Goal: Task Accomplishment & Management: Manage account settings

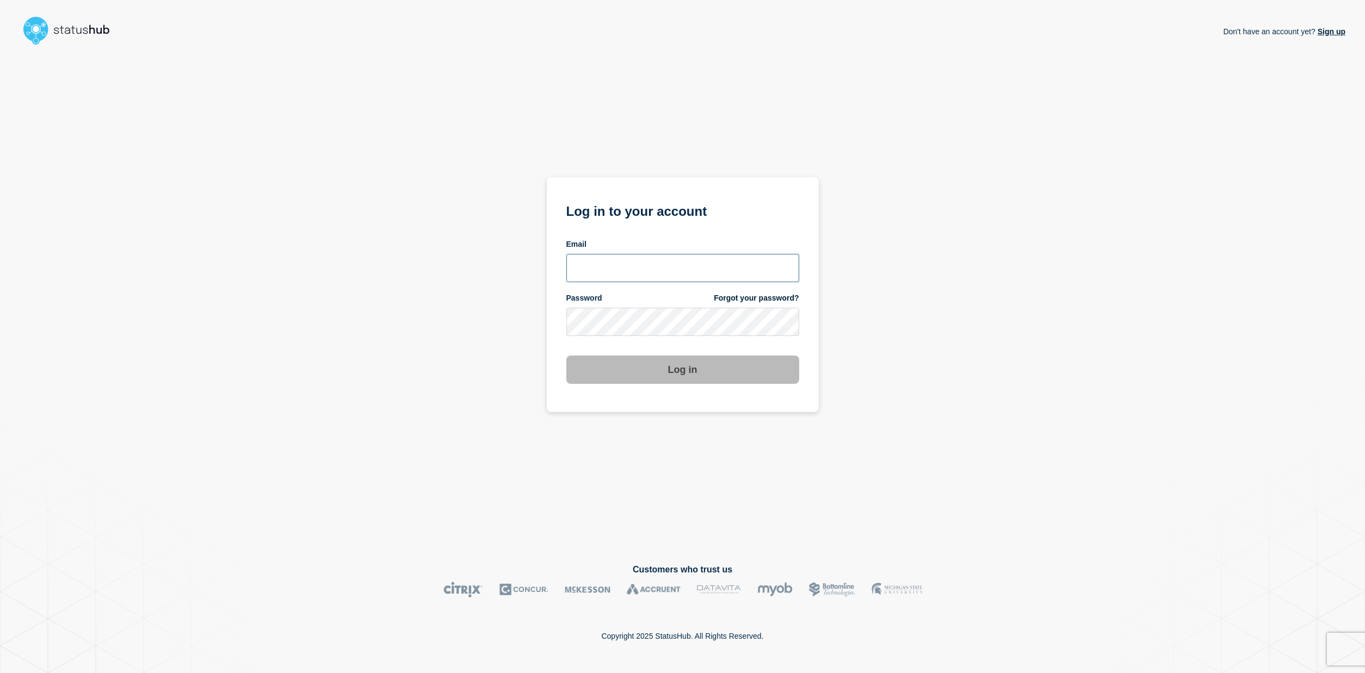
type input "[EMAIL_ADDRESS][DOMAIN_NAME]"
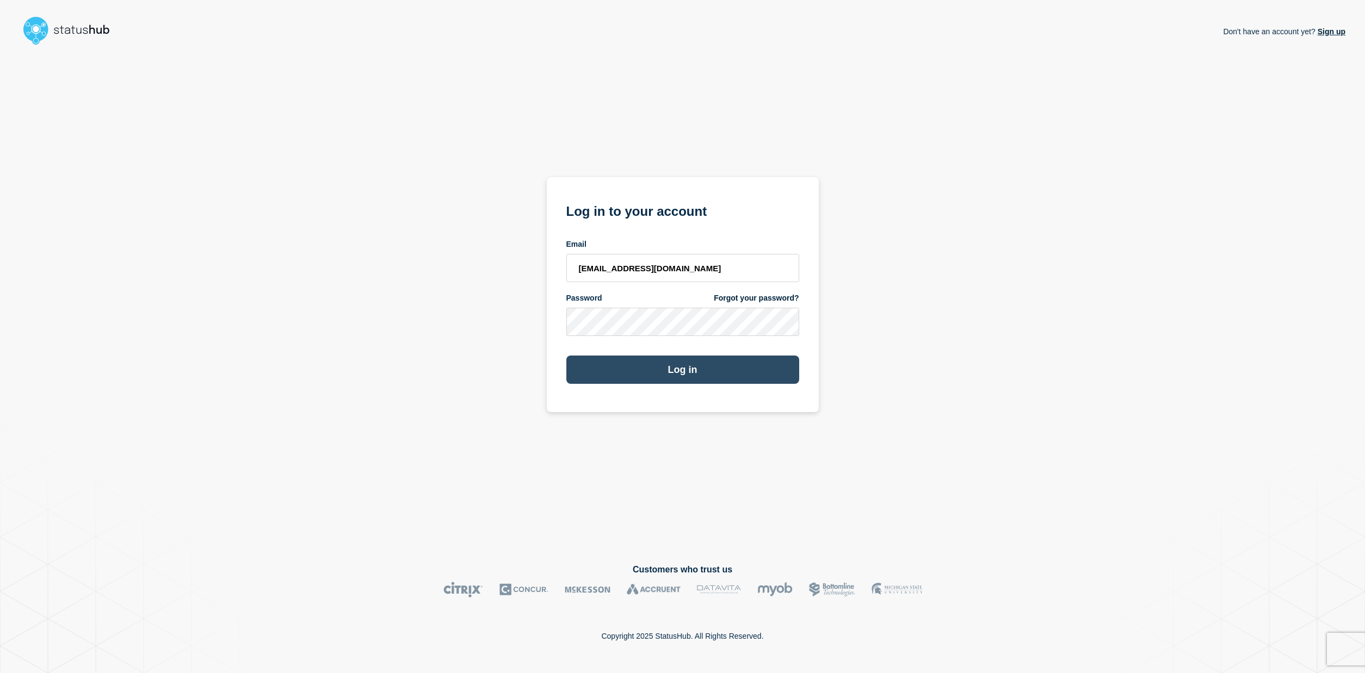
click at [691, 365] on button "Log in" at bounding box center [682, 370] width 233 height 28
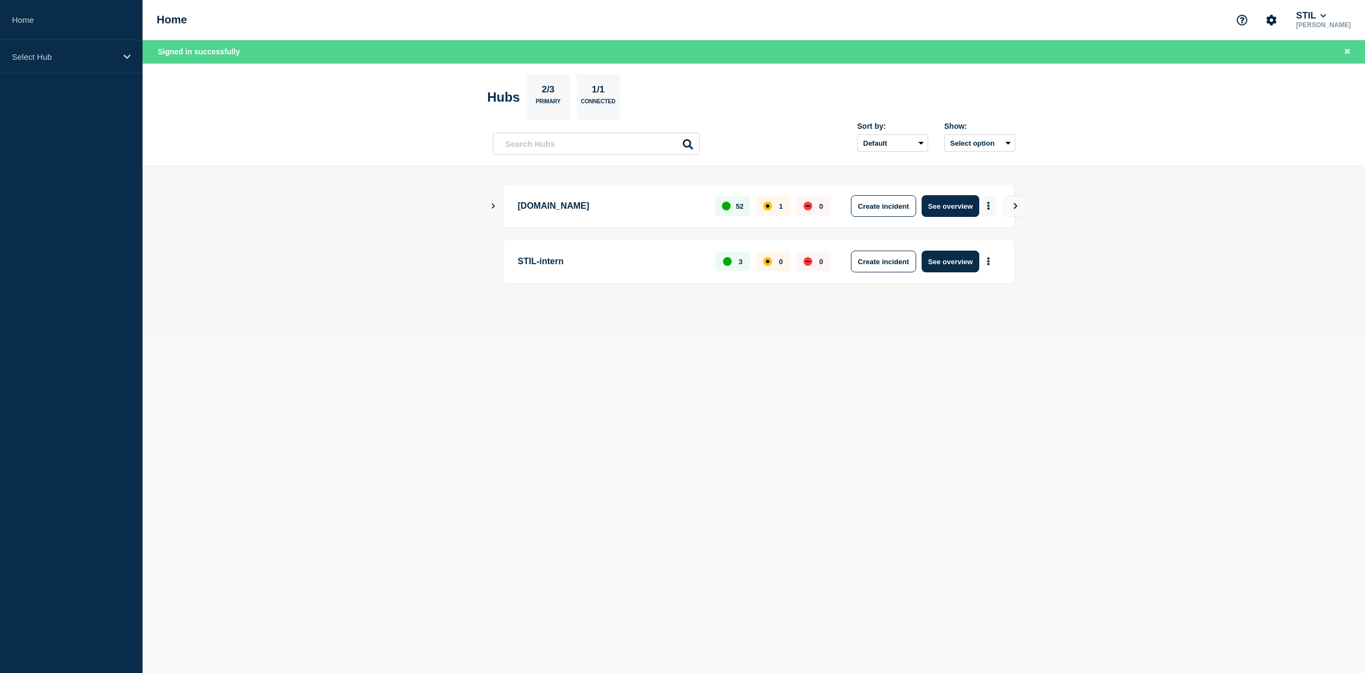
click at [988, 208] on icon "More actions" at bounding box center [988, 206] width 2 height 8
click at [496, 205] on icon "Show Connected Hubs" at bounding box center [493, 205] width 7 height 5
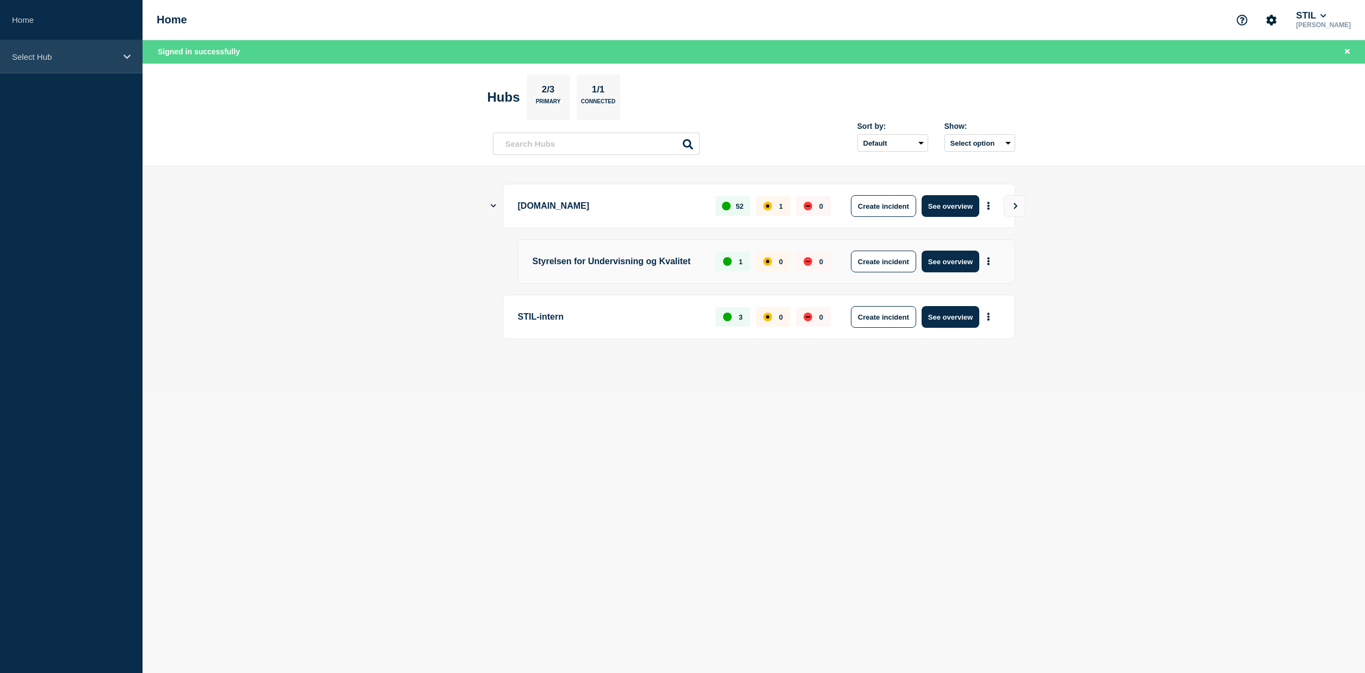
click at [45, 57] on p "Select Hub" at bounding box center [64, 56] width 104 height 9
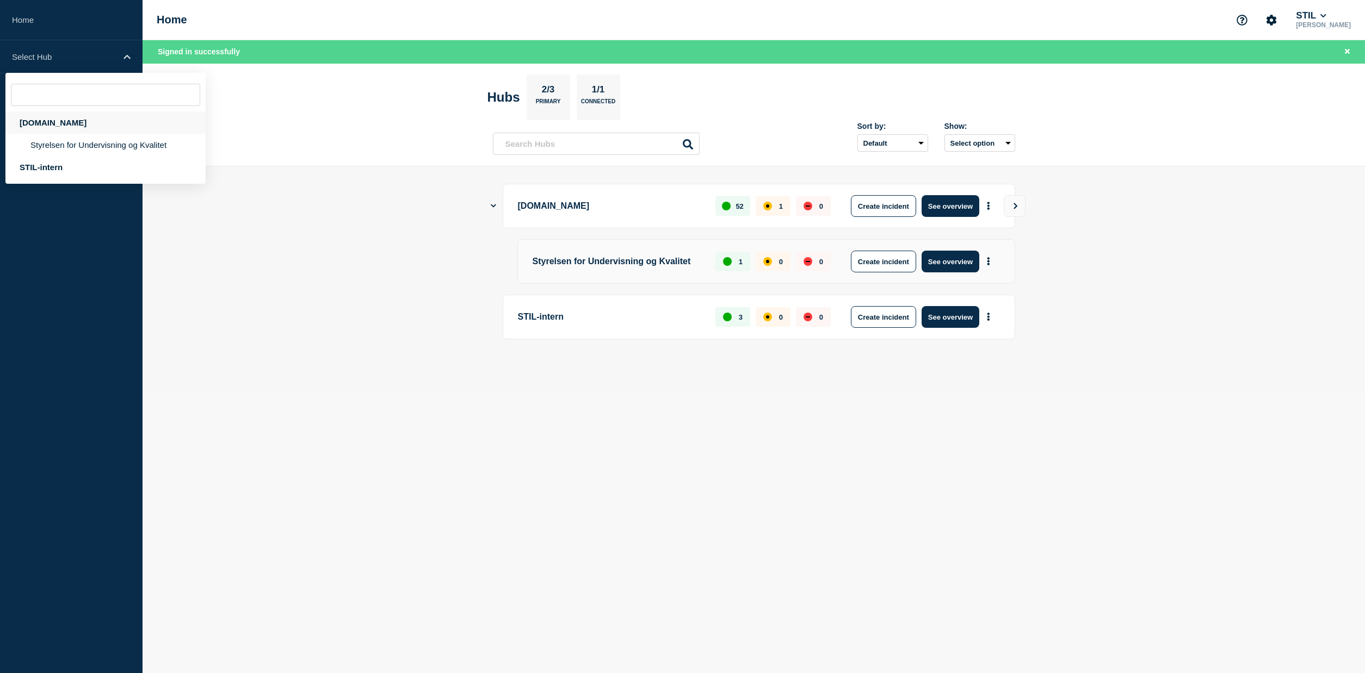
click at [47, 123] on div "[DOMAIN_NAME]" at bounding box center [105, 123] width 200 height 22
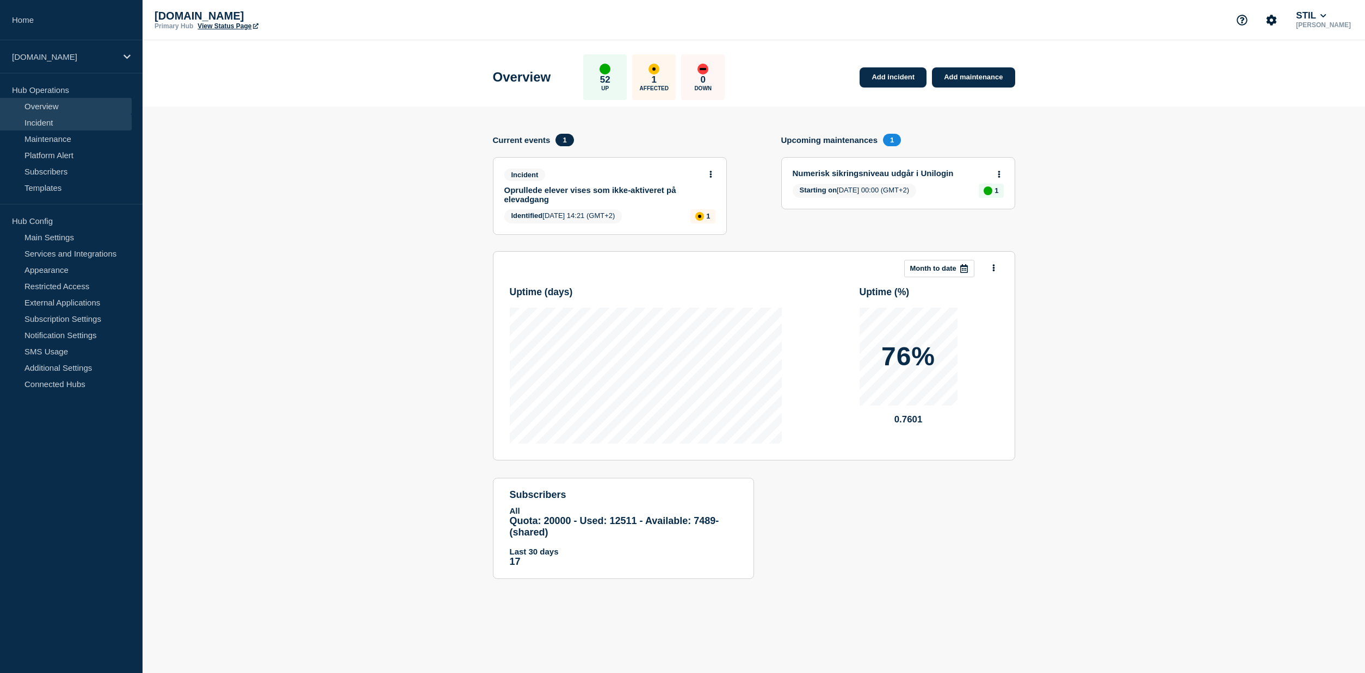
click at [29, 122] on link "Incident" at bounding box center [66, 122] width 132 height 16
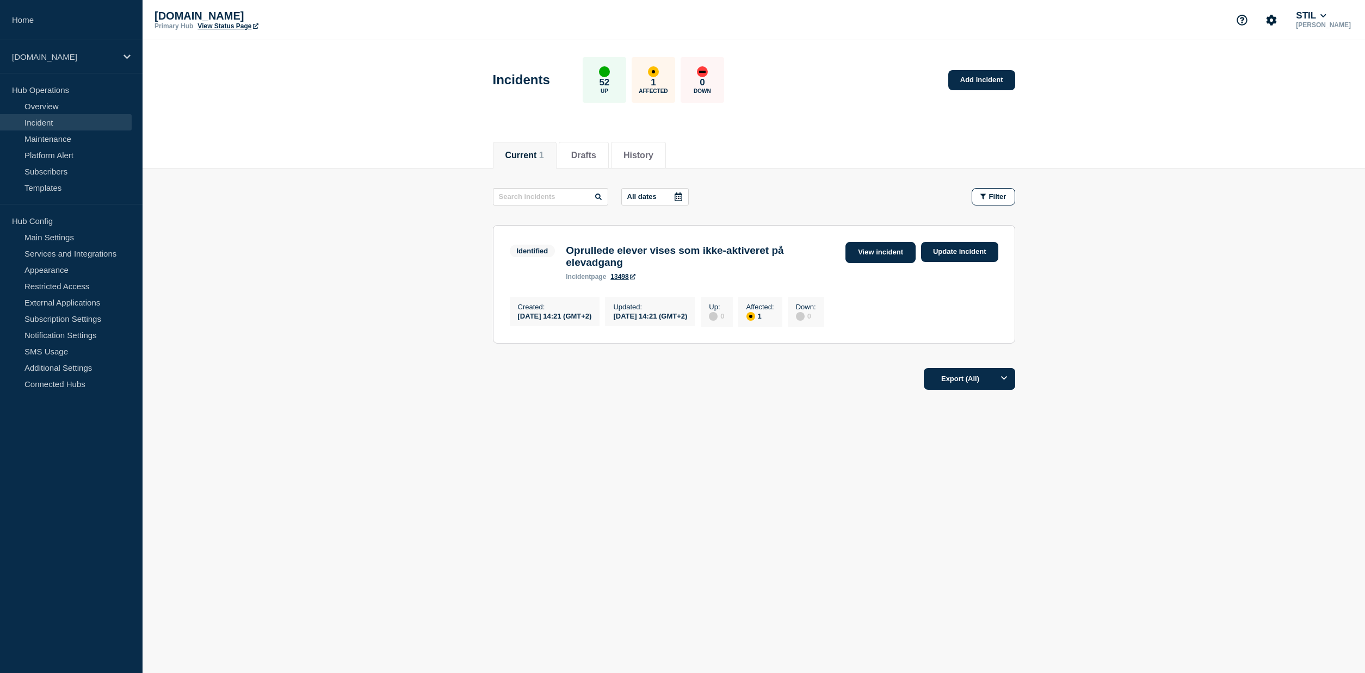
click at [874, 256] on link "View incident" at bounding box center [880, 252] width 70 height 21
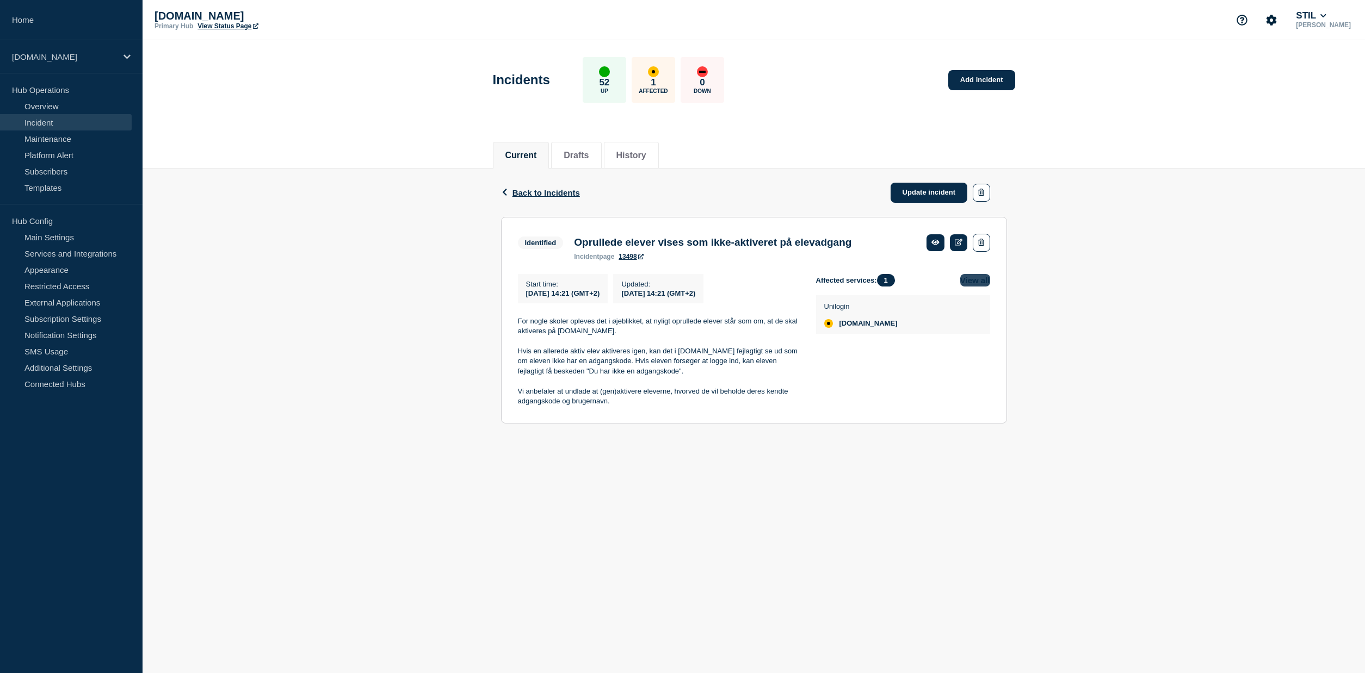
click at [970, 284] on button "View all" at bounding box center [975, 280] width 30 height 13
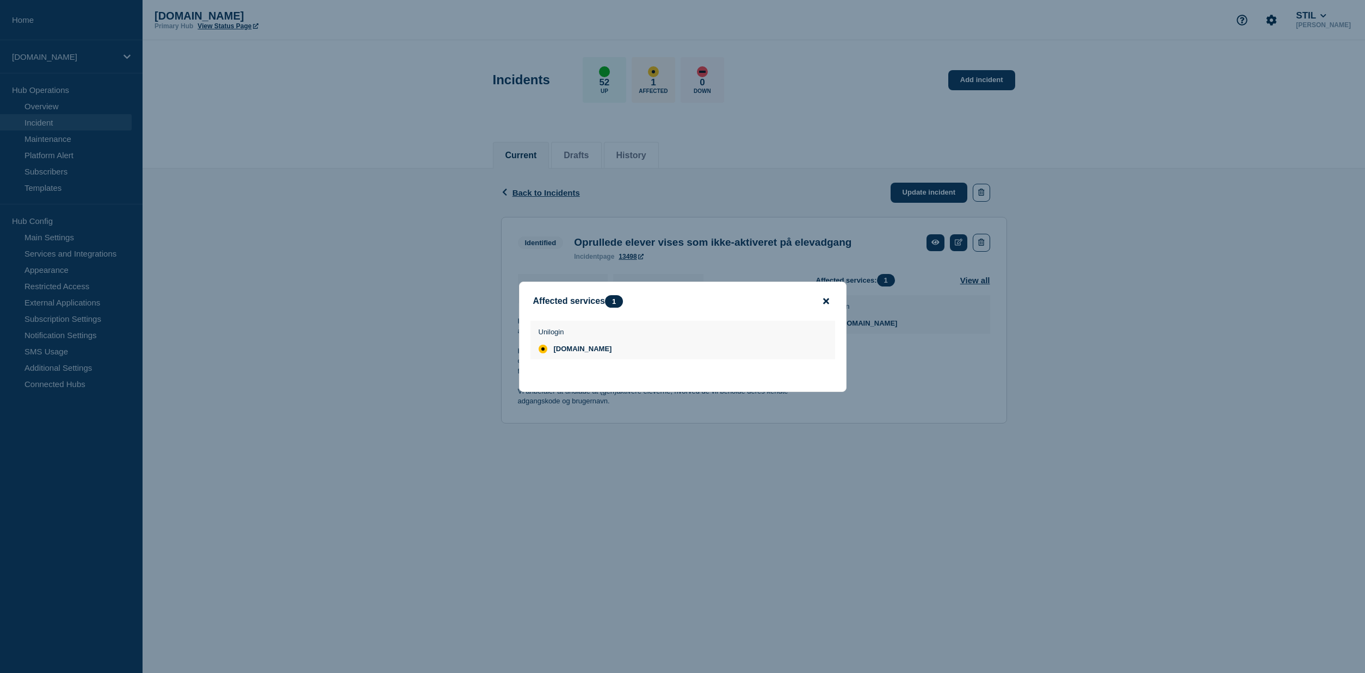
click at [826, 301] on icon "close button" at bounding box center [826, 301] width 6 height 6
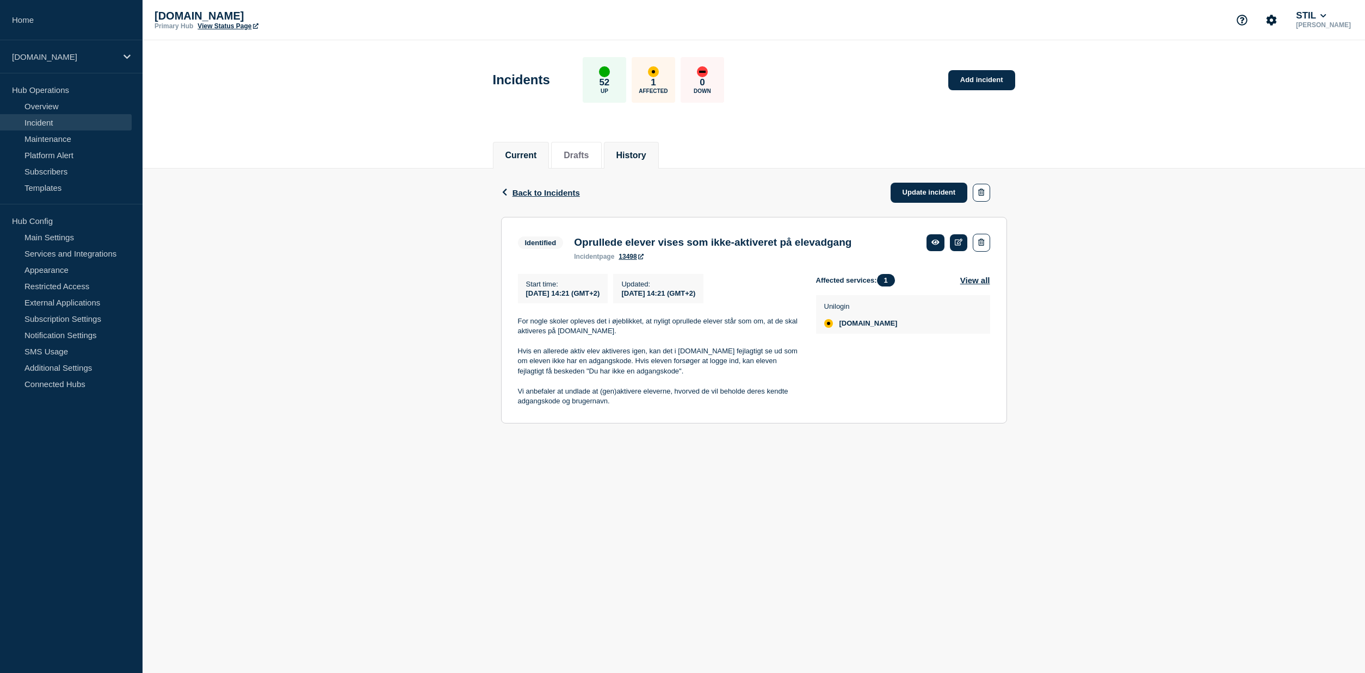
click at [631, 159] on button "History" at bounding box center [631, 156] width 30 height 10
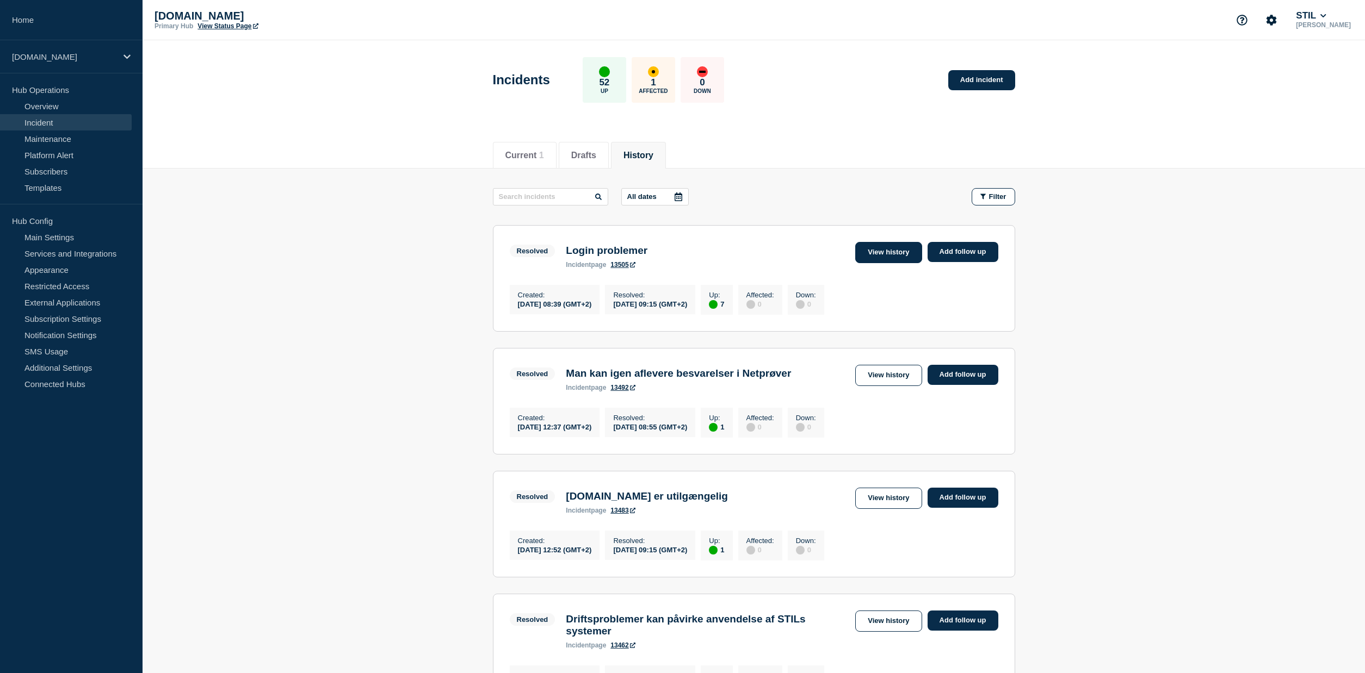
click at [883, 252] on link "View history" at bounding box center [888, 252] width 66 height 21
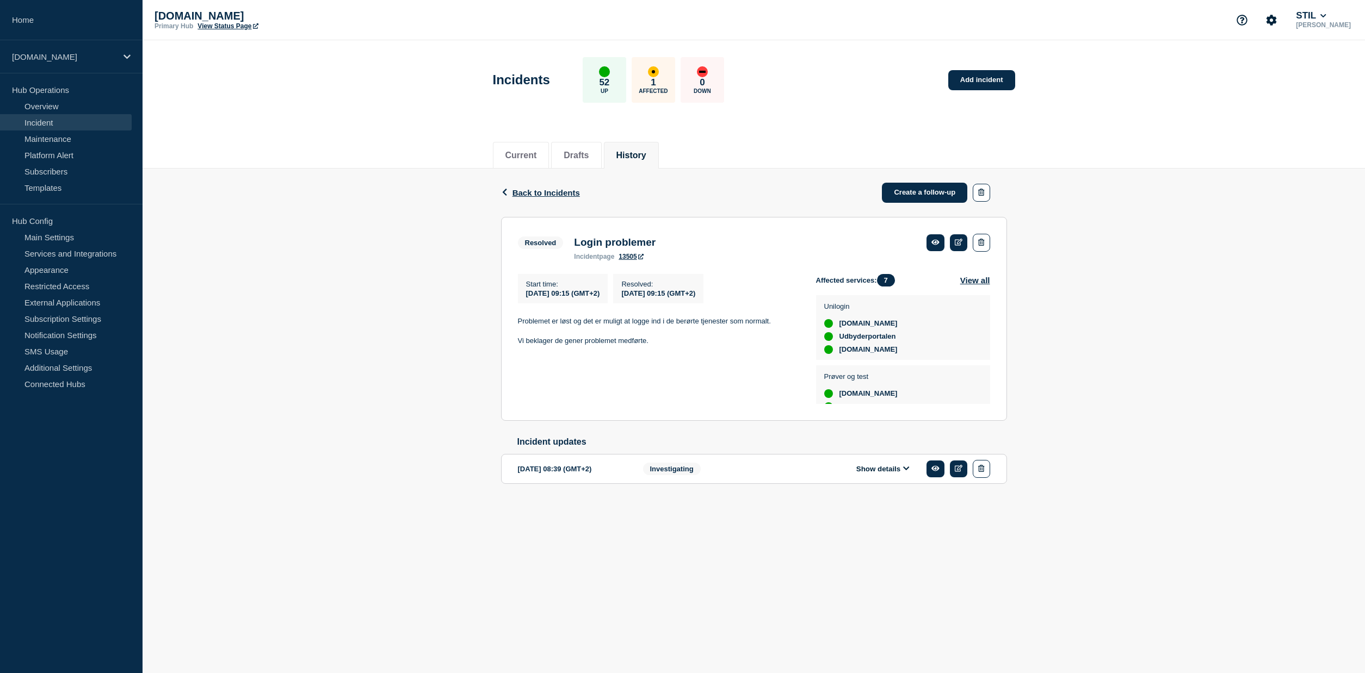
click at [895, 474] on button "Show details" at bounding box center [883, 469] width 60 height 9
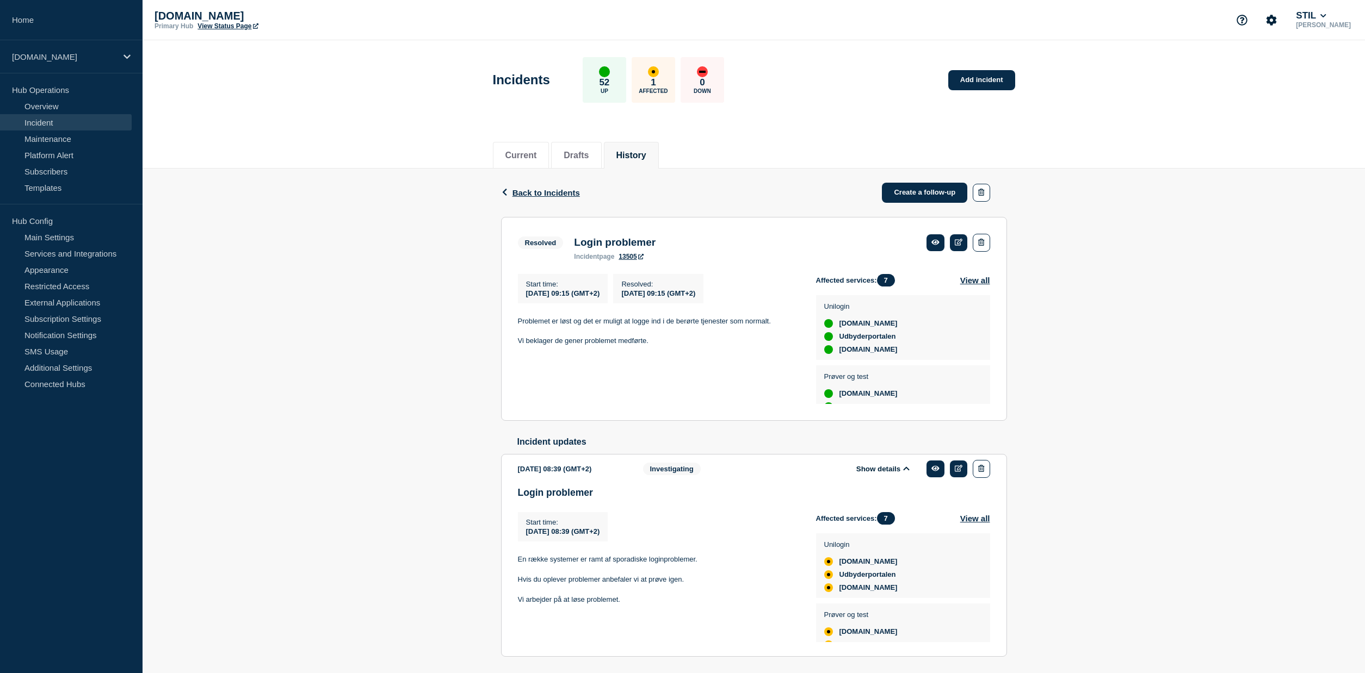
click at [891, 474] on button "Show details" at bounding box center [883, 469] width 60 height 9
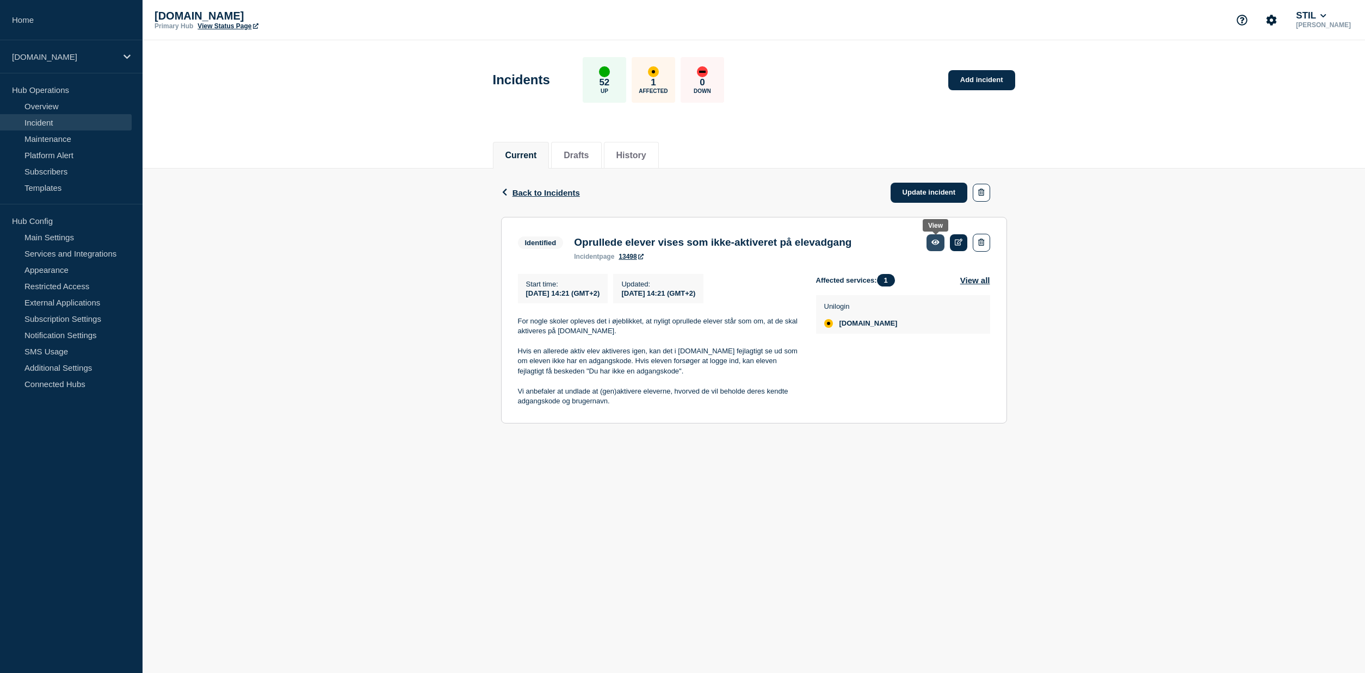
click at [936, 244] on icon at bounding box center [935, 242] width 8 height 5
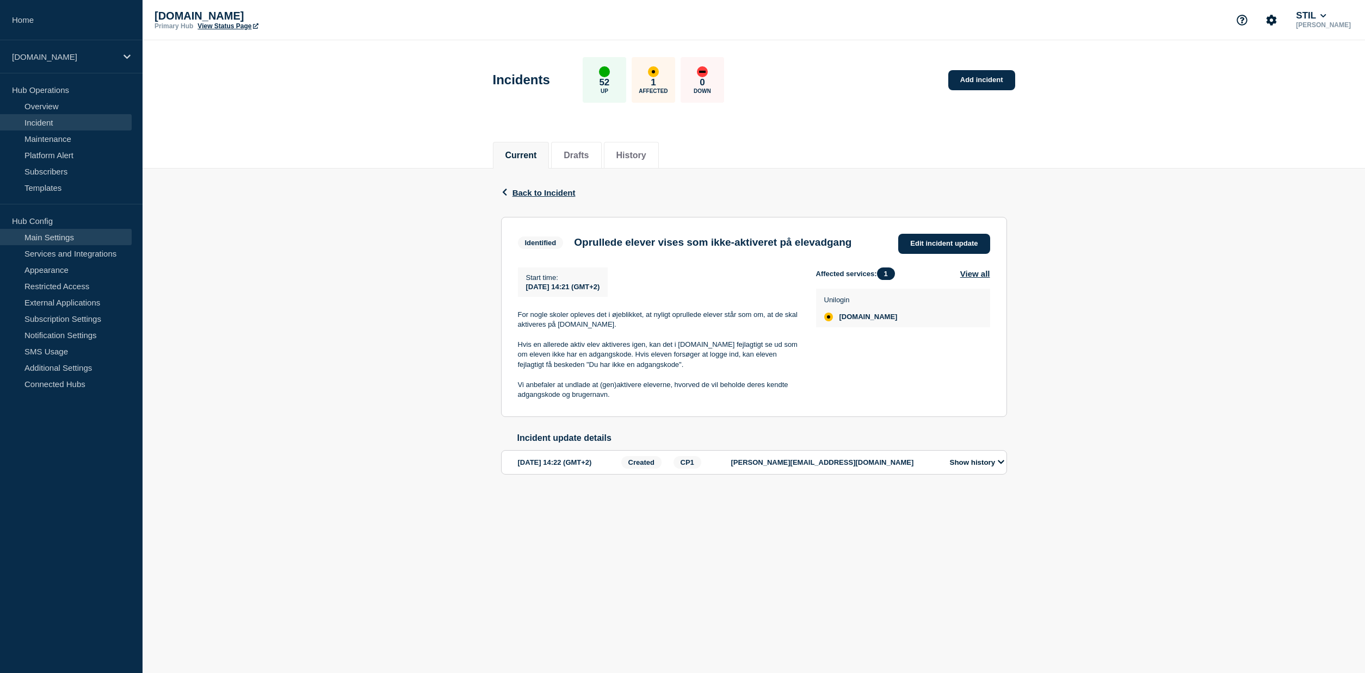
click at [59, 239] on link "Main Settings" at bounding box center [66, 237] width 132 height 16
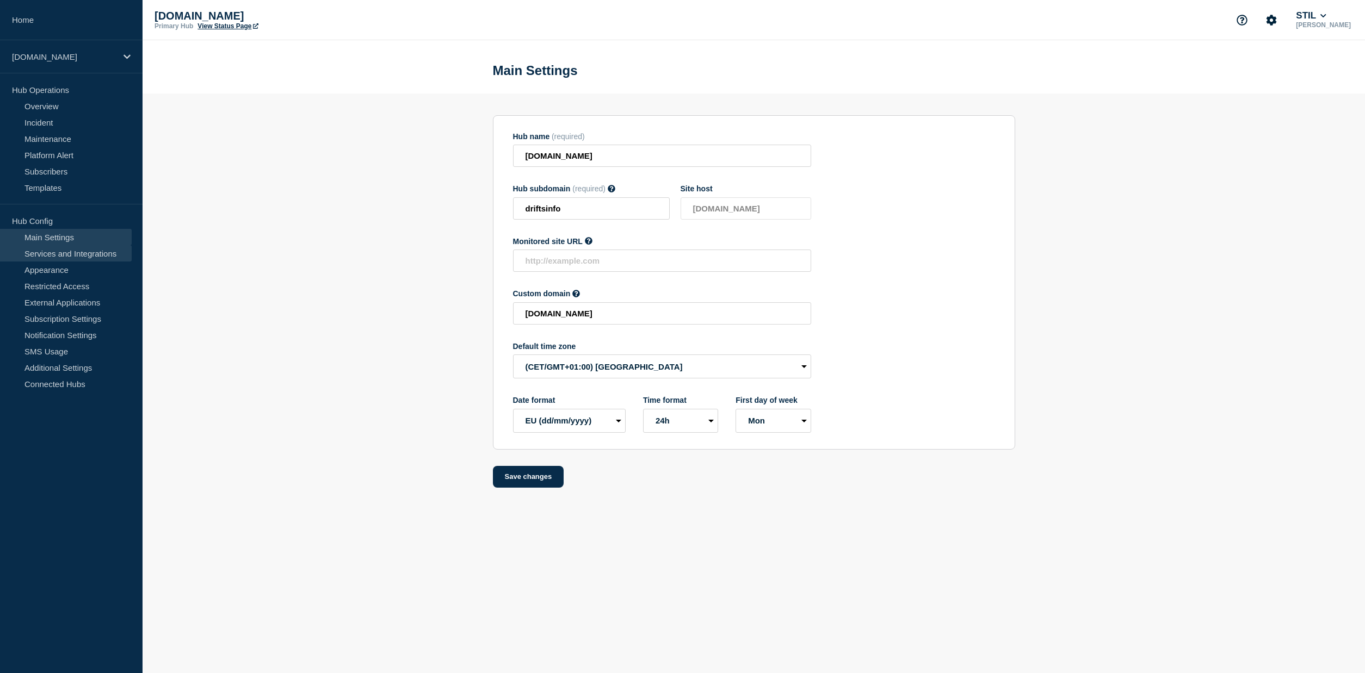
click at [86, 256] on link "Services and Integrations" at bounding box center [66, 253] width 132 height 16
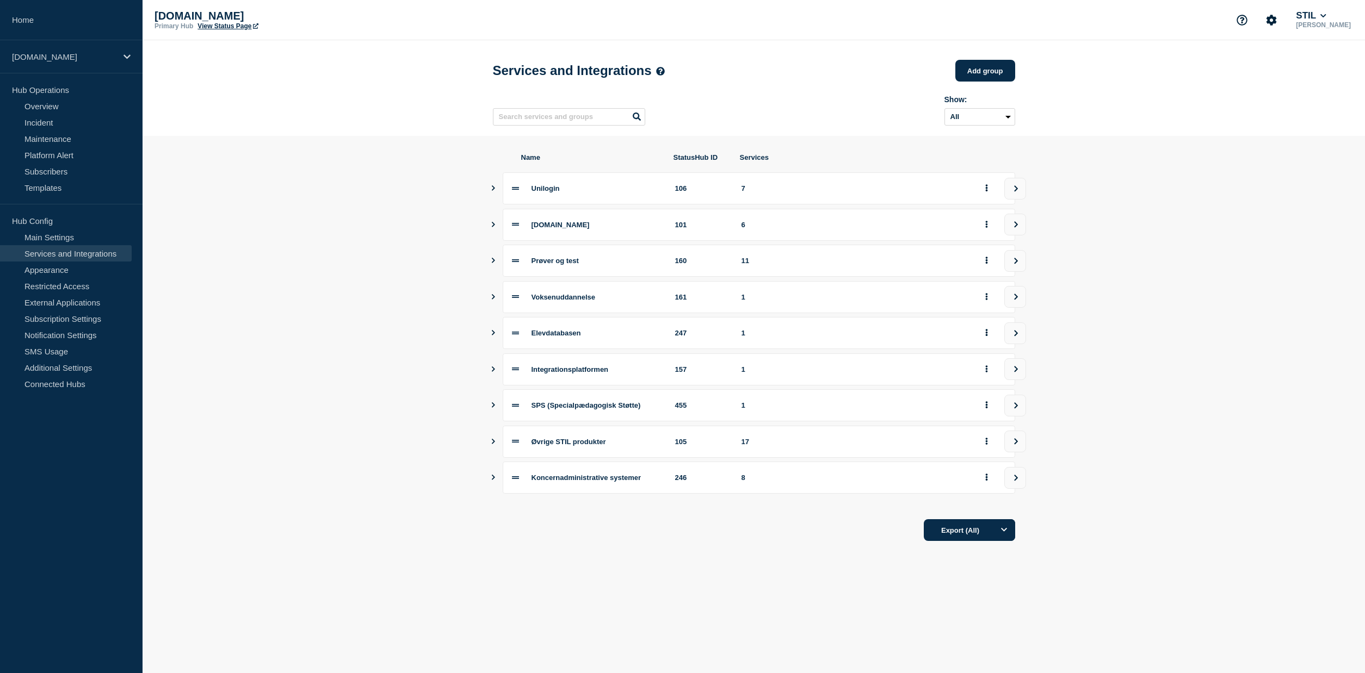
click at [494, 444] on icon "Show services" at bounding box center [493, 441] width 7 height 5
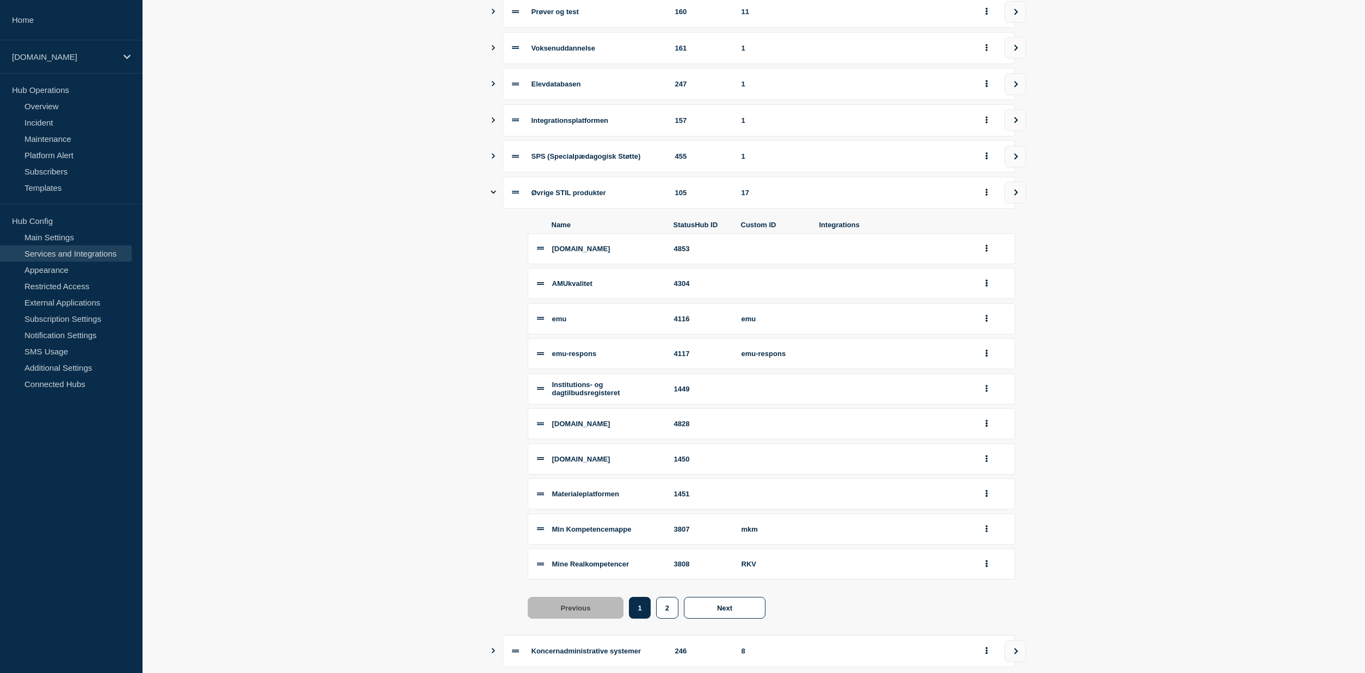
scroll to position [333, 0]
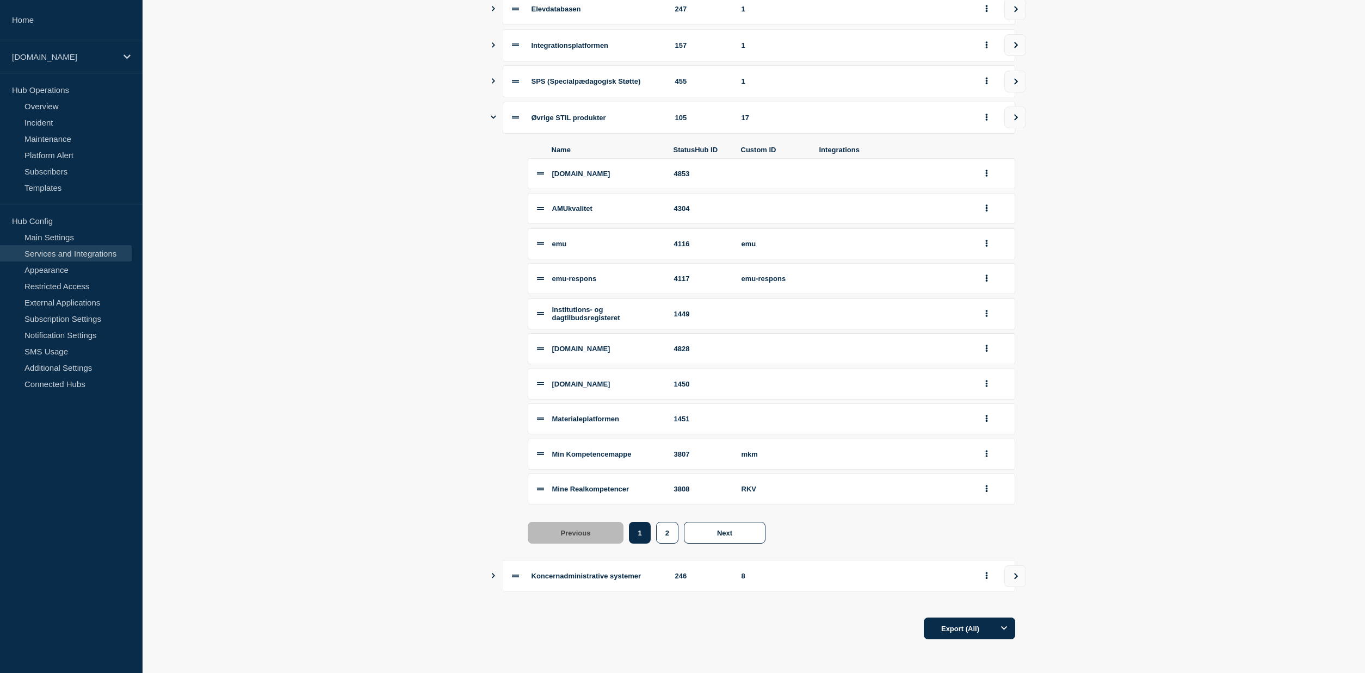
click at [493, 115] on icon "Show services" at bounding box center [493, 117] width 5 height 7
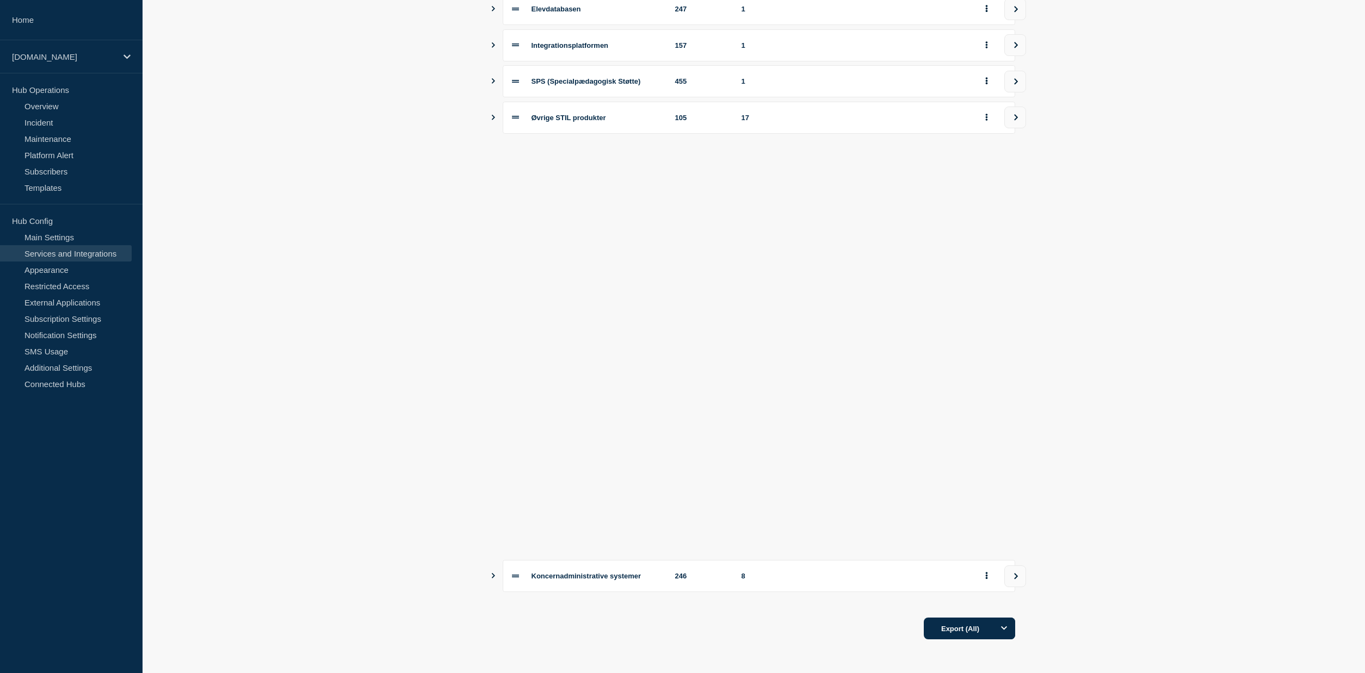
scroll to position [0, 0]
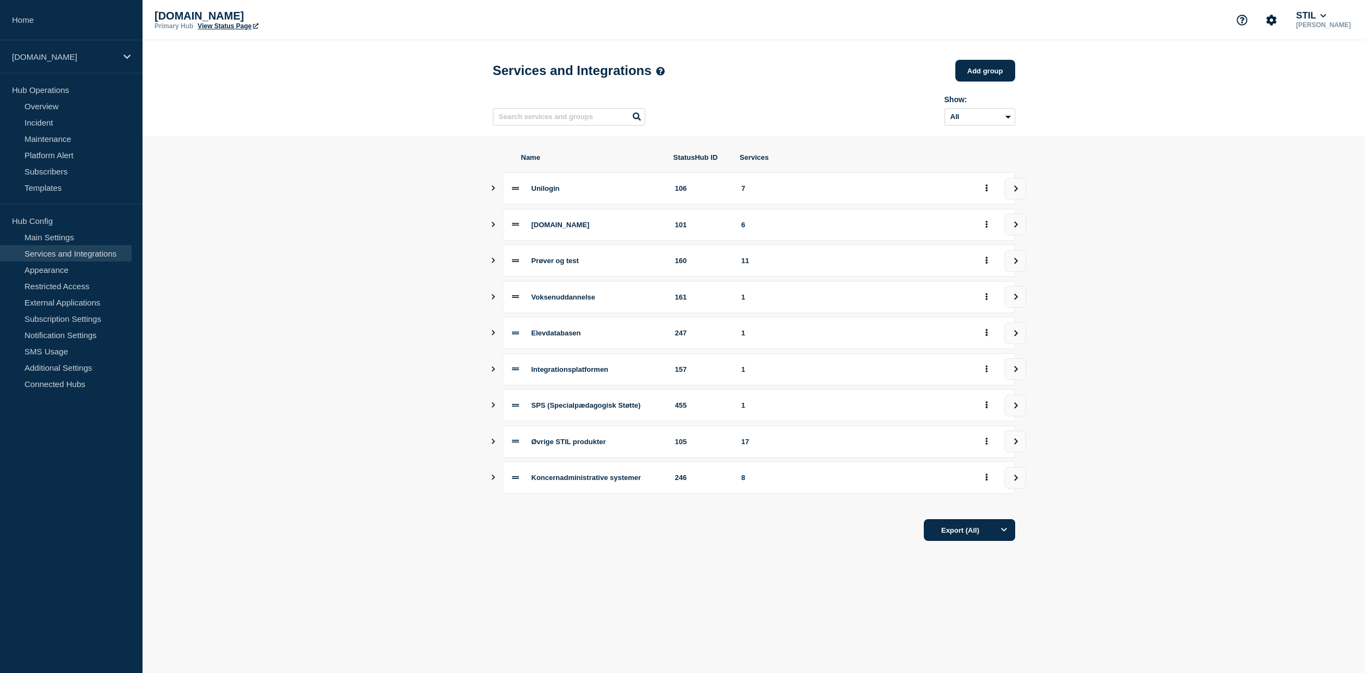
click at [492, 191] on icon "Show services" at bounding box center [493, 187] width 7 height 5
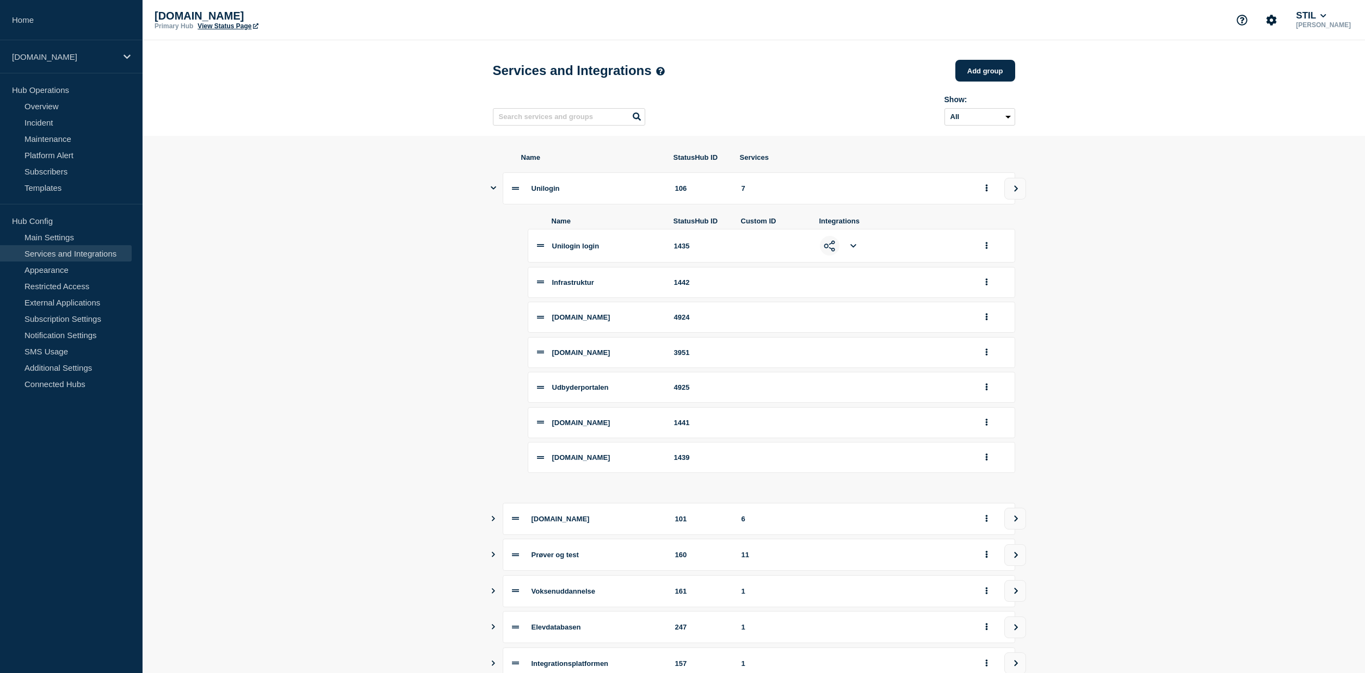
click at [492, 190] on icon "Show services" at bounding box center [493, 188] width 5 height 3
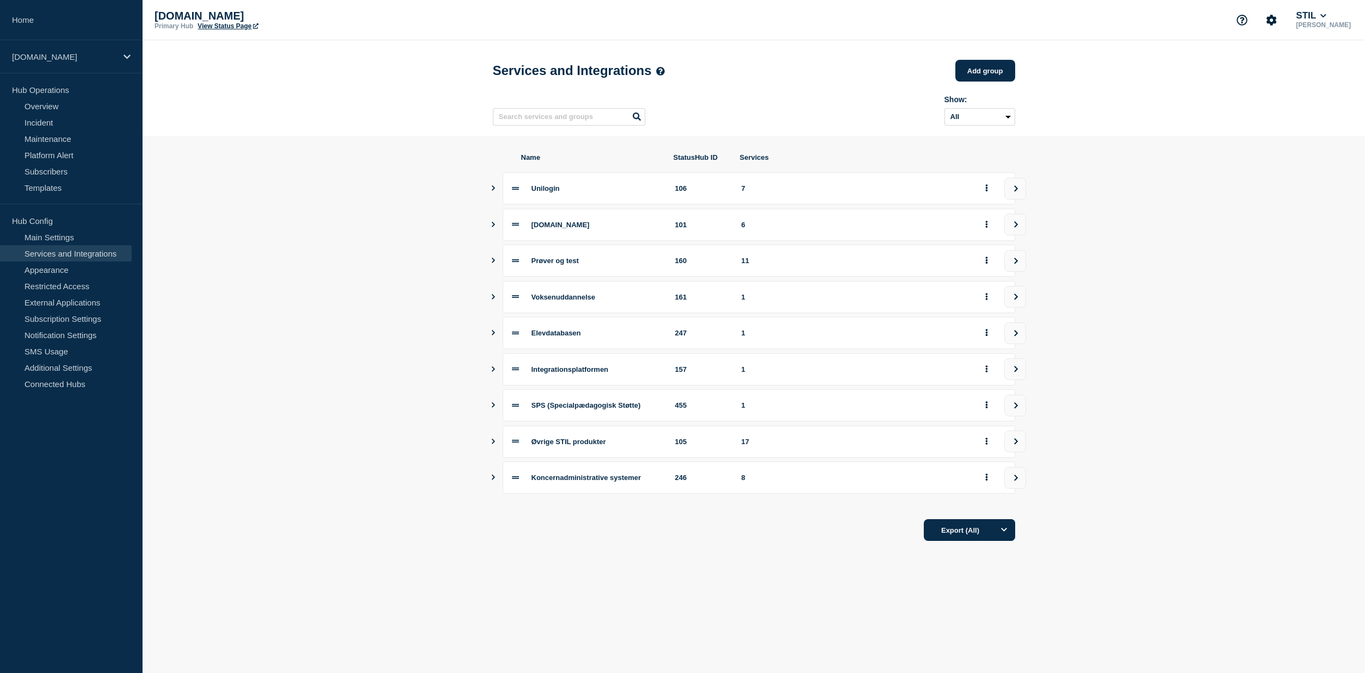
click at [495, 444] on icon "Show services" at bounding box center [493, 441] width 7 height 5
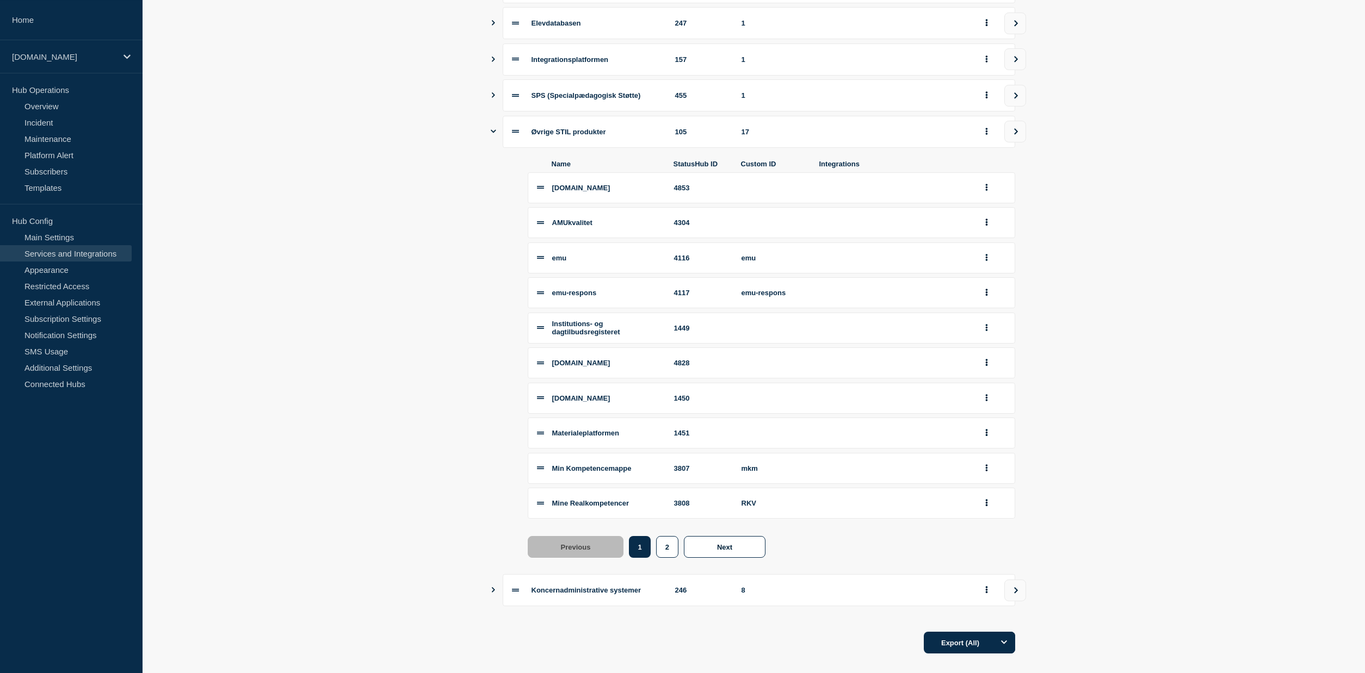
scroll to position [333, 0]
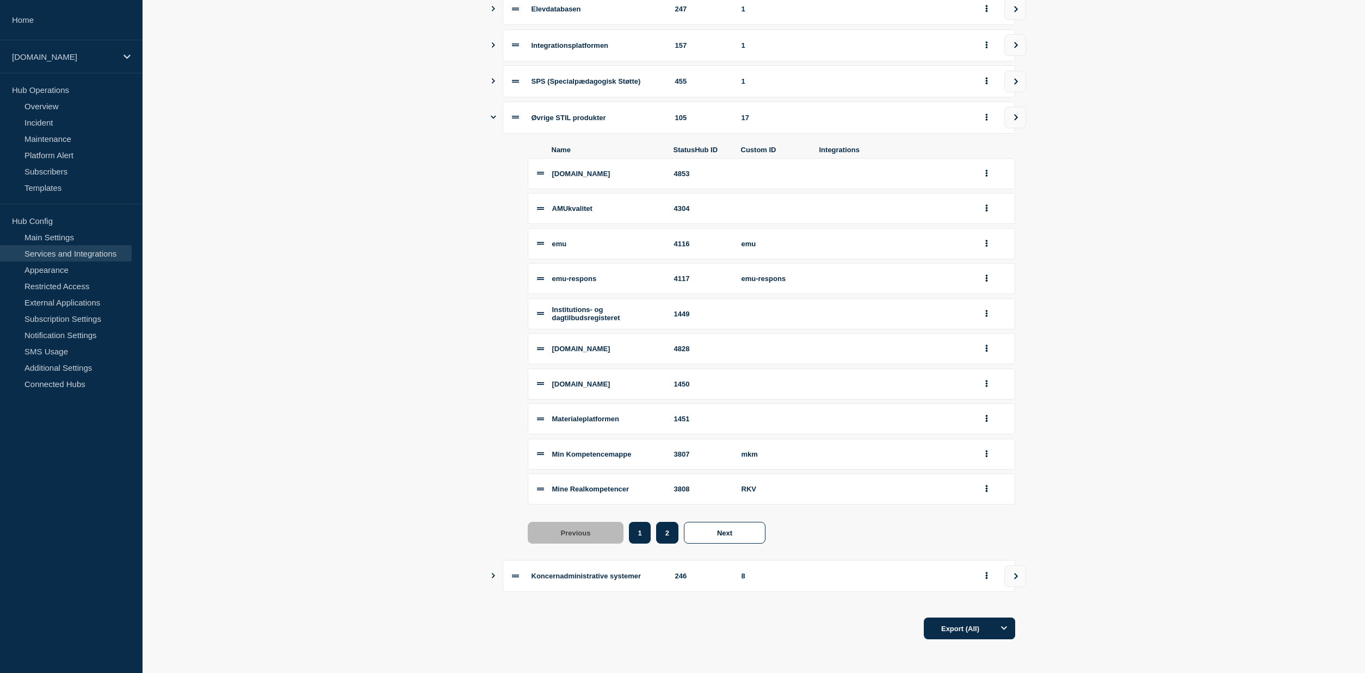
click at [666, 541] on button "2" at bounding box center [667, 533] width 22 height 22
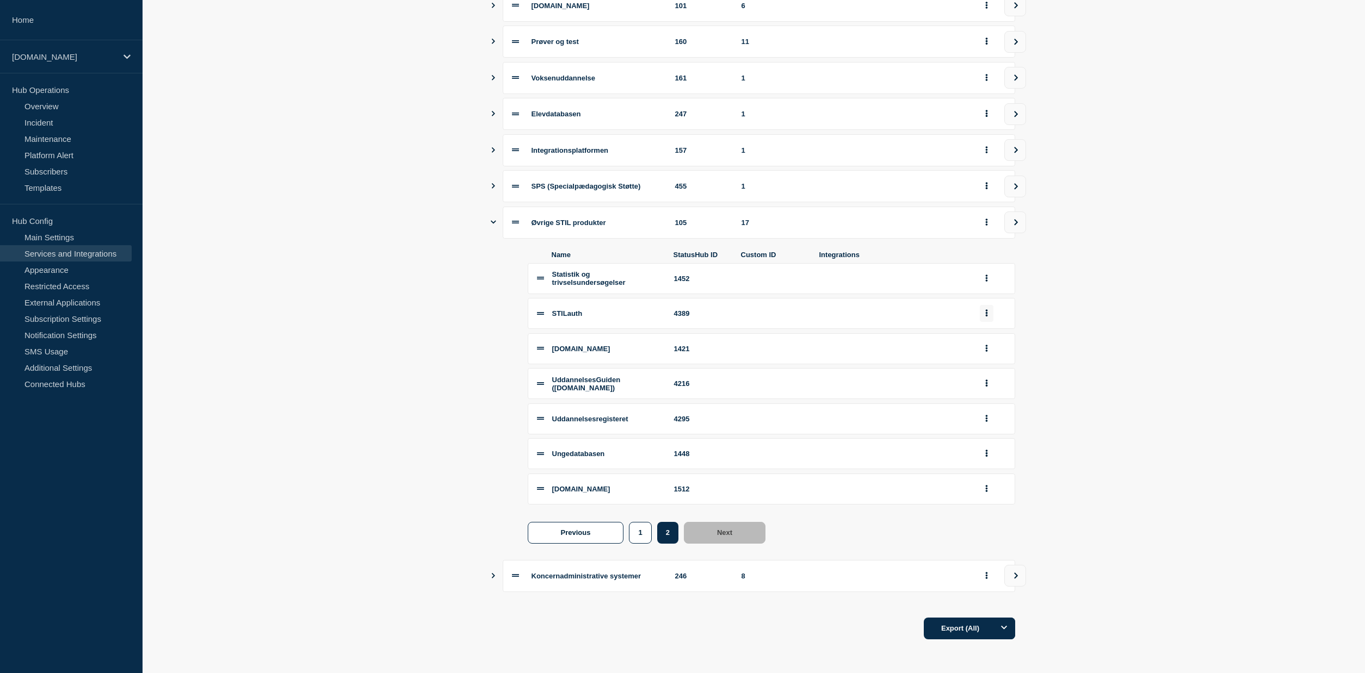
click at [985, 310] on icon "group actions" at bounding box center [986, 312] width 3 height 7
click at [993, 334] on button "Edit" at bounding box center [992, 333] width 54 height 17
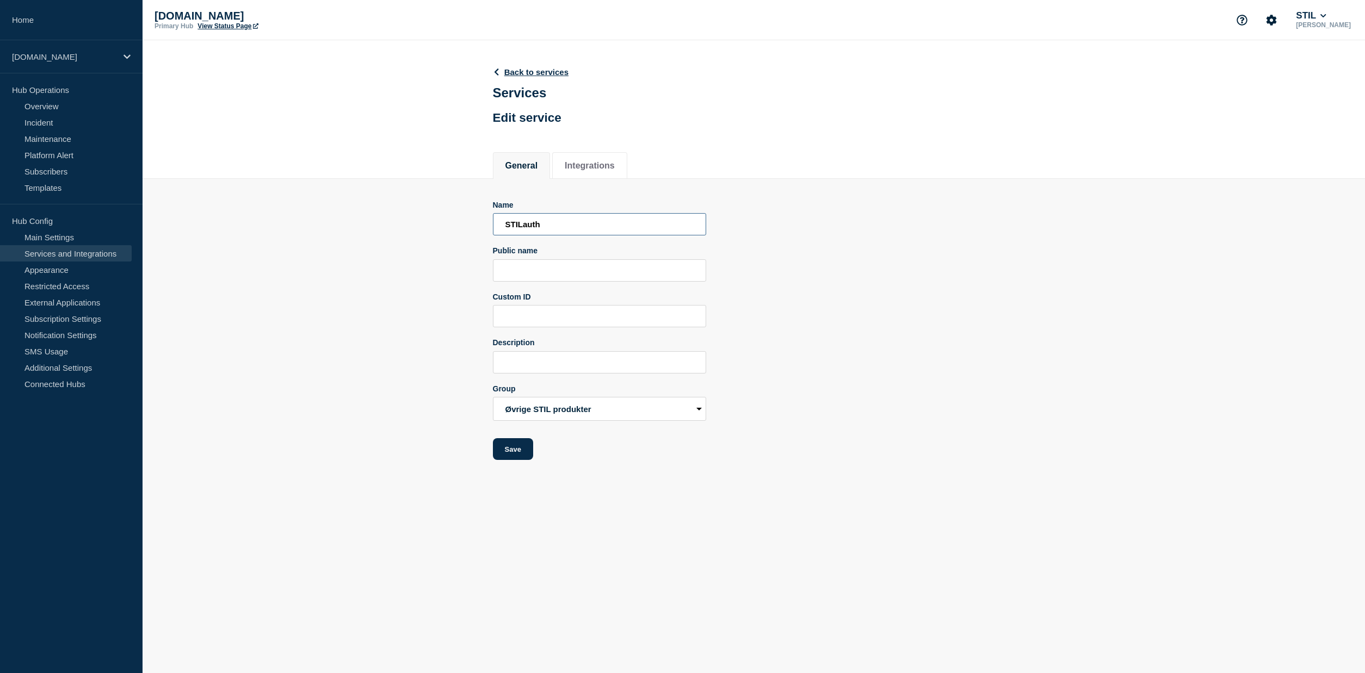
drag, startPoint x: 554, startPoint y: 231, endPoint x: 523, endPoint y: 231, distance: 31.6
click at [523, 231] on input "STILauth" at bounding box center [599, 224] width 213 height 22
type input "STIL Login"
click at [586, 274] on input "Public name" at bounding box center [599, 270] width 213 height 22
click at [573, 374] on input "Description" at bounding box center [599, 362] width 213 height 22
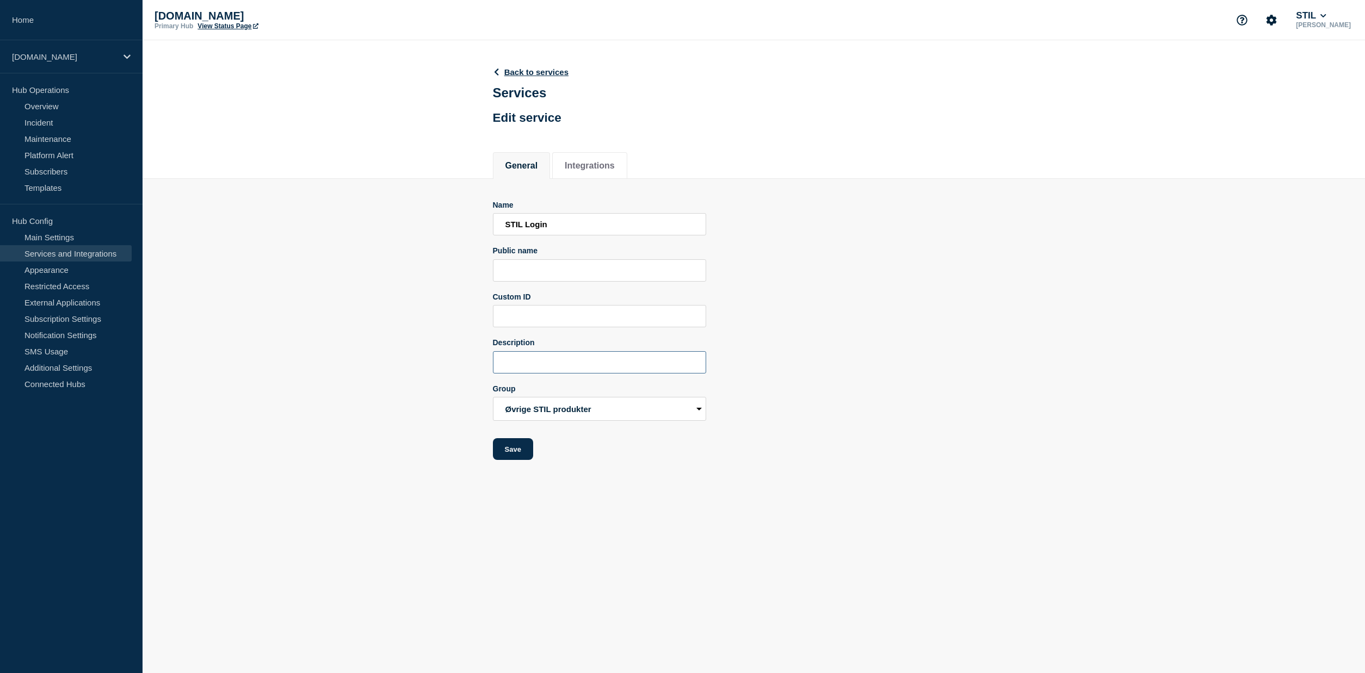
type input "S"
click at [603, 369] on input "En række tjenester i STIL benytter STIL Login som indlogningsmetode." at bounding box center [599, 362] width 213 height 22
paste input "STIL Login er en fælles loginplatform som har til formål at understøtte brugerv…"
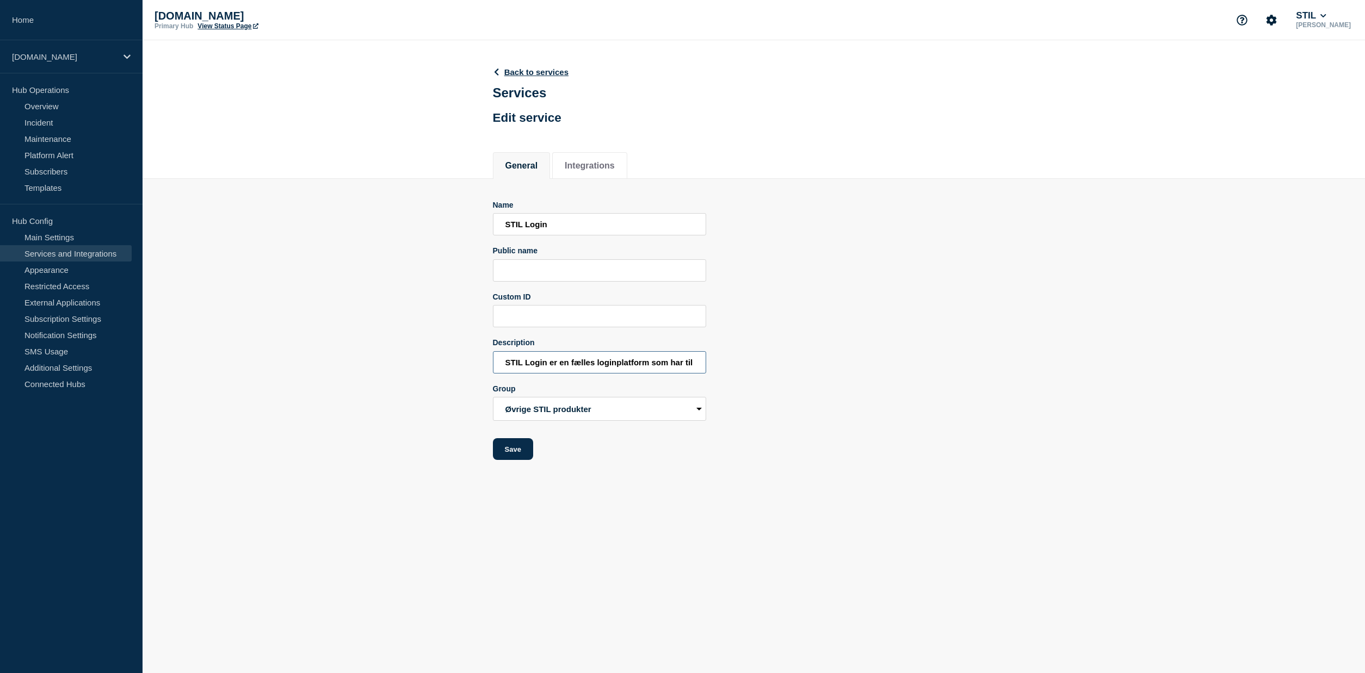
drag, startPoint x: 595, startPoint y: 369, endPoint x: 372, endPoint y: 372, distance: 222.5
click at [493, 372] on input "STIL Login er en fælles loginplatform som har til formål at understøtte brugerv…" at bounding box center [599, 362] width 213 height 22
click at [558, 367] on input "STIL Login er en fælles loginplatform som har til formål at understøtte brugerv…" at bounding box center [599, 362] width 213 height 22
drag, startPoint x: 624, startPoint y: 369, endPoint x: 740, endPoint y: 368, distance: 115.3
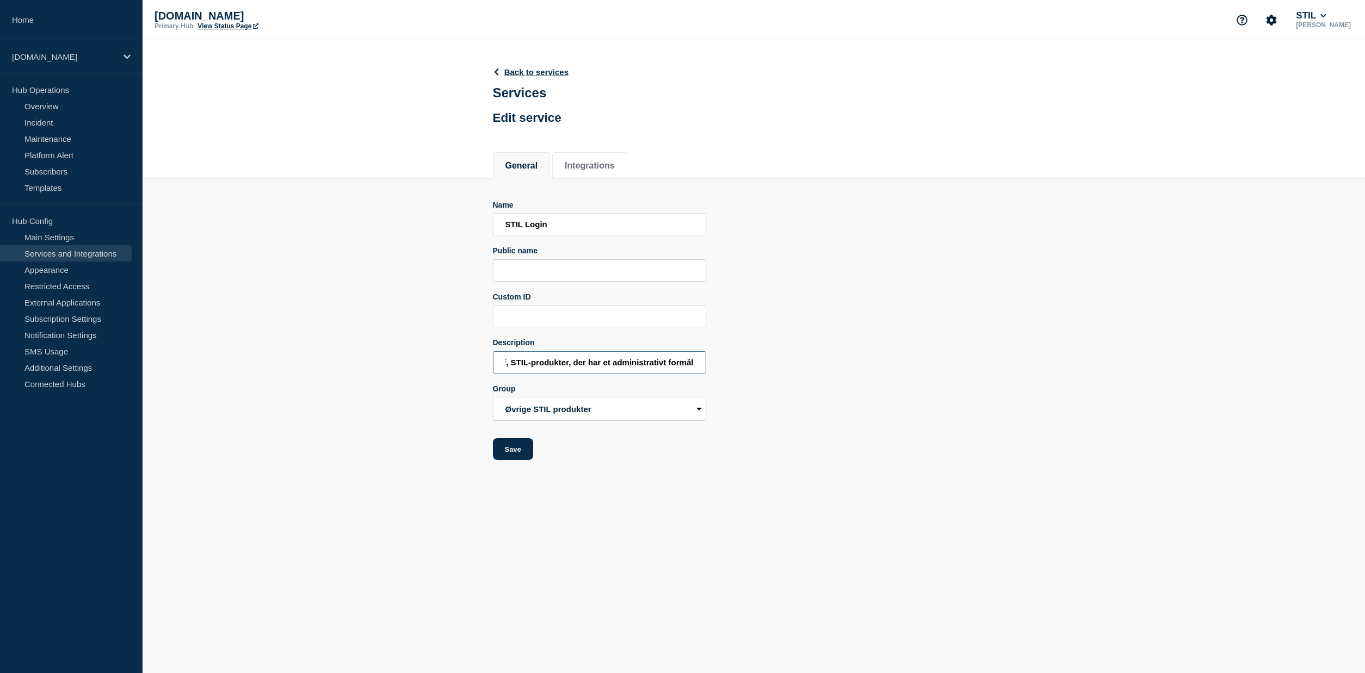
click at [706, 367] on input "STIL Login er en fælles loginplatform som har til formål at understøtte brugerv…" at bounding box center [599, 362] width 213 height 22
click at [742, 368] on div "Name STIL Login Public name Custom ID Description STIL Login er en fælles login…" at bounding box center [754, 331] width 522 height 260
click at [567, 327] on input "Custom ID" at bounding box center [599, 316] width 213 height 22
click at [560, 275] on input "Public name" at bounding box center [599, 270] width 213 height 22
click at [560, 372] on input "STIL Login er en fælles loginplatform som har til formål at understøtte brugerv…" at bounding box center [599, 362] width 213 height 22
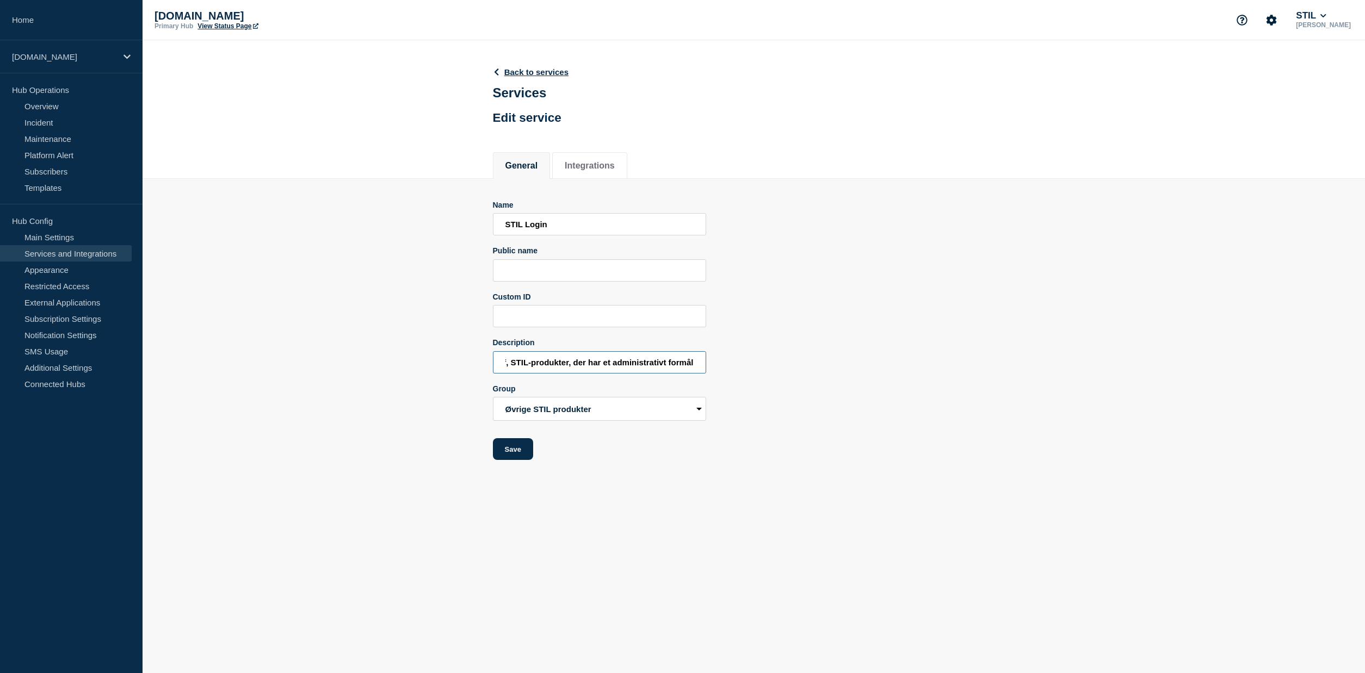
paste input "Description"
drag, startPoint x: 545, startPoint y: 367, endPoint x: 401, endPoint y: 367, distance: 144.1
click at [493, 367] on input "STIL Login er en fælles loginplatform som har til formål at understøtte brugerv…" at bounding box center [599, 362] width 213 height 22
click at [572, 374] on input "STIL Login er en fælles loginplatform som har til formål at understøtte brugerv…" at bounding box center [599, 362] width 213 height 22
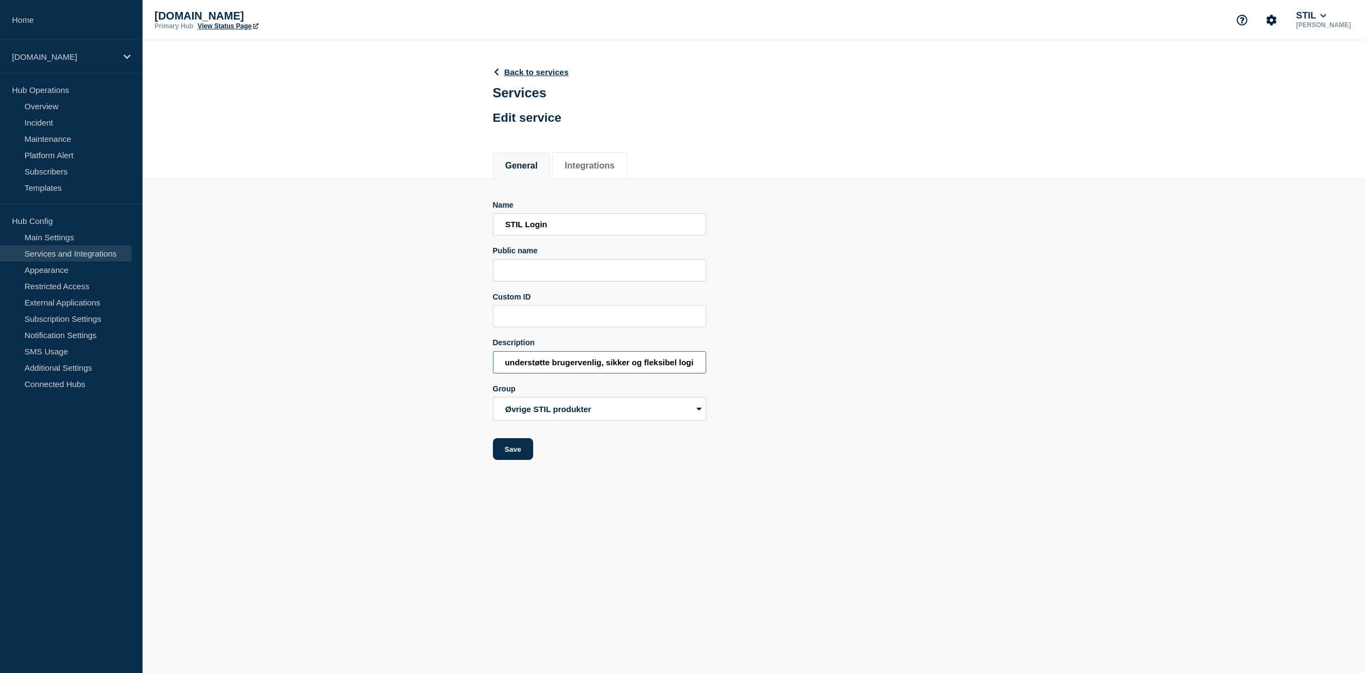
scroll to position [0, 232]
drag, startPoint x: 652, startPoint y: 368, endPoint x: 708, endPoint y: 369, distance: 56.0
click at [706, 369] on input "STIL Login er en fælles loginplatform som har til formål at understøtte brugerv…" at bounding box center [599, 362] width 213 height 22
drag, startPoint x: 668, startPoint y: 365, endPoint x: 400, endPoint y: 361, distance: 268.2
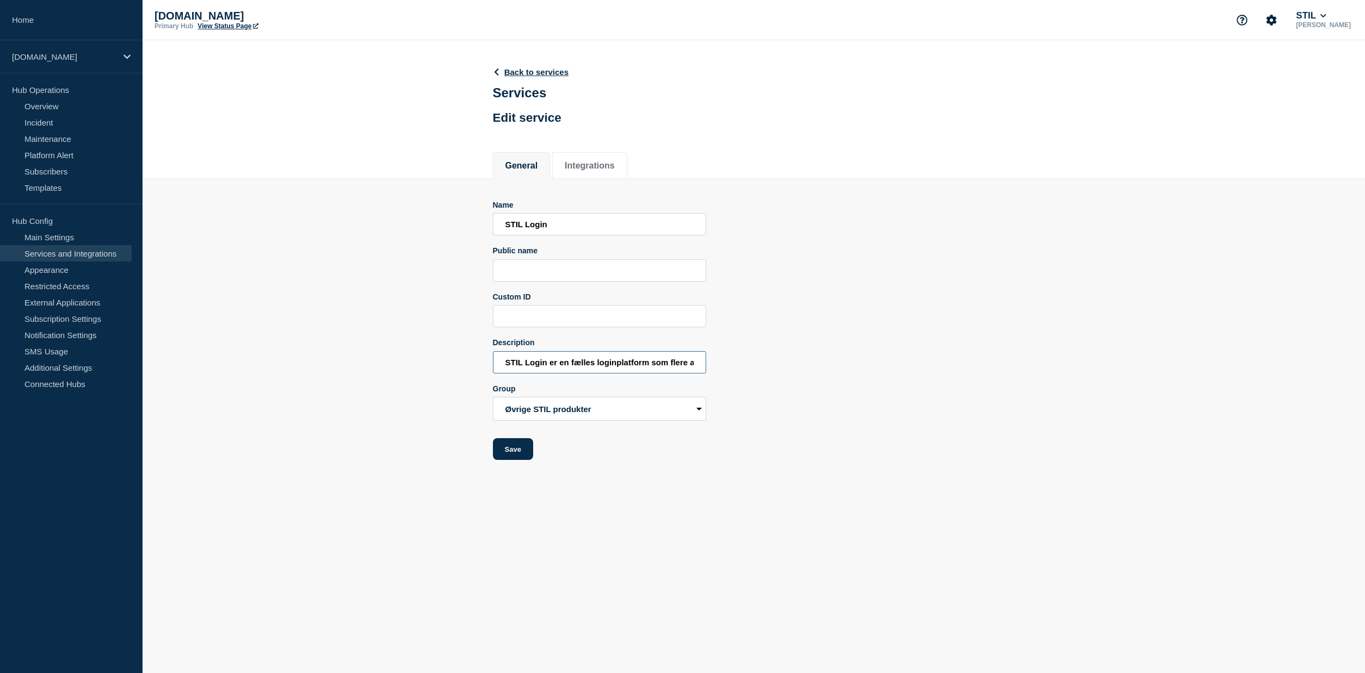
click at [493, 361] on input "STIL Login er en fælles loginplatform som flere af Styrelsen for It og Lærings …" at bounding box center [599, 362] width 213 height 22
click at [563, 373] on input "STIL Login er en fælles loginplatform som flere af Styrelsen for It og Lærings …" at bounding box center [599, 362] width 213 height 22
type input "STIL Login er en fælles loginplatform som flere af Styrelsen for It og Lærings …"
click at [517, 459] on button "Save" at bounding box center [513, 449] width 40 height 22
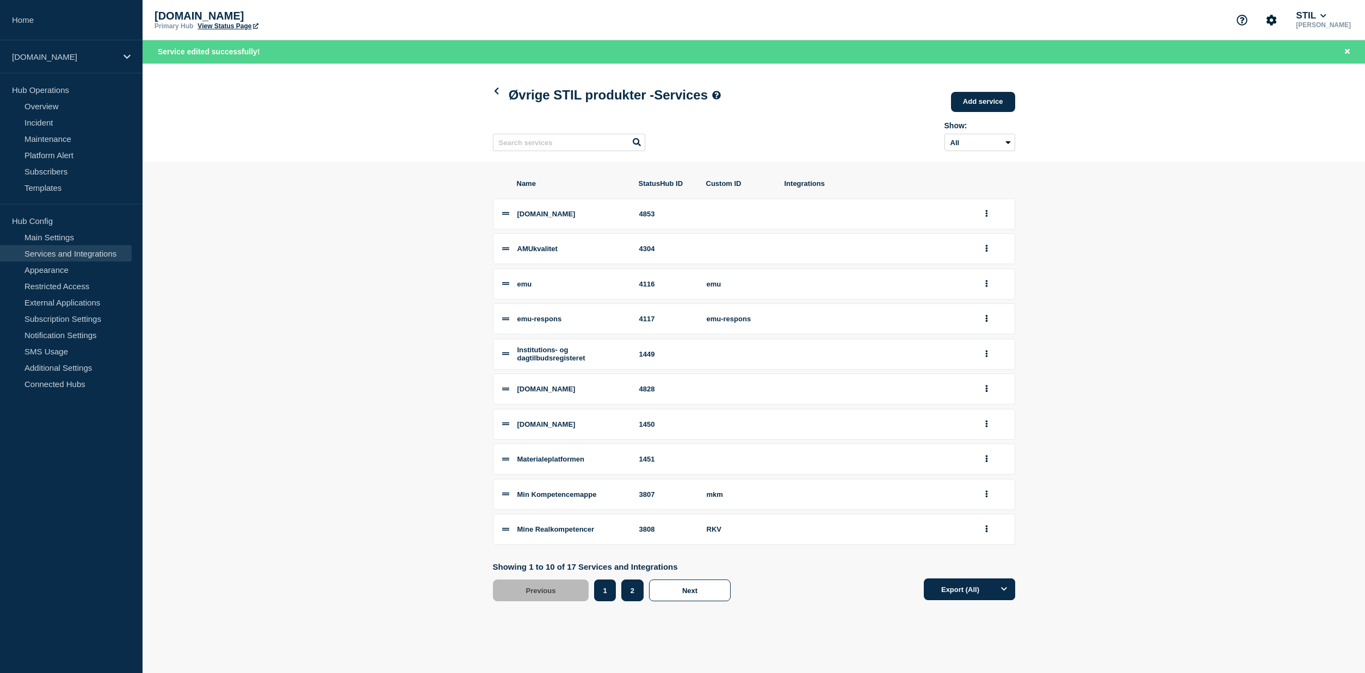
click at [628, 598] on button "2" at bounding box center [632, 591] width 22 height 22
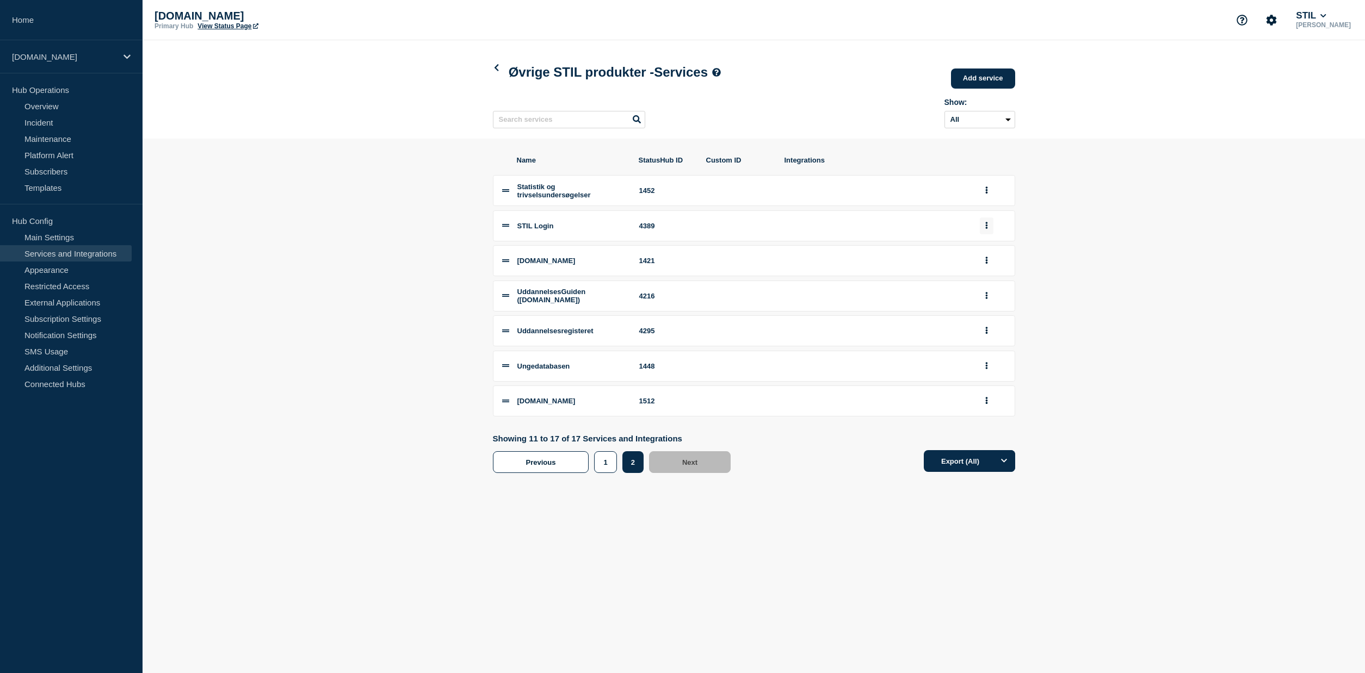
click at [985, 229] on icon "group actions" at bounding box center [986, 225] width 3 height 7
click at [989, 250] on button "Edit" at bounding box center [992, 246] width 54 height 17
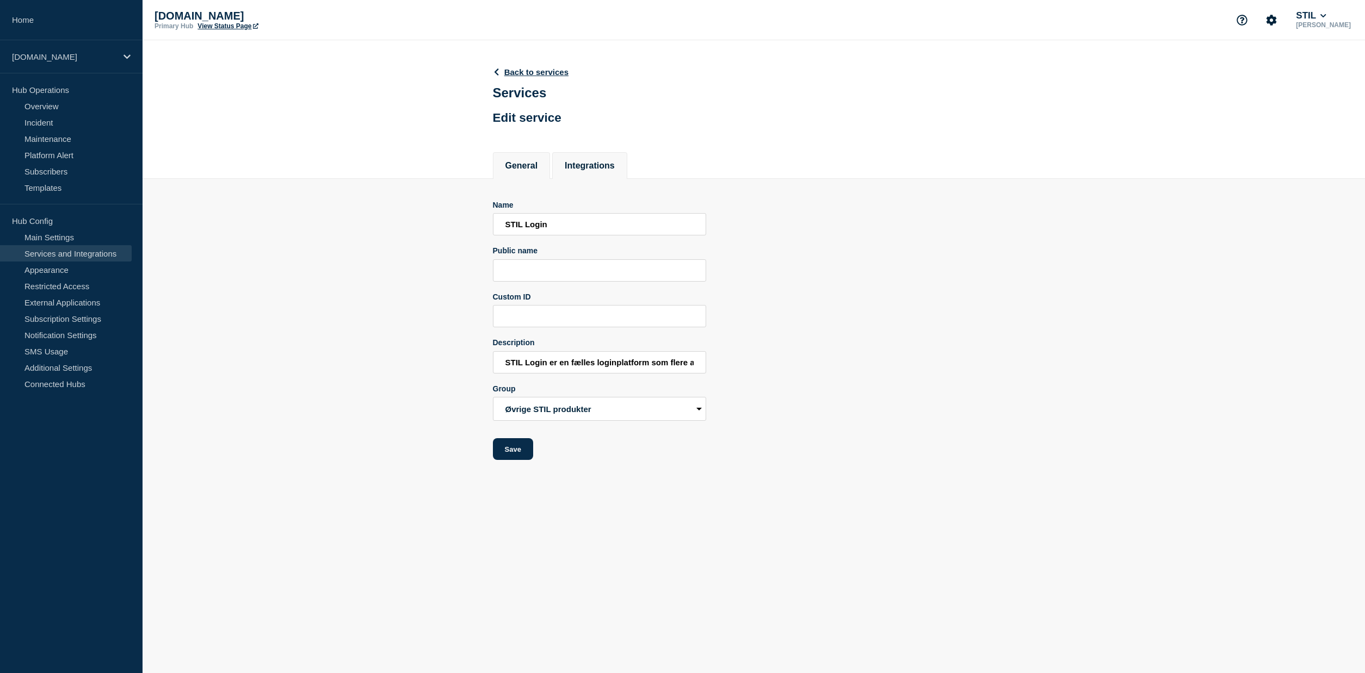
click at [609, 171] on button "Integrations" at bounding box center [590, 166] width 50 height 10
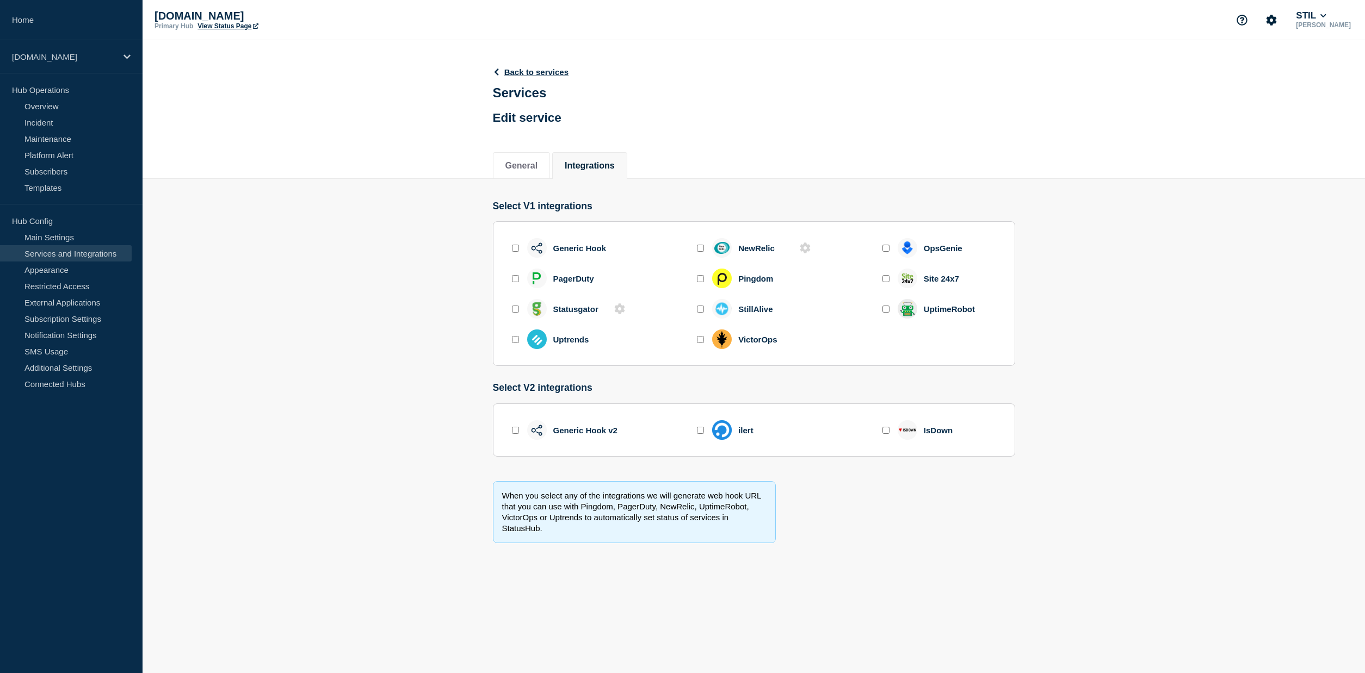
click at [883, 434] on input "enable isdownapp" at bounding box center [885, 430] width 7 height 7
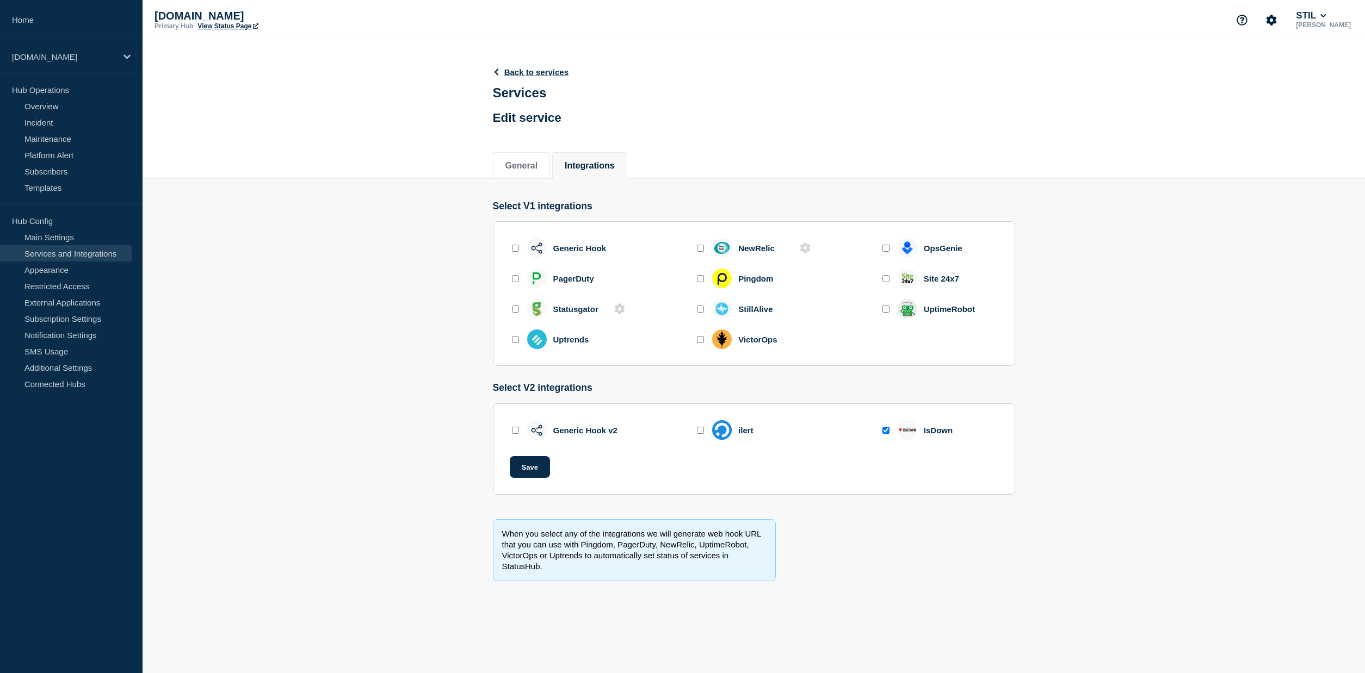
click at [883, 434] on input "enable isdownapp" at bounding box center [885, 430] width 7 height 7
checkbox input "false"
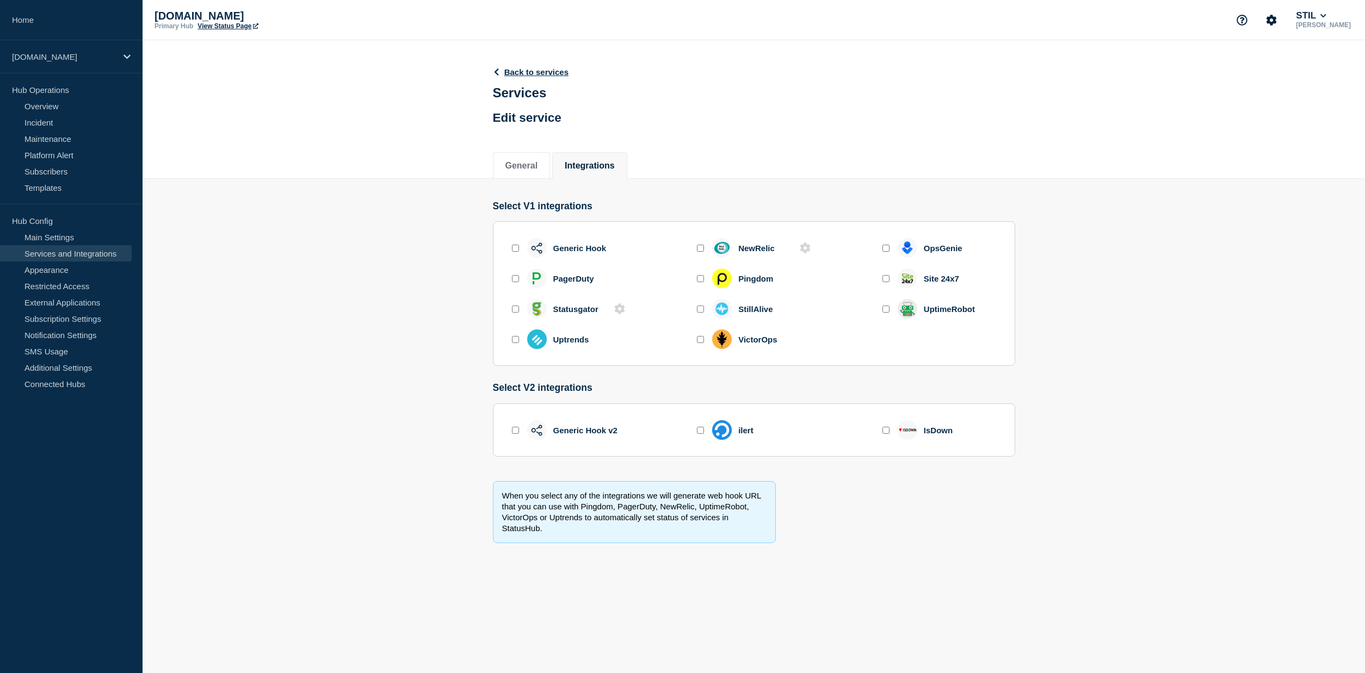
click at [514, 434] on input "enable generic_hook_v2" at bounding box center [515, 430] width 7 height 7
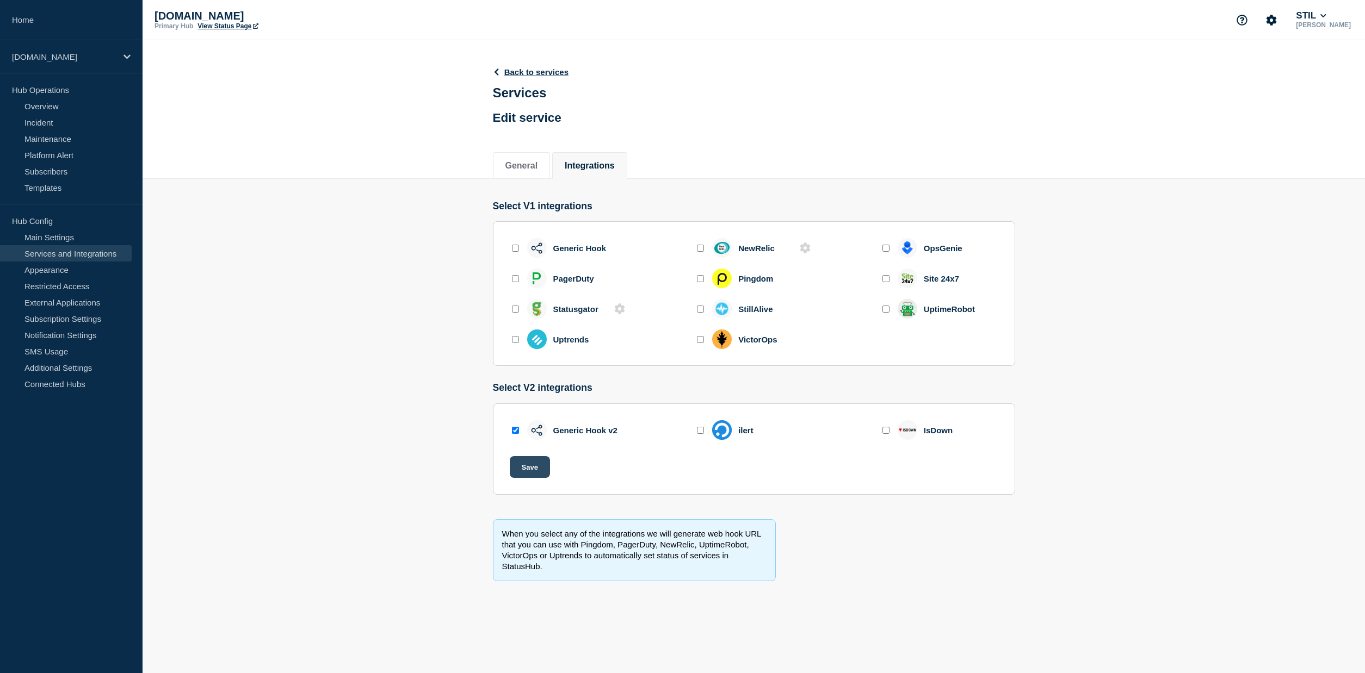
click at [529, 472] on button "Save" at bounding box center [530, 467] width 40 height 22
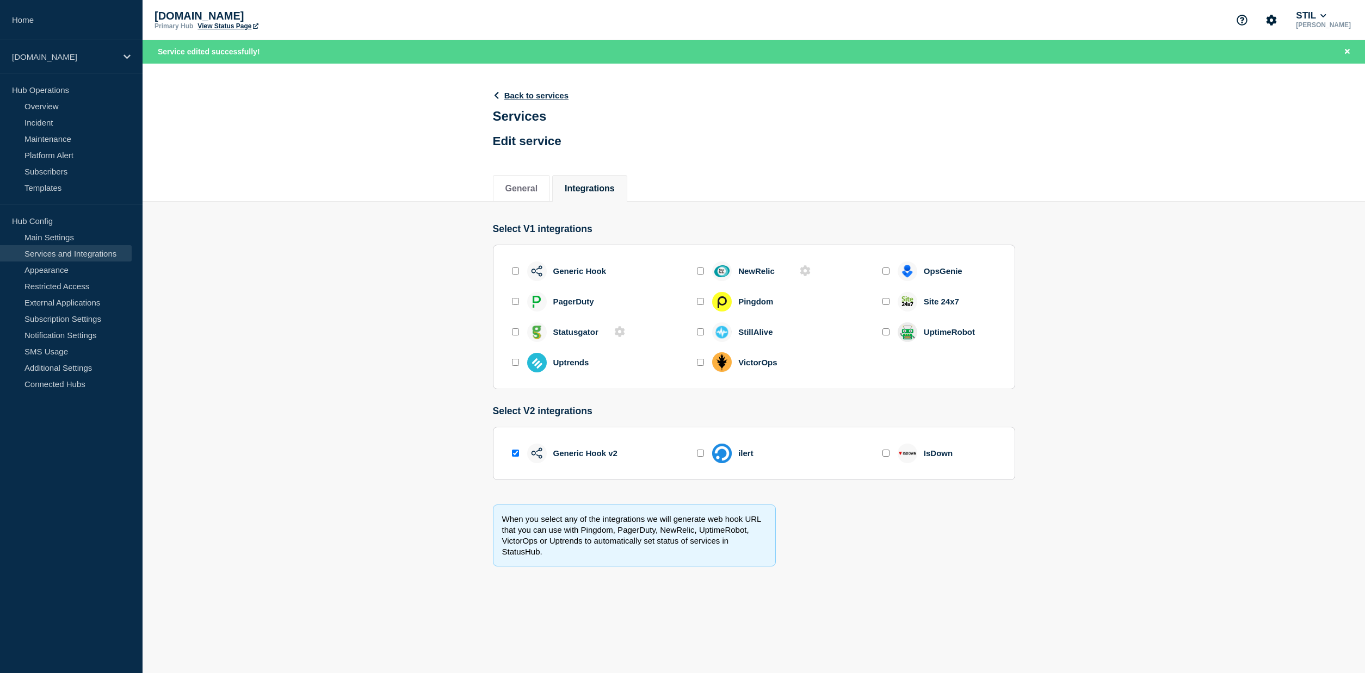
click at [514, 457] on input "enable generic_hook_v2" at bounding box center [515, 453] width 7 height 7
checkbox input "false"
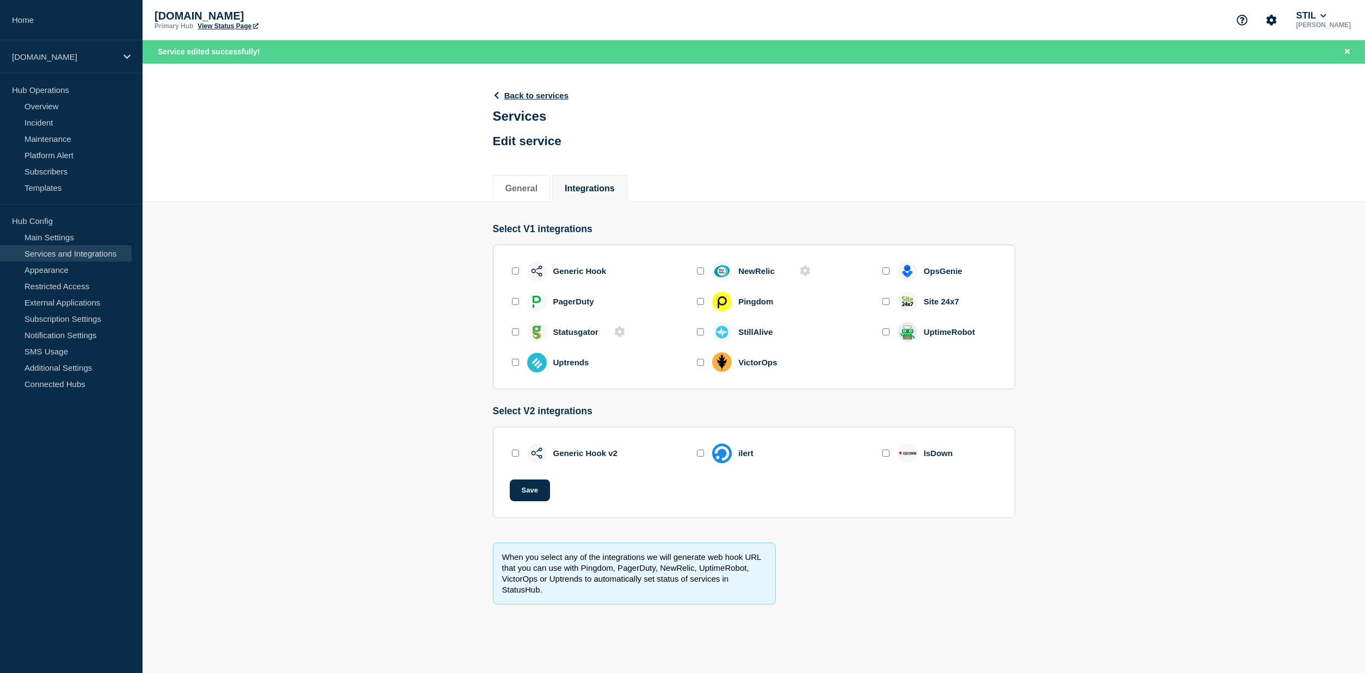
click at [517, 275] on input "enable generic_hook" at bounding box center [515, 271] width 7 height 7
checkbox input "true"
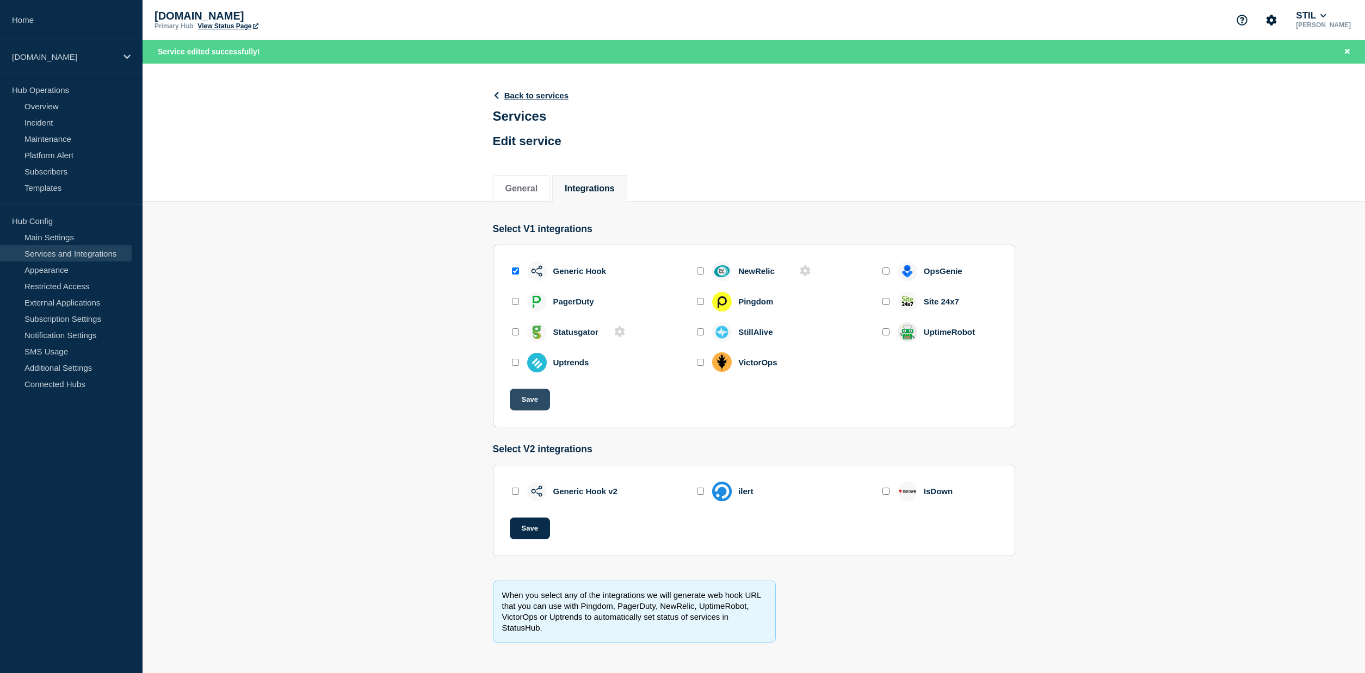
click at [531, 401] on button "Save" at bounding box center [530, 400] width 40 height 22
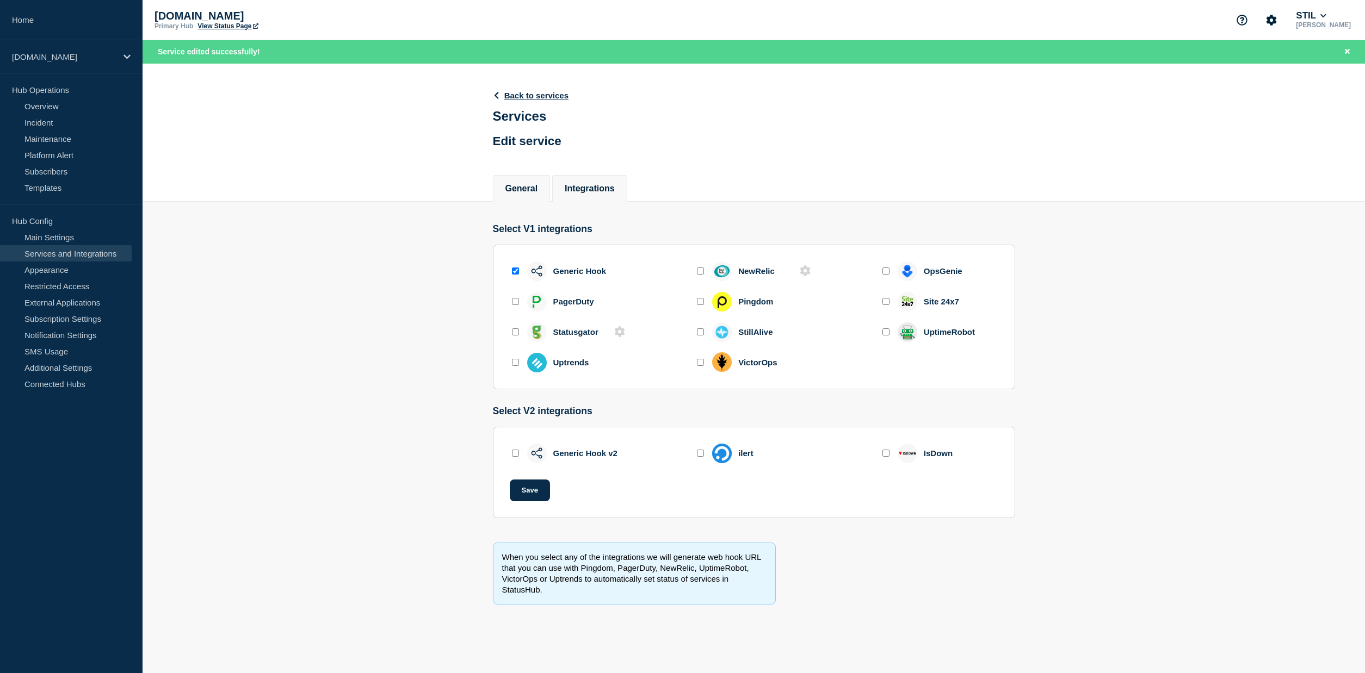
click at [531, 197] on li "General" at bounding box center [522, 188] width 58 height 27
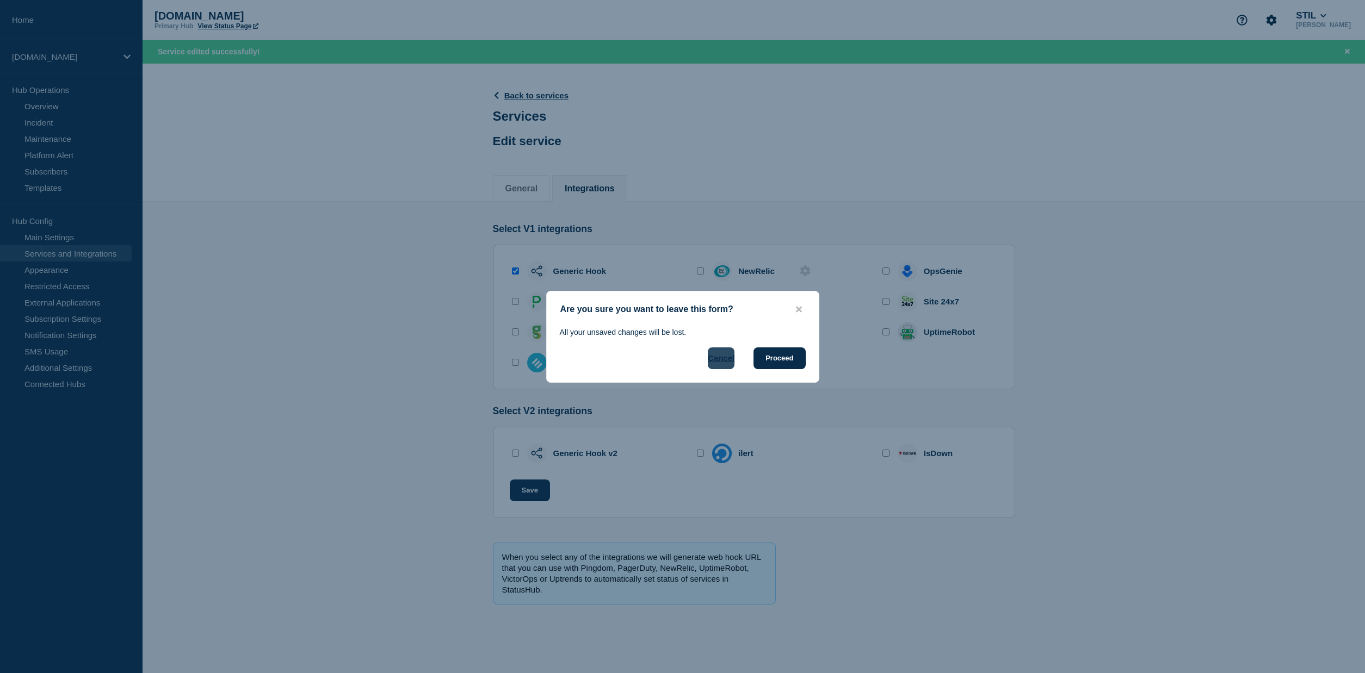
click at [716, 359] on button "Cancel" at bounding box center [721, 359] width 27 height 22
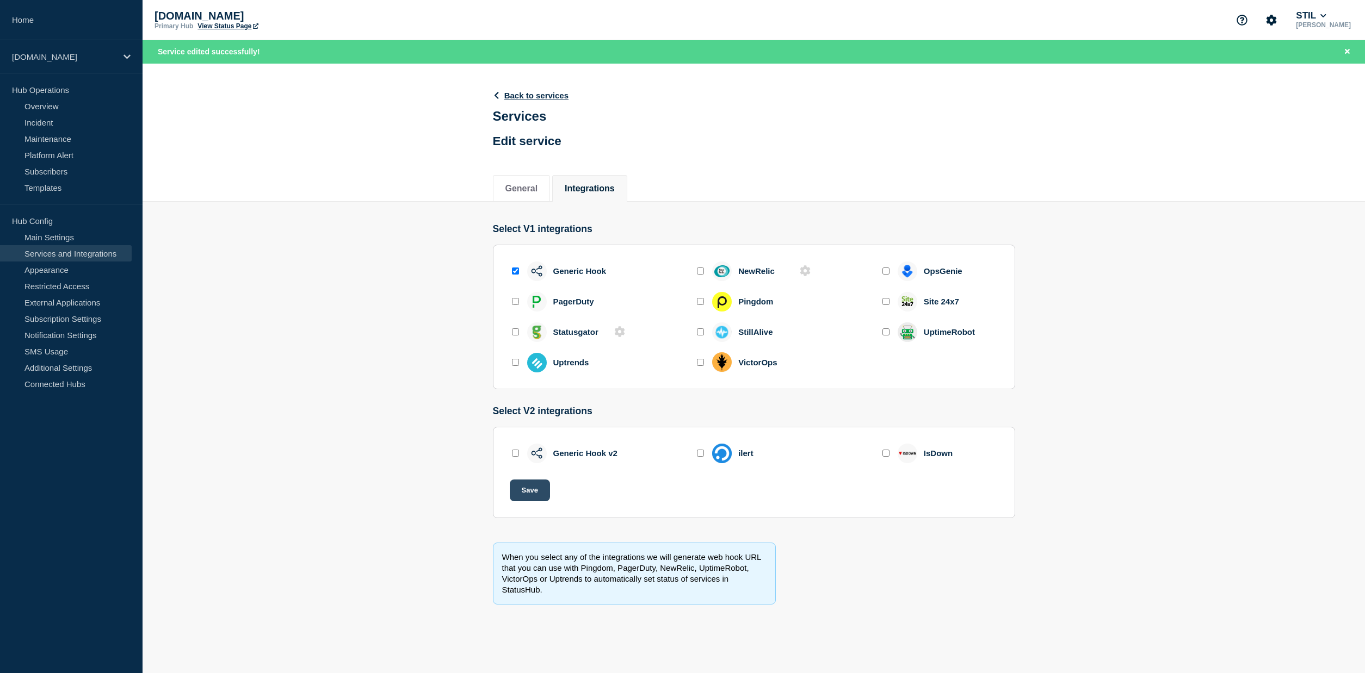
click at [530, 494] on button "Save" at bounding box center [530, 491] width 40 height 22
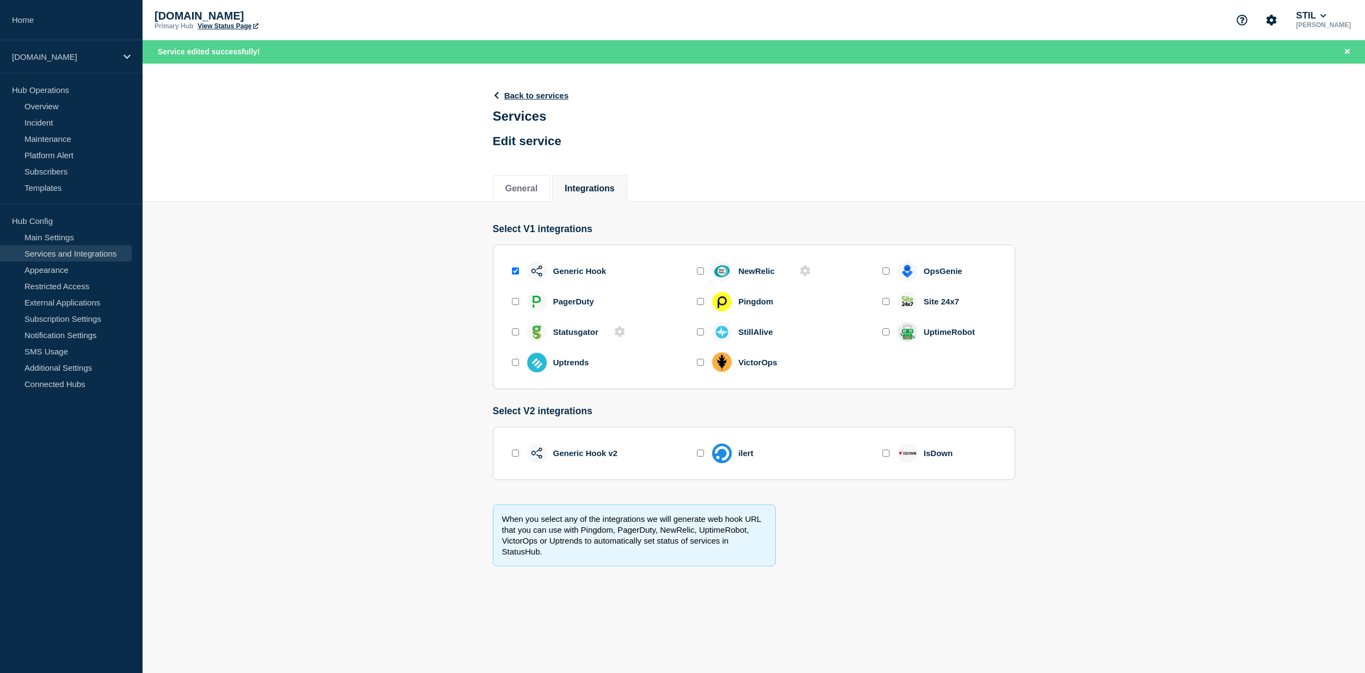
click at [578, 275] on div "Generic Hook" at bounding box center [579, 271] width 53 height 9
click at [698, 275] on input "enable new_relic" at bounding box center [700, 271] width 7 height 7
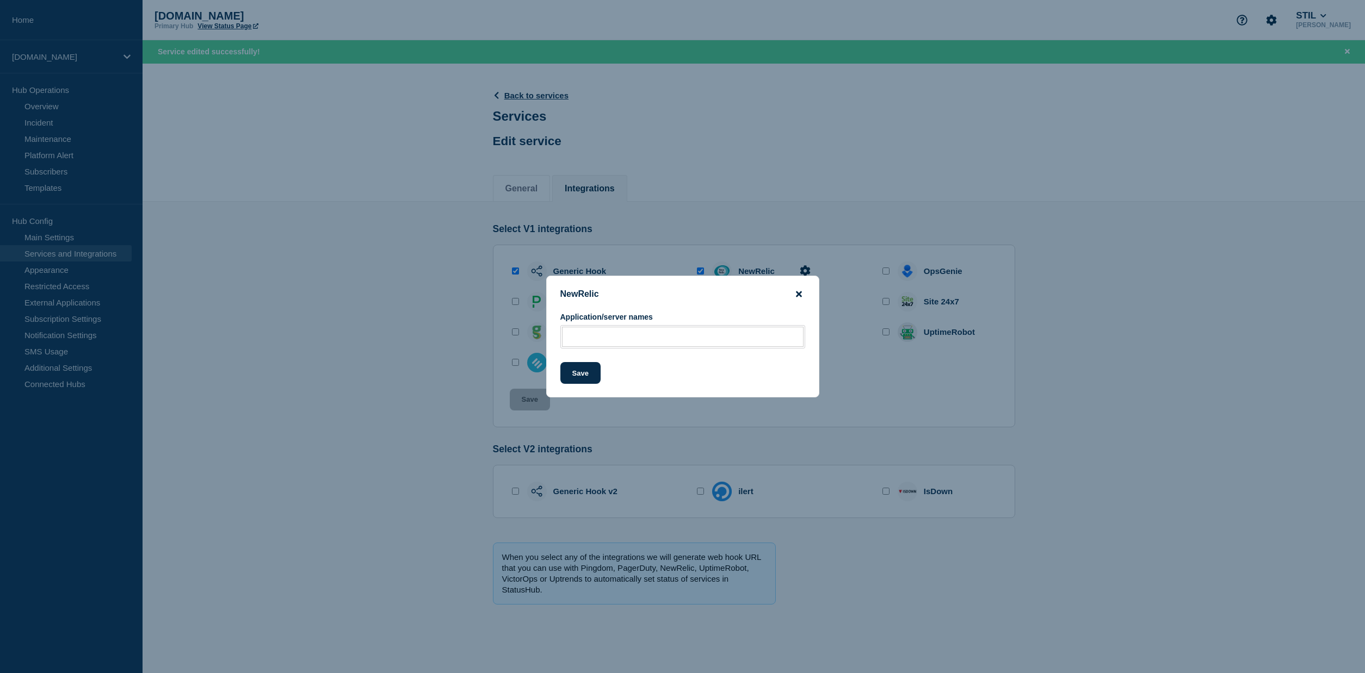
click at [798, 293] on icon "close button" at bounding box center [799, 294] width 6 height 6
checkbox input "false"
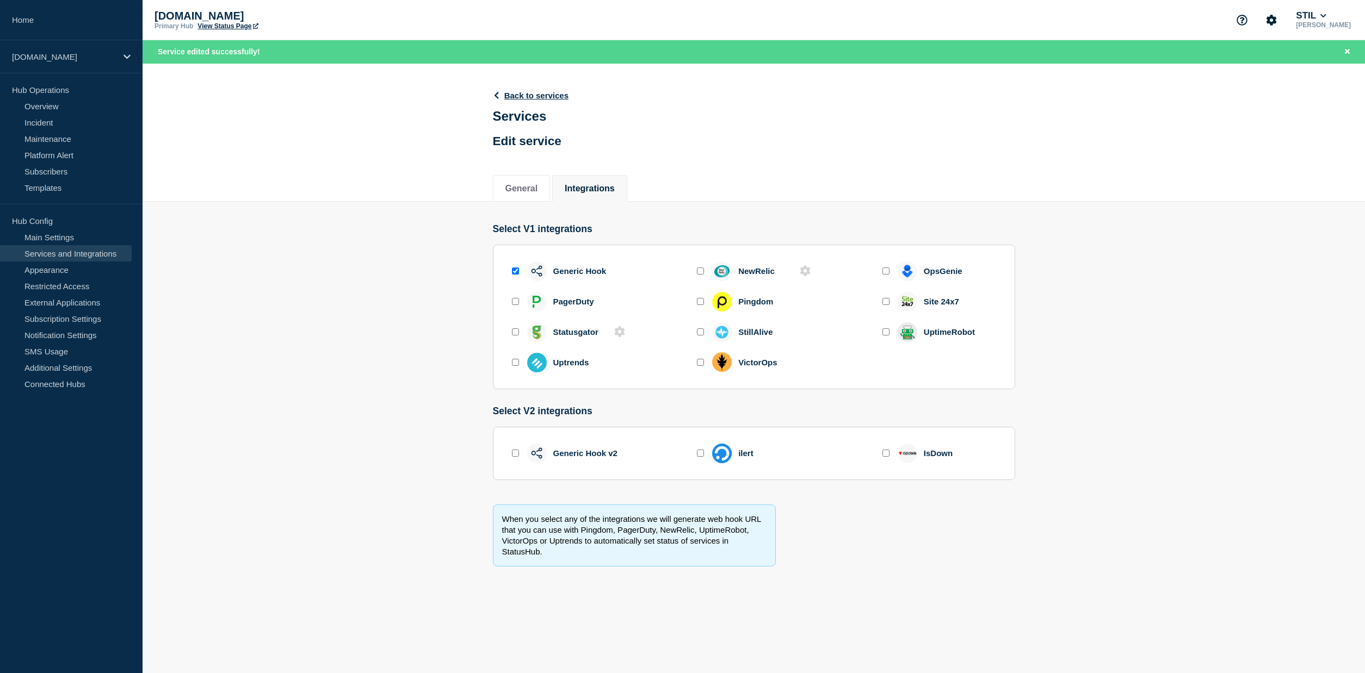
click at [516, 274] on input "enable generic_hook" at bounding box center [515, 271] width 7 height 7
checkbox input "false"
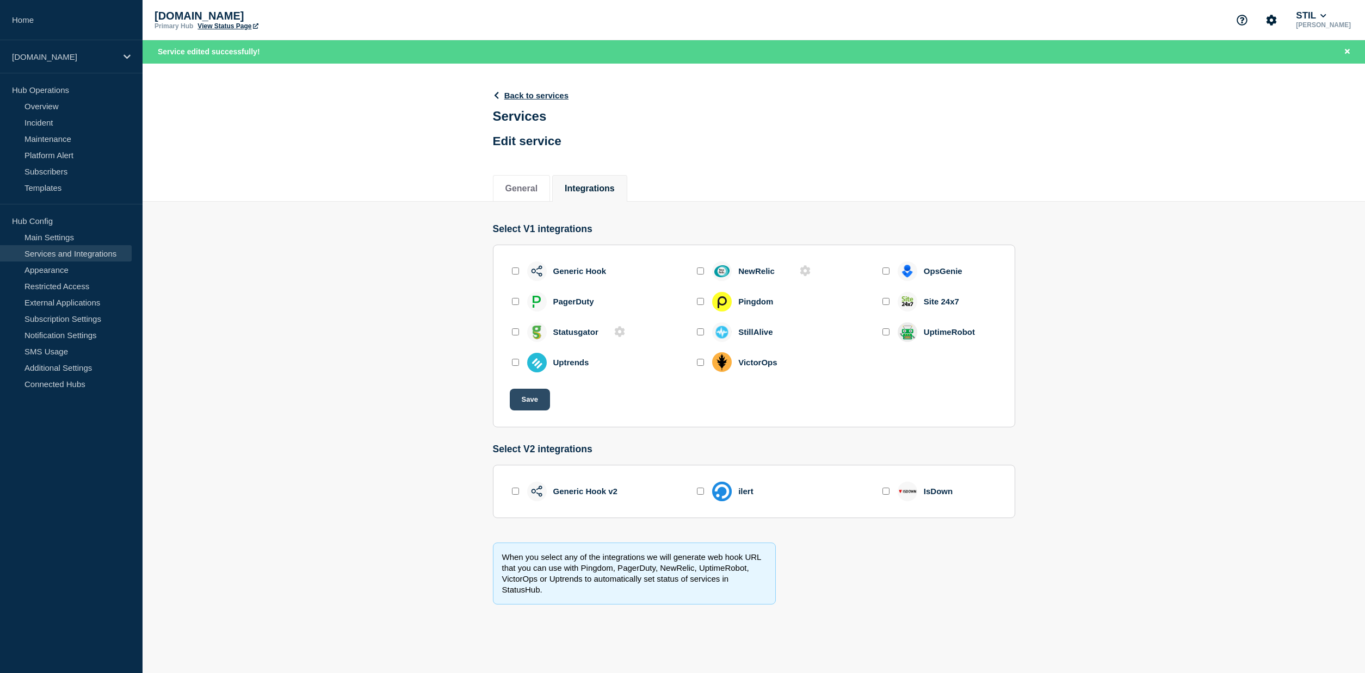
click at [532, 405] on button "Save" at bounding box center [530, 400] width 40 height 22
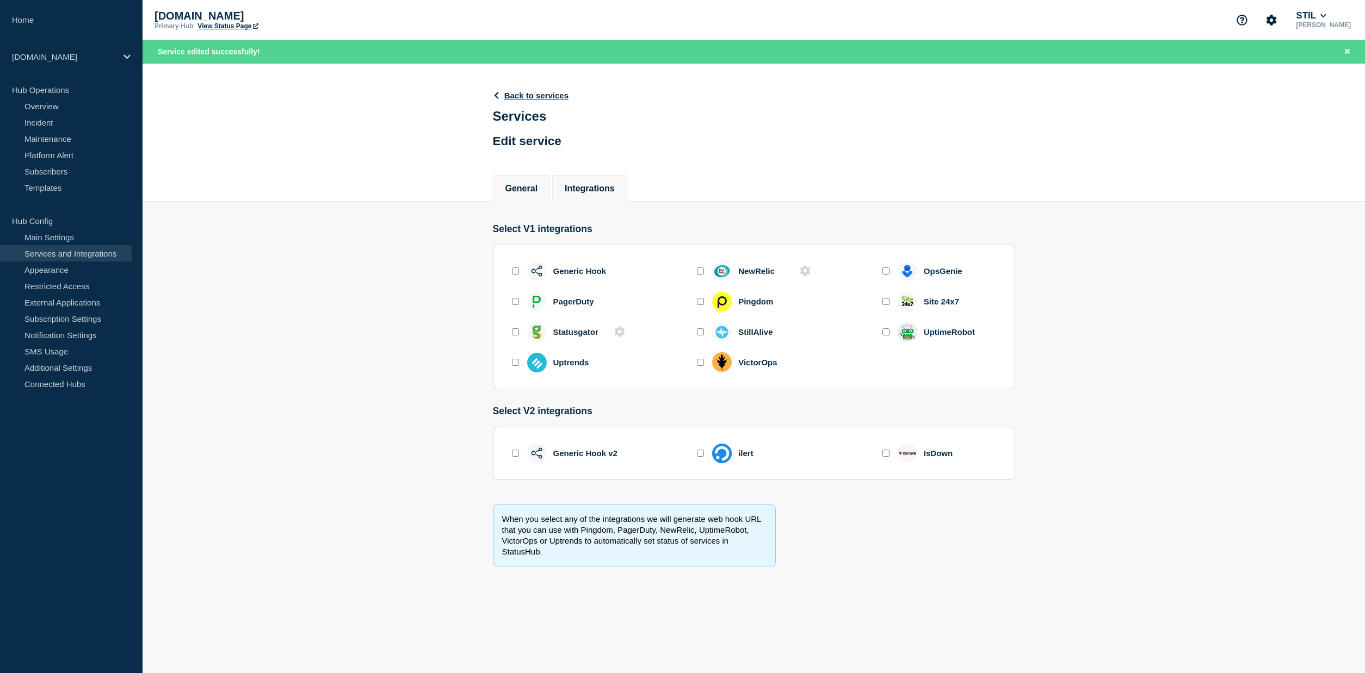
click at [526, 182] on li "General" at bounding box center [522, 188] width 58 height 27
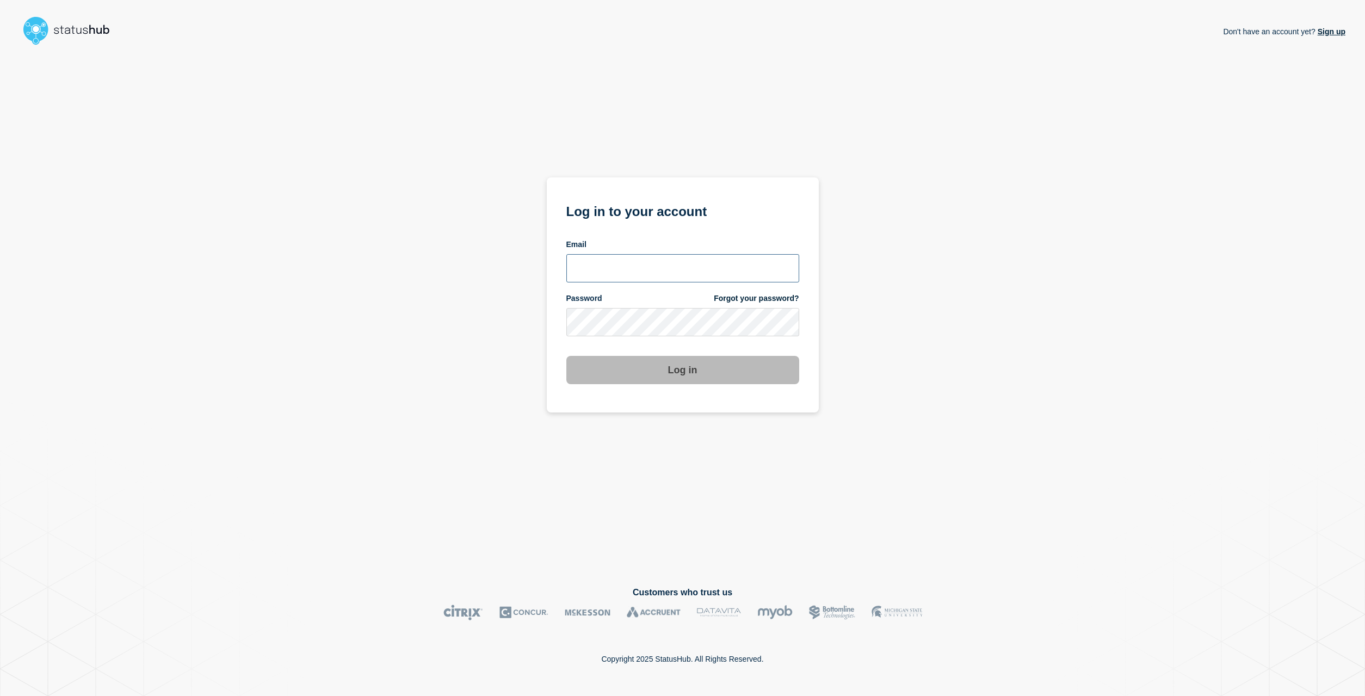
type input "[EMAIL_ADDRESS][DOMAIN_NAME]"
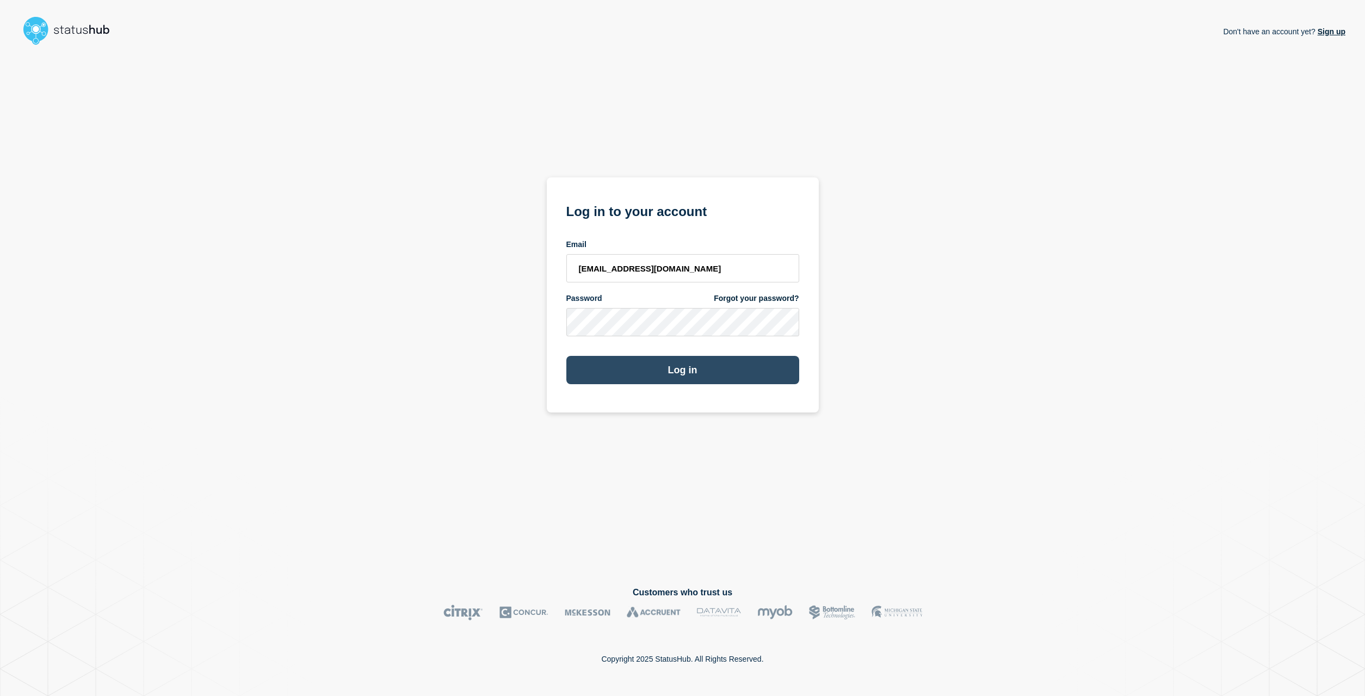
click at [693, 371] on button "Log in" at bounding box center [682, 370] width 233 height 28
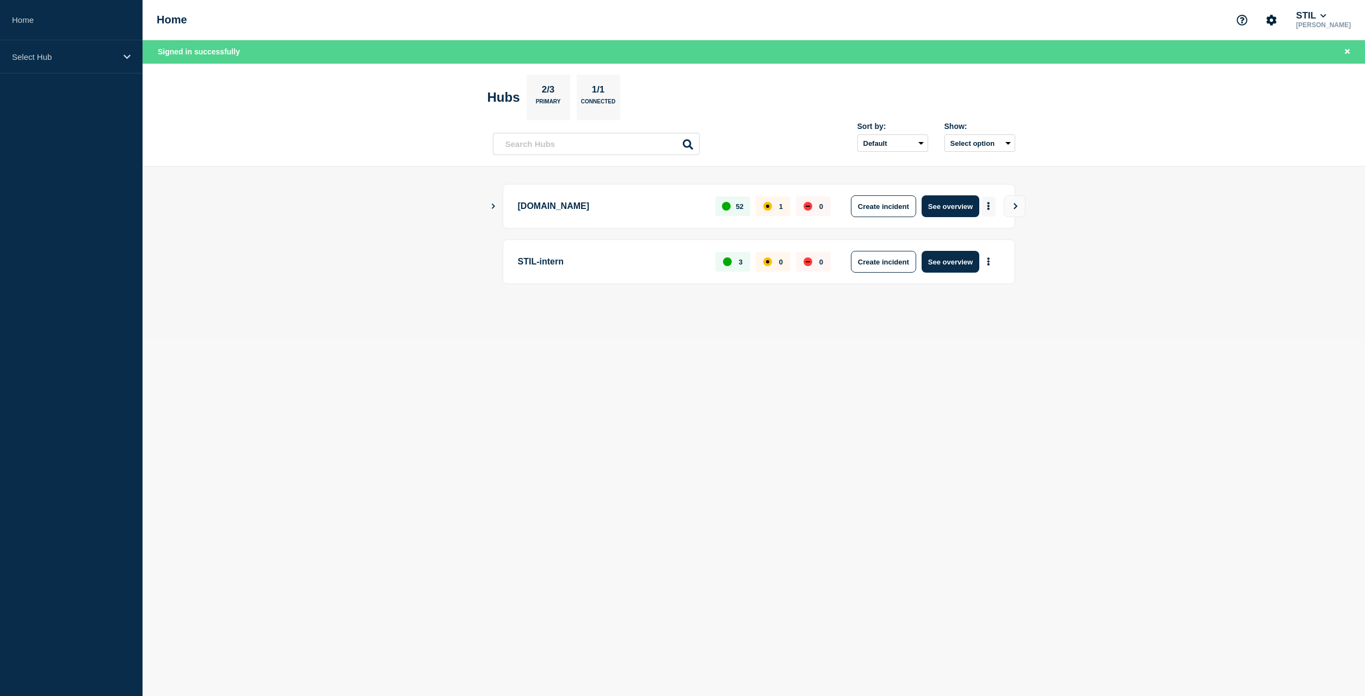
click at [991, 205] on button "More actions" at bounding box center [988, 206] width 14 height 20
click at [883, 208] on button "Create incident" at bounding box center [883, 206] width 65 height 22
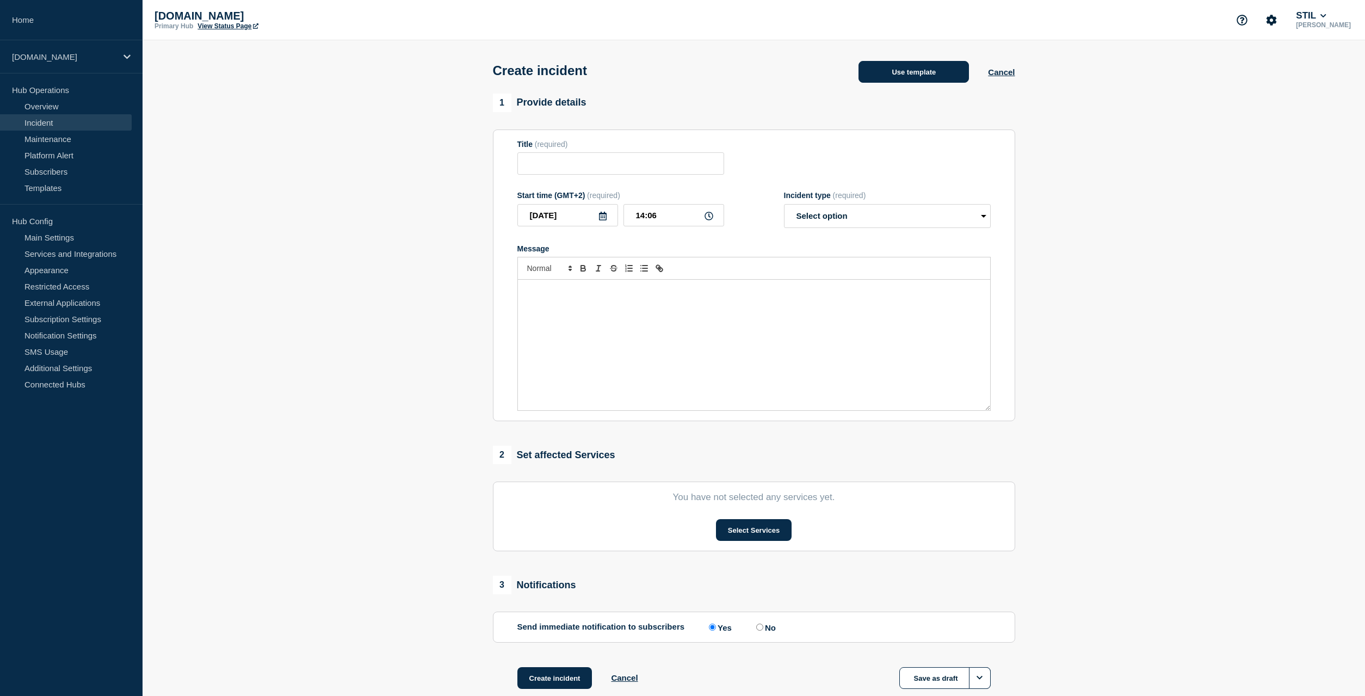
click at [915, 72] on button "Use template" at bounding box center [913, 72] width 110 height 22
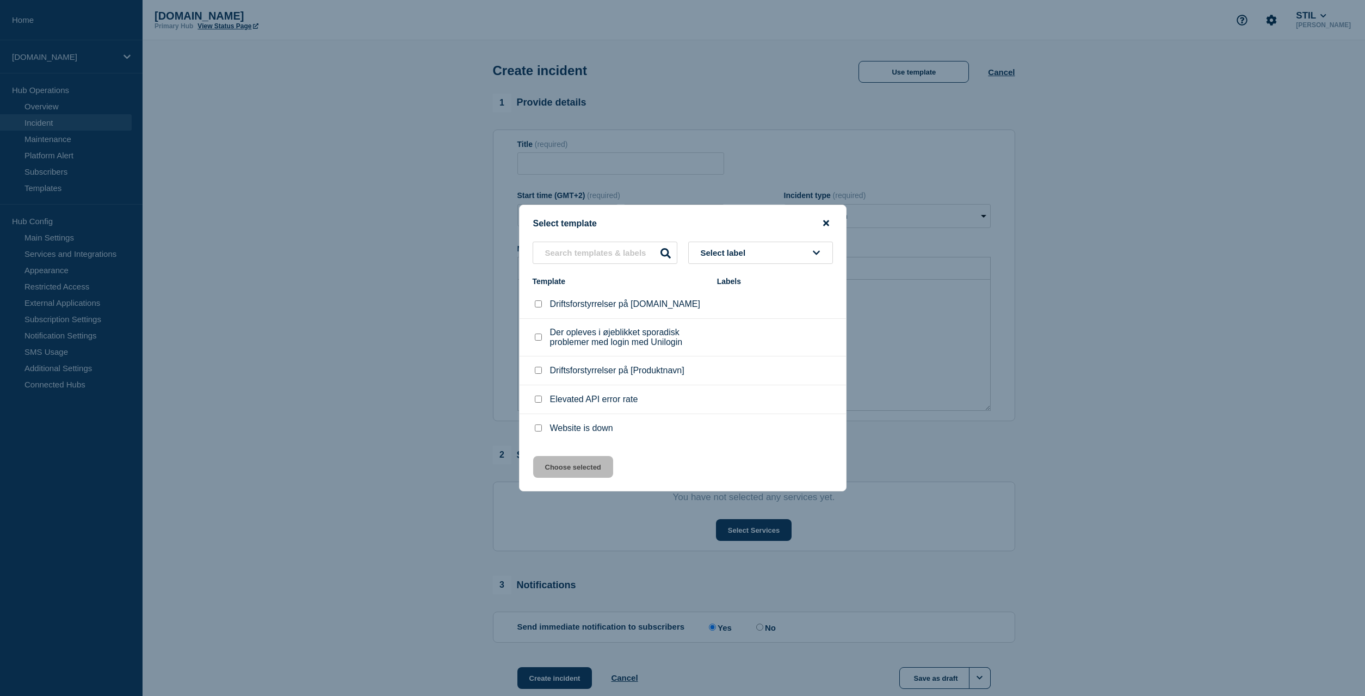
click at [826, 222] on icon "close button" at bounding box center [826, 223] width 6 height 9
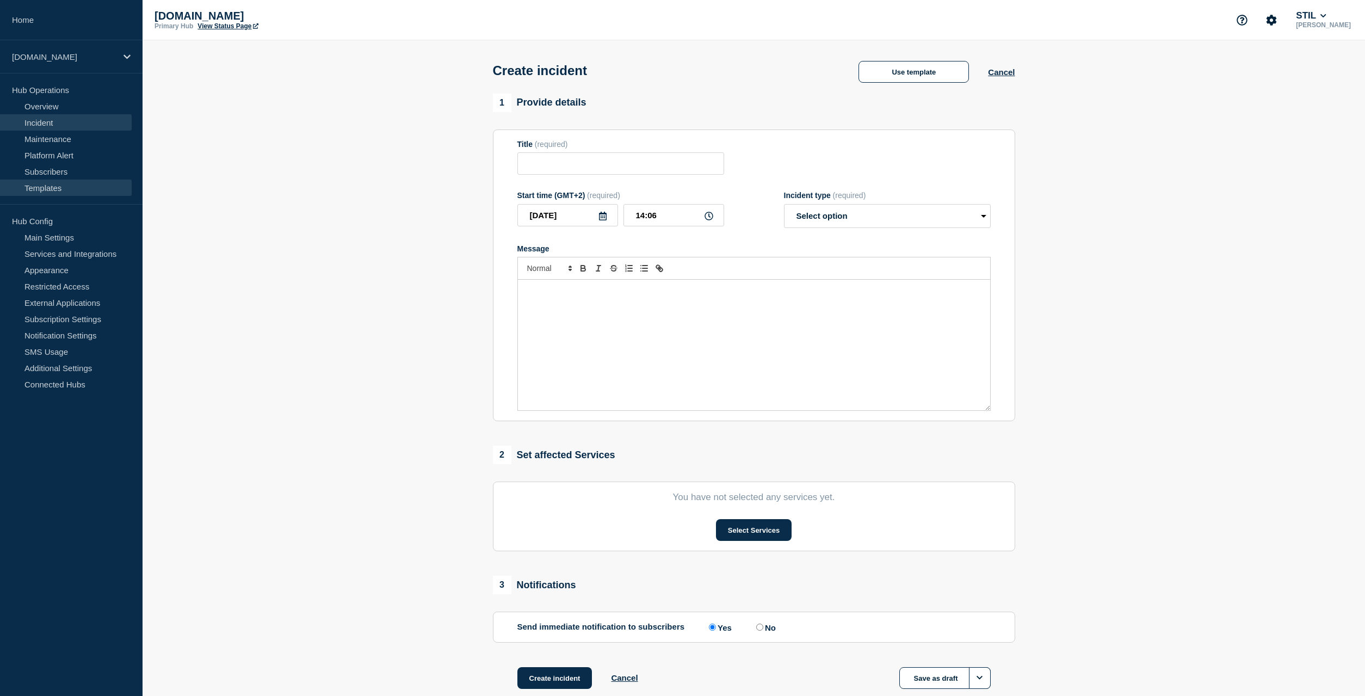
click at [49, 189] on link "Templates" at bounding box center [66, 187] width 132 height 16
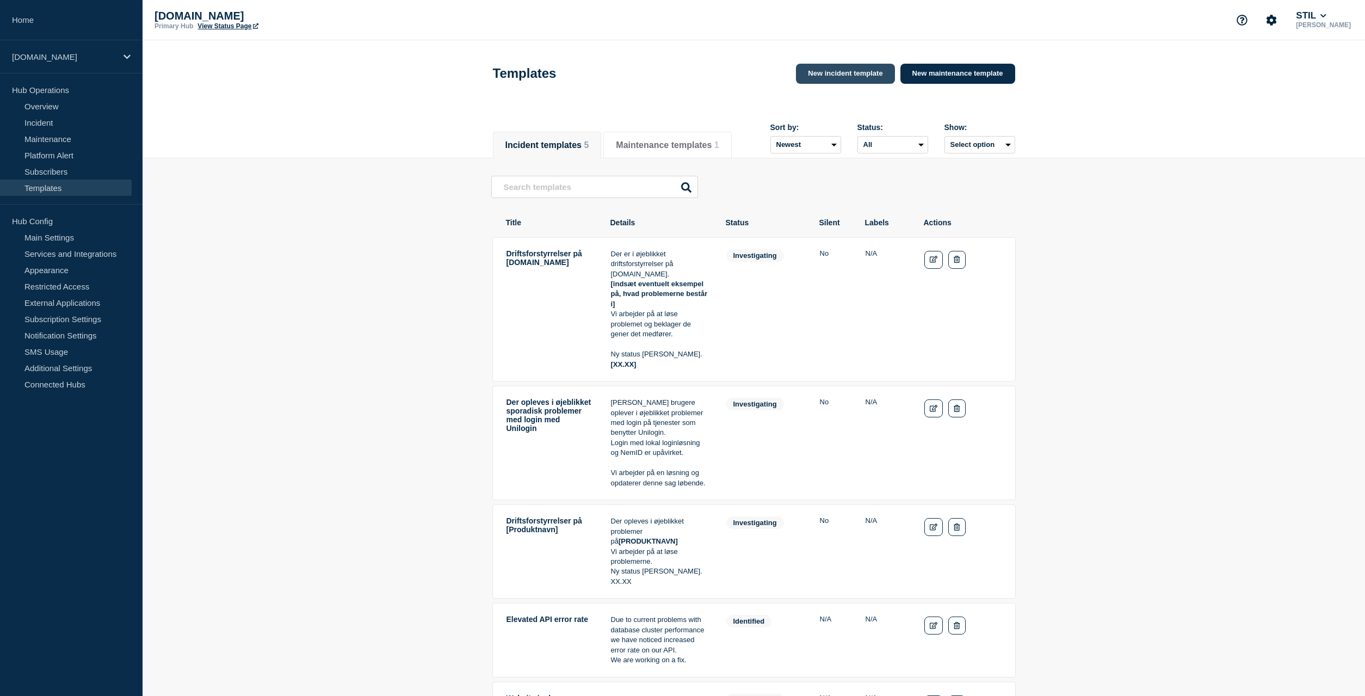
click at [828, 76] on link "New incident template" at bounding box center [845, 74] width 98 height 20
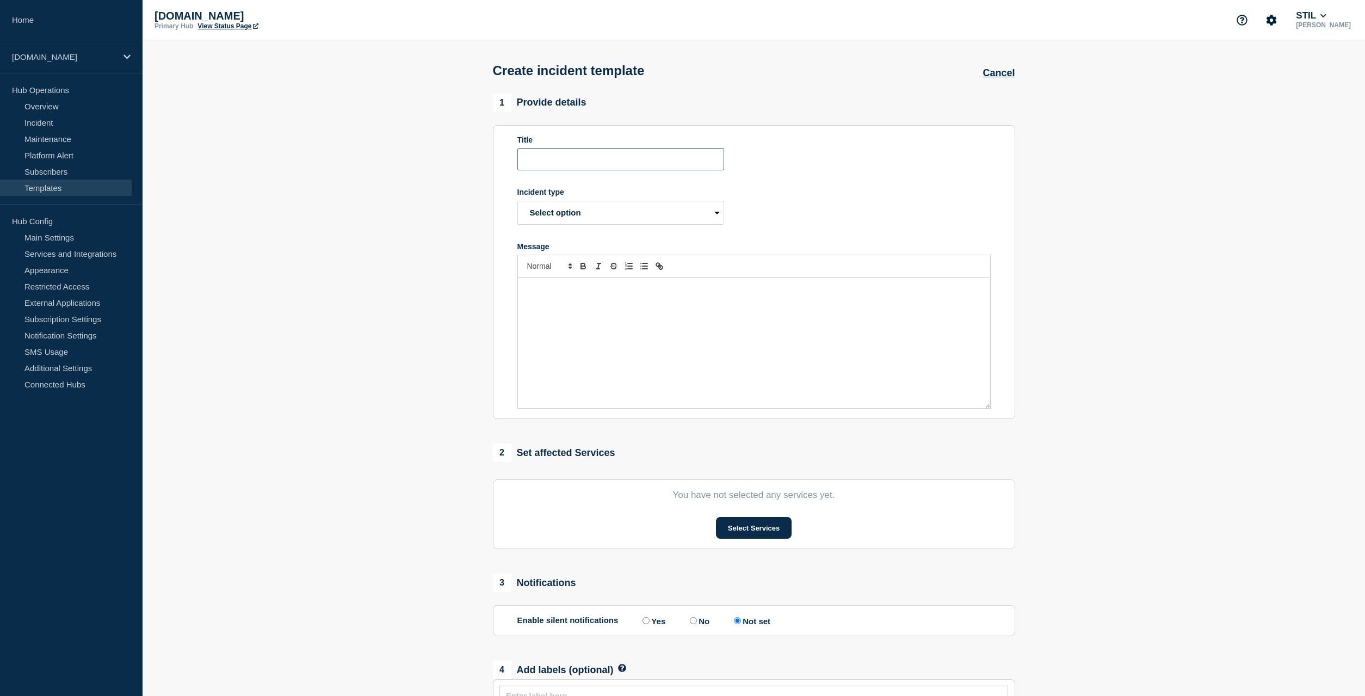
click at [582, 162] on input "Title" at bounding box center [620, 159] width 207 height 22
click at [594, 333] on div "Message" at bounding box center [754, 342] width 472 height 131
drag, startPoint x: 526, startPoint y: 313, endPoint x: 644, endPoint y: 408, distance: 151.3
click at [644, 408] on div "Vi oplever i øjeblikket problemer med STIL login. Dette kan påvirke login for m…" at bounding box center [754, 342] width 472 height 131
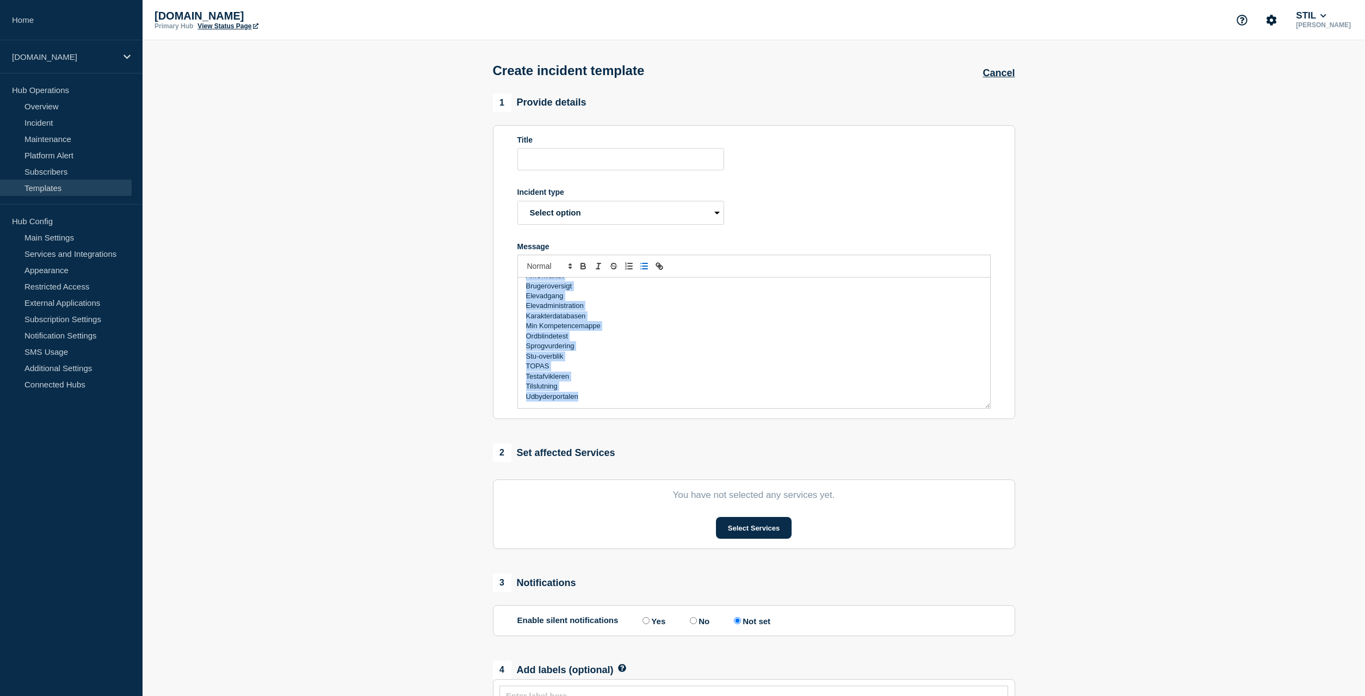
click at [642, 269] on icon "Toggle bulleted list" at bounding box center [644, 266] width 10 height 10
click at [639, 336] on li "Min Kompetencemappe" at bounding box center [758, 331] width 445 height 10
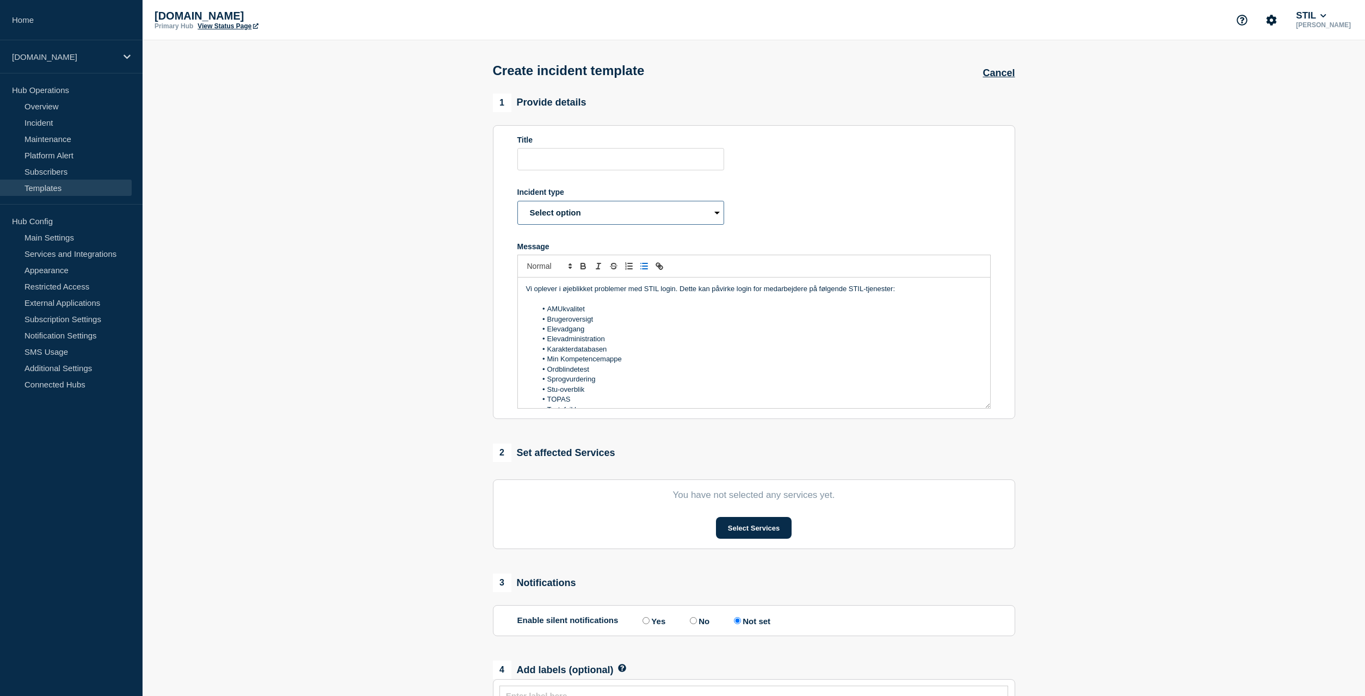
click at [517, 201] on select "Select option Investigating Identified Monitoring Resolved" at bounding box center [620, 213] width 207 height 24
select select "investigating"
click option "Investigating" at bounding box center [0, 0] width 0 height 0
click at [579, 150] on div "Title" at bounding box center [620, 152] width 207 height 35
click at [579, 163] on input "Title" at bounding box center [620, 159] width 207 height 22
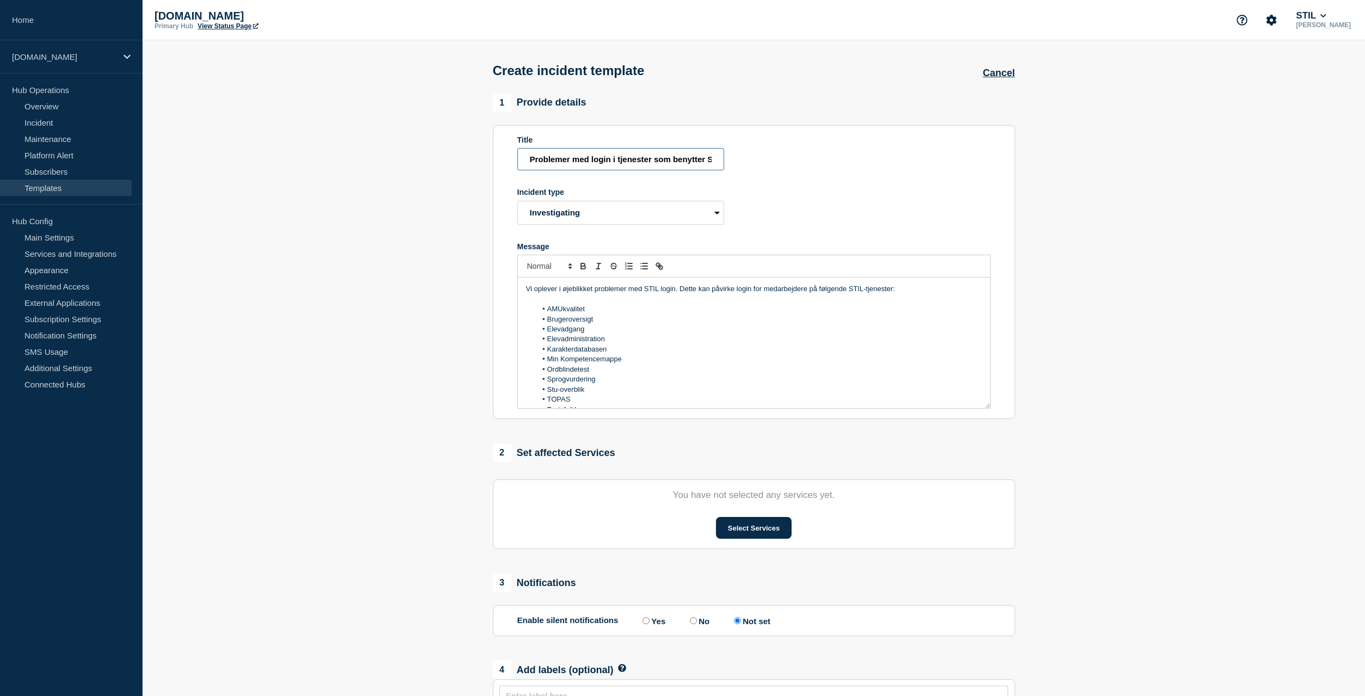
drag, startPoint x: 587, startPoint y: 161, endPoint x: 421, endPoint y: 147, distance: 167.0
click at [517, 148] on input "Problemer med login i tjenester som benytter STIL Login" at bounding box center [620, 159] width 207 height 22
type input "Problemer med login i tjenester som benytter STIL Login"
click at [792, 169] on form "Title Problemer med login i tjenester som benytter STIL Login Incident type Sel…" at bounding box center [753, 272] width 473 height 274
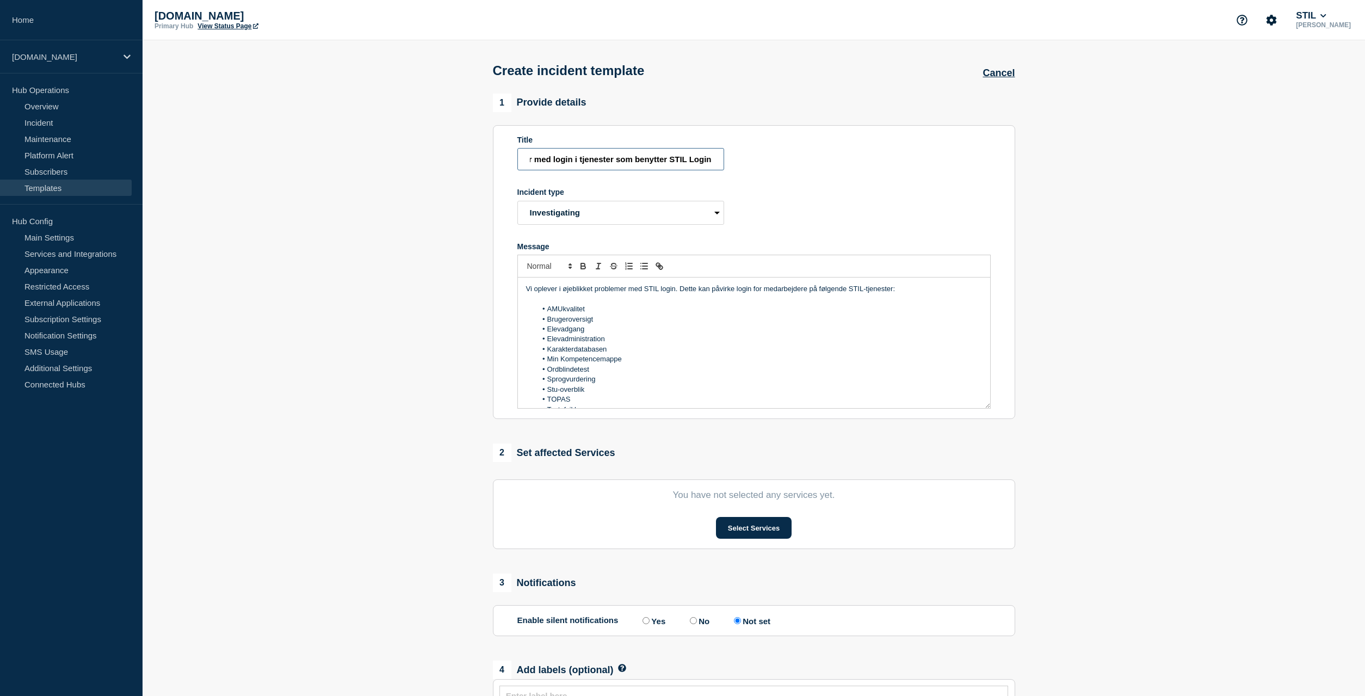
drag, startPoint x: 735, startPoint y: 169, endPoint x: 798, endPoint y: 172, distance: 62.7
click at [724, 170] on input "Problemer med login i tjenester som benytter STIL Login" at bounding box center [620, 159] width 207 height 22
click at [664, 168] on input "Problemer med login i tjenester som benytter STIL Login" at bounding box center [620, 159] width 207 height 22
drag, startPoint x: 690, startPoint y: 167, endPoint x: 432, endPoint y: 163, distance: 257.3
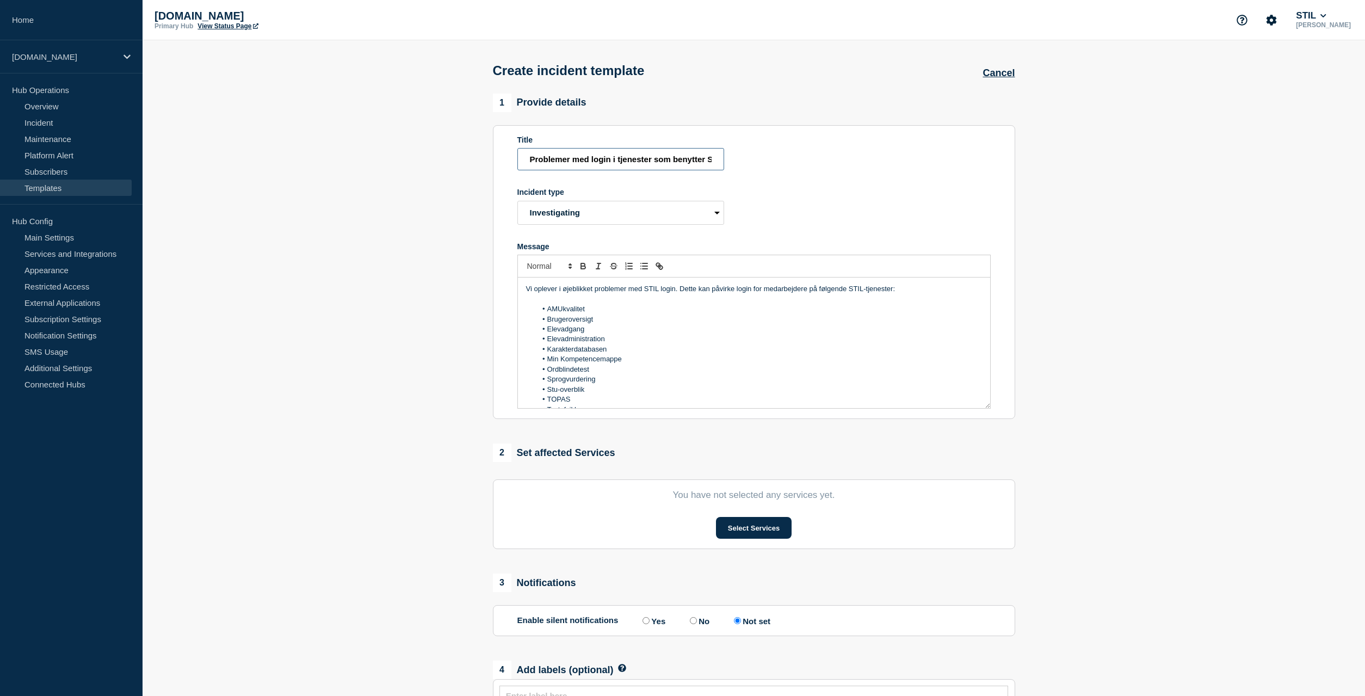
click at [517, 163] on input "Problemer med login i tjenester som benytter STIL Login" at bounding box center [620, 159] width 207 height 22
click at [859, 212] on form "Title Problemer med login i tjenester som benytter STIL Login Incident type Sel…" at bounding box center [753, 272] width 473 height 274
click at [776, 533] on button "Select Services" at bounding box center [754, 528] width 76 height 22
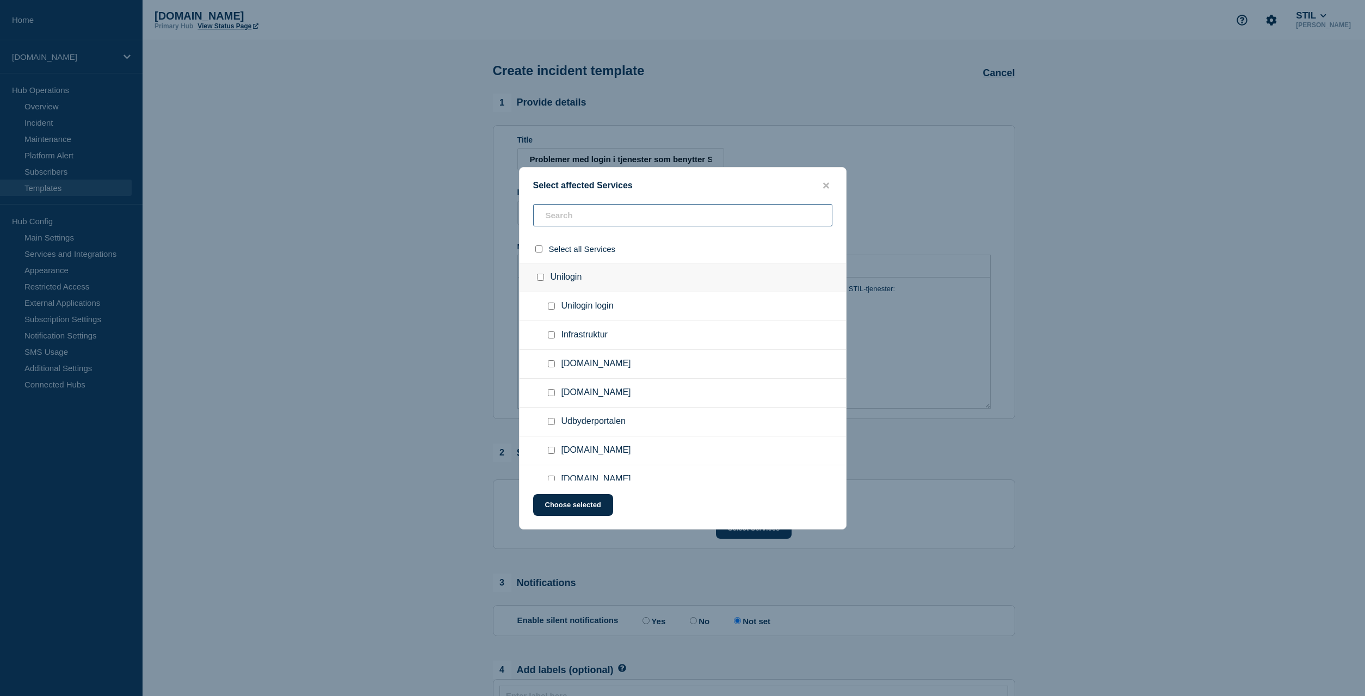
click at [575, 216] on input "text" at bounding box center [682, 215] width 299 height 22
type input "au"
checkbox input "true"
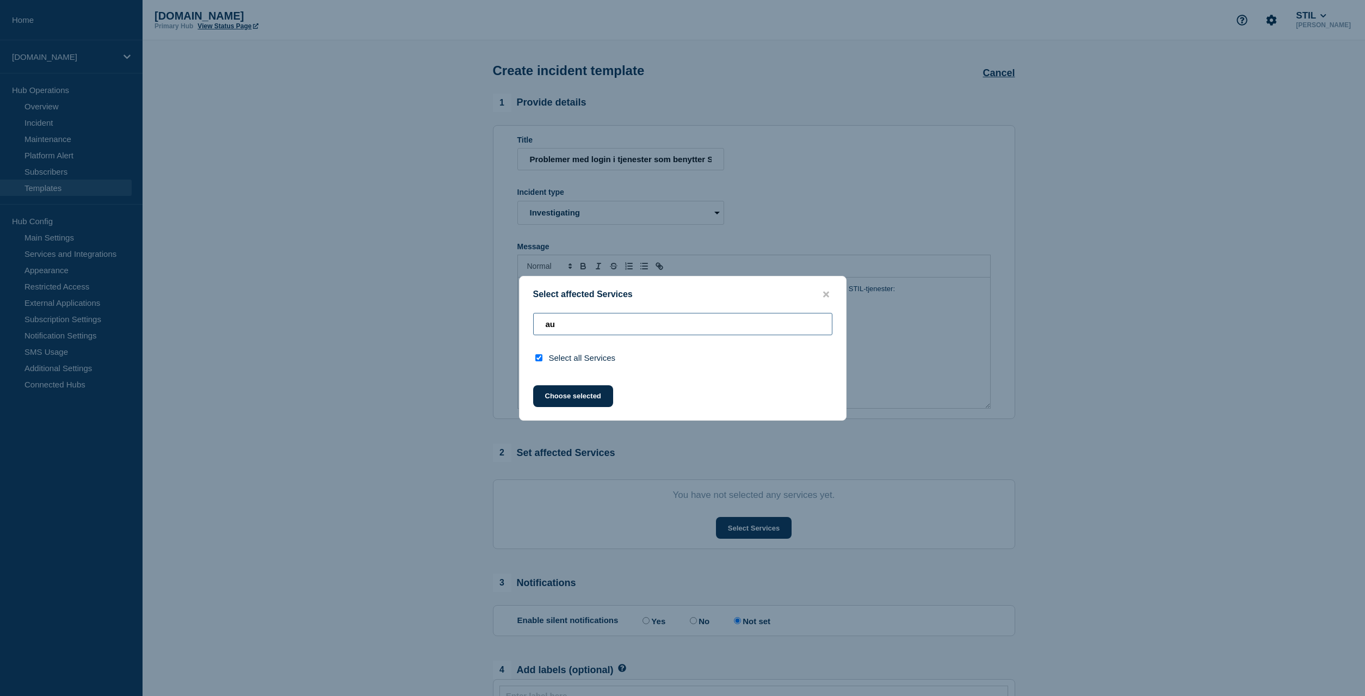
type input "a"
checkbox input "false"
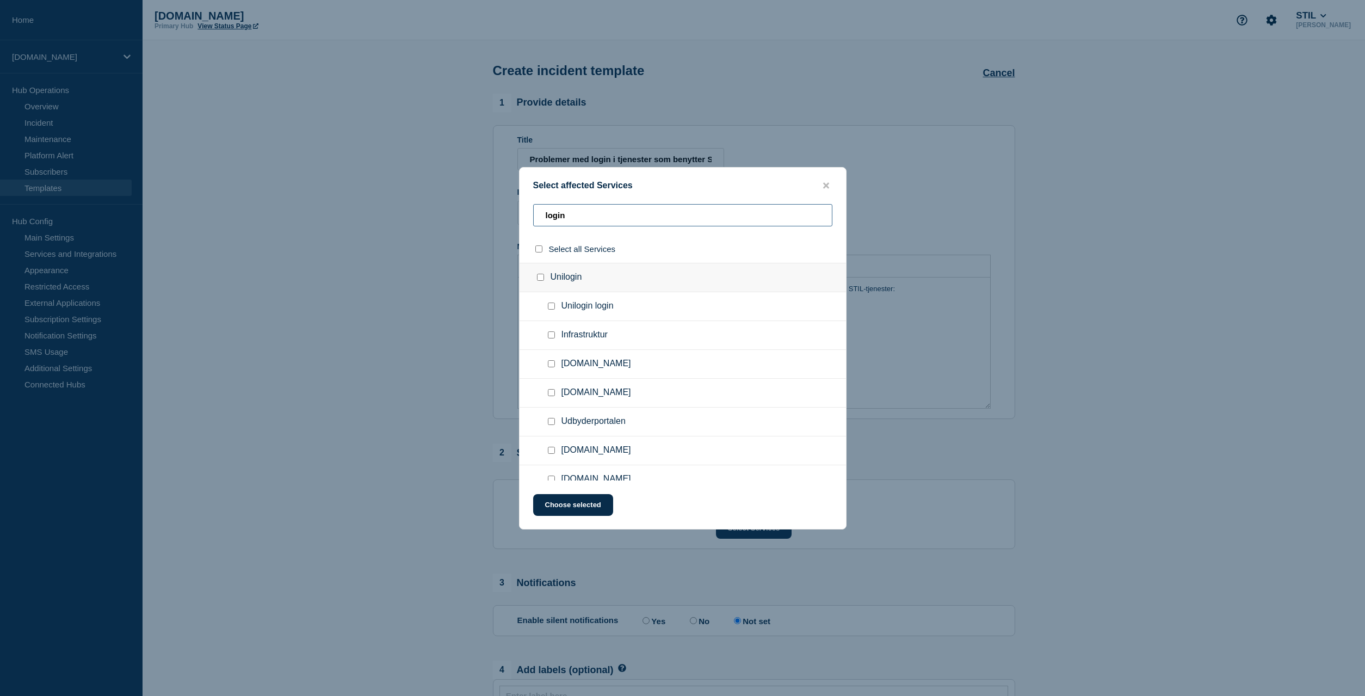
type input "slogin"
checkbox input "true"
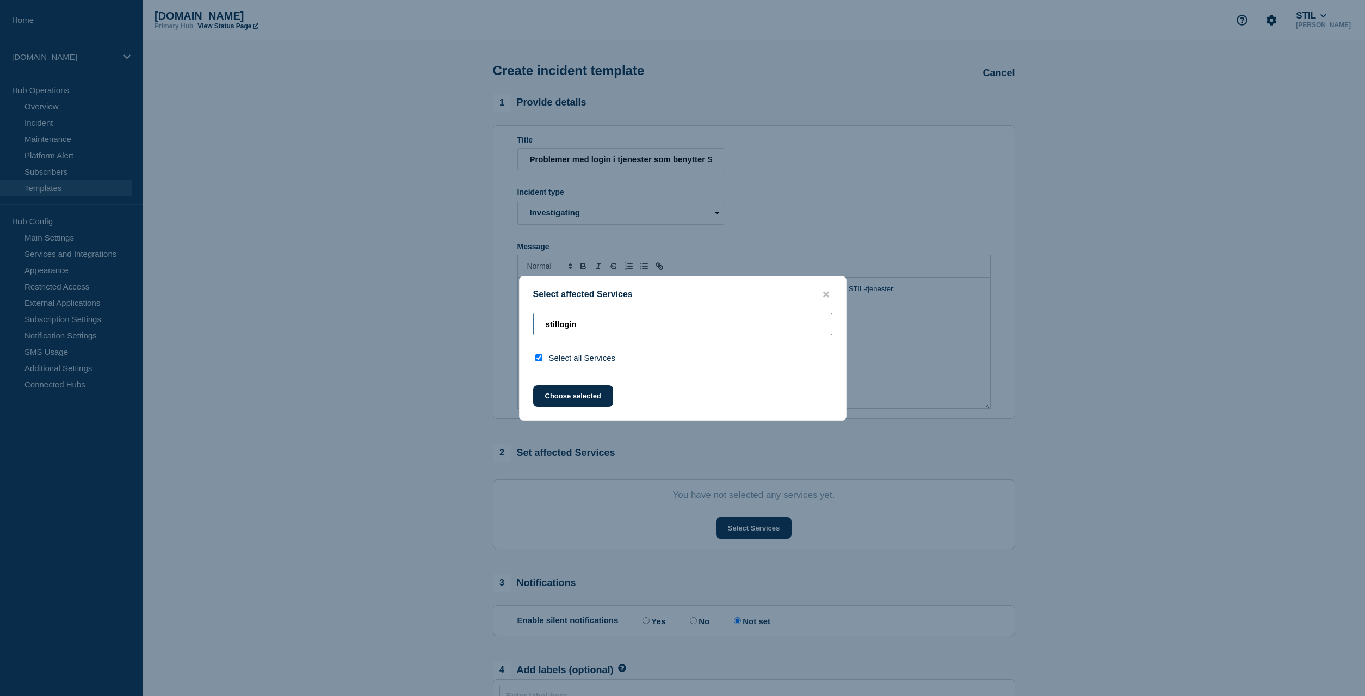
type input "stil login"
checkbox input "false"
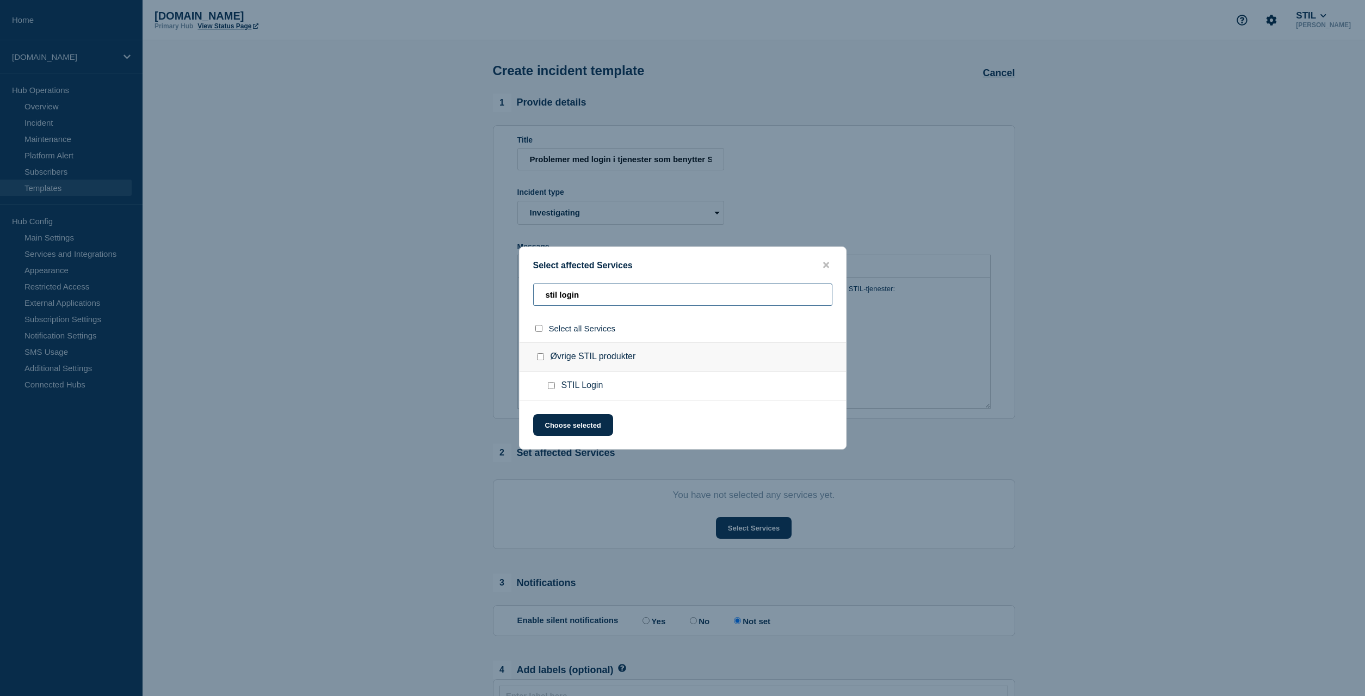
type input "stil login"
click at [550, 386] on input "STIL Login checkbox" at bounding box center [551, 385] width 7 height 7
checkbox input "true"
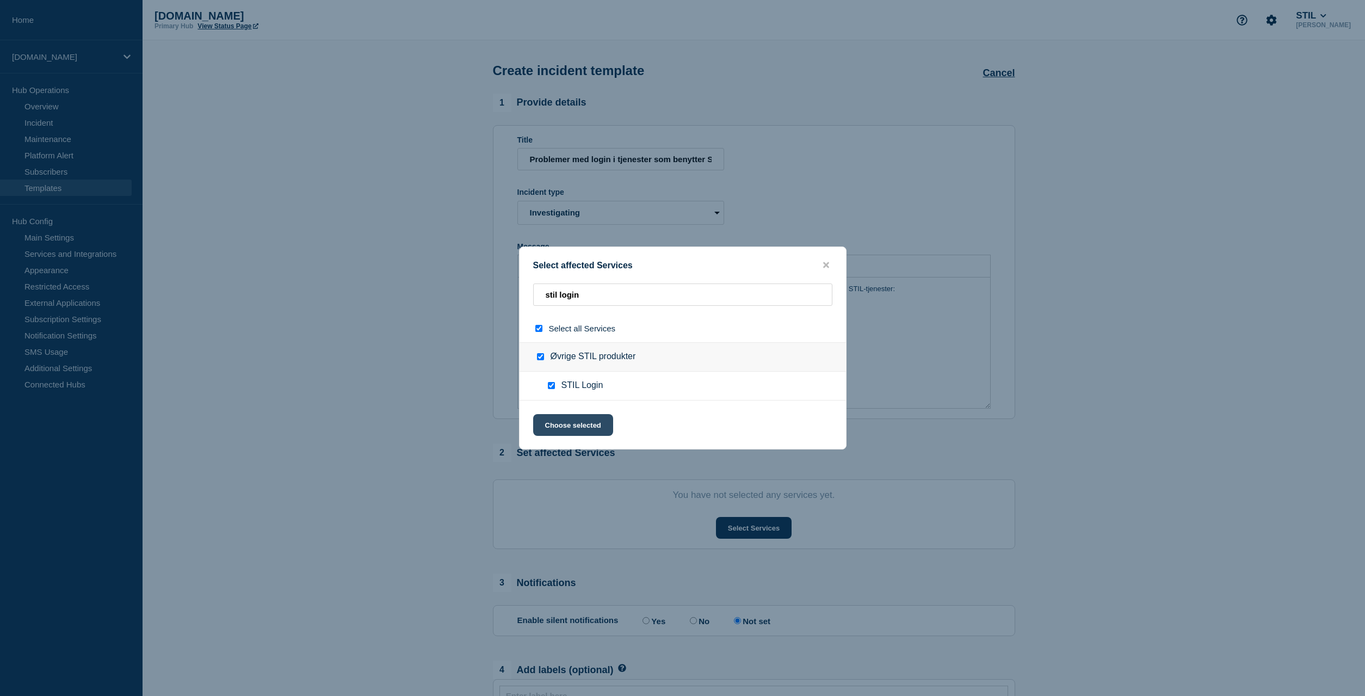
click at [584, 430] on button "Choose selected" at bounding box center [573, 425] width 80 height 22
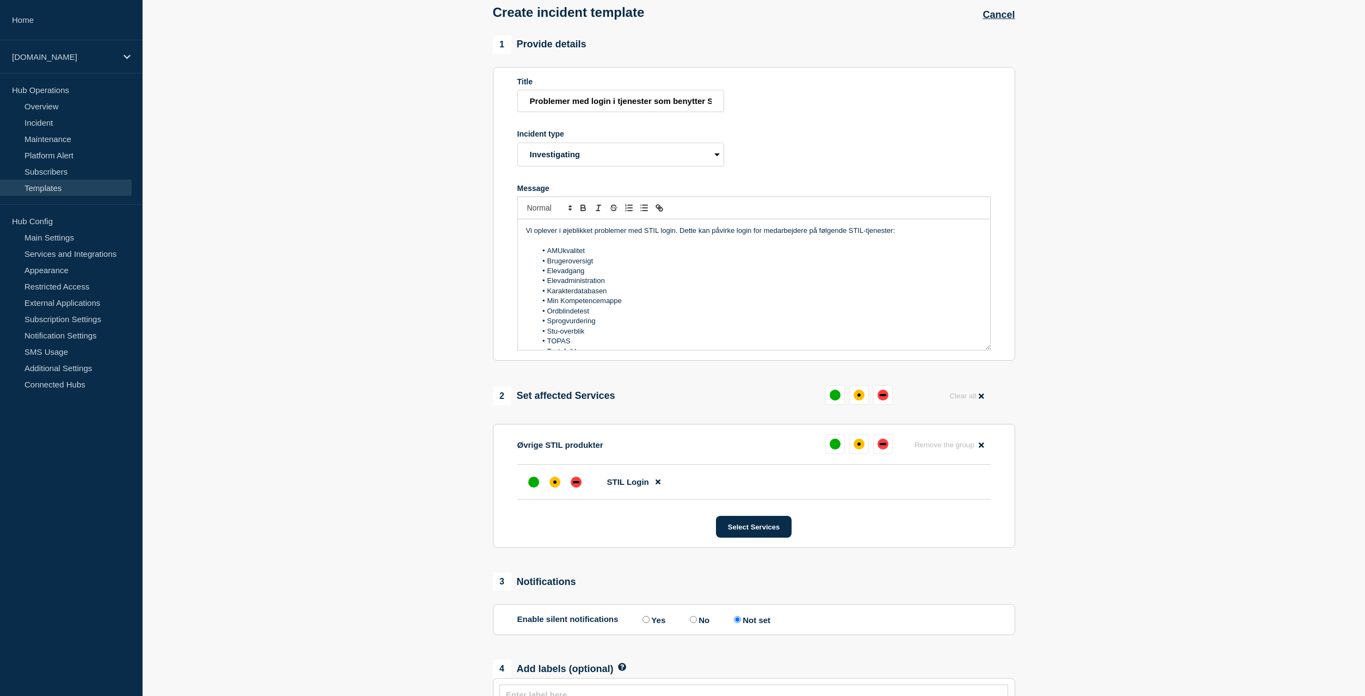
scroll to position [158, 0]
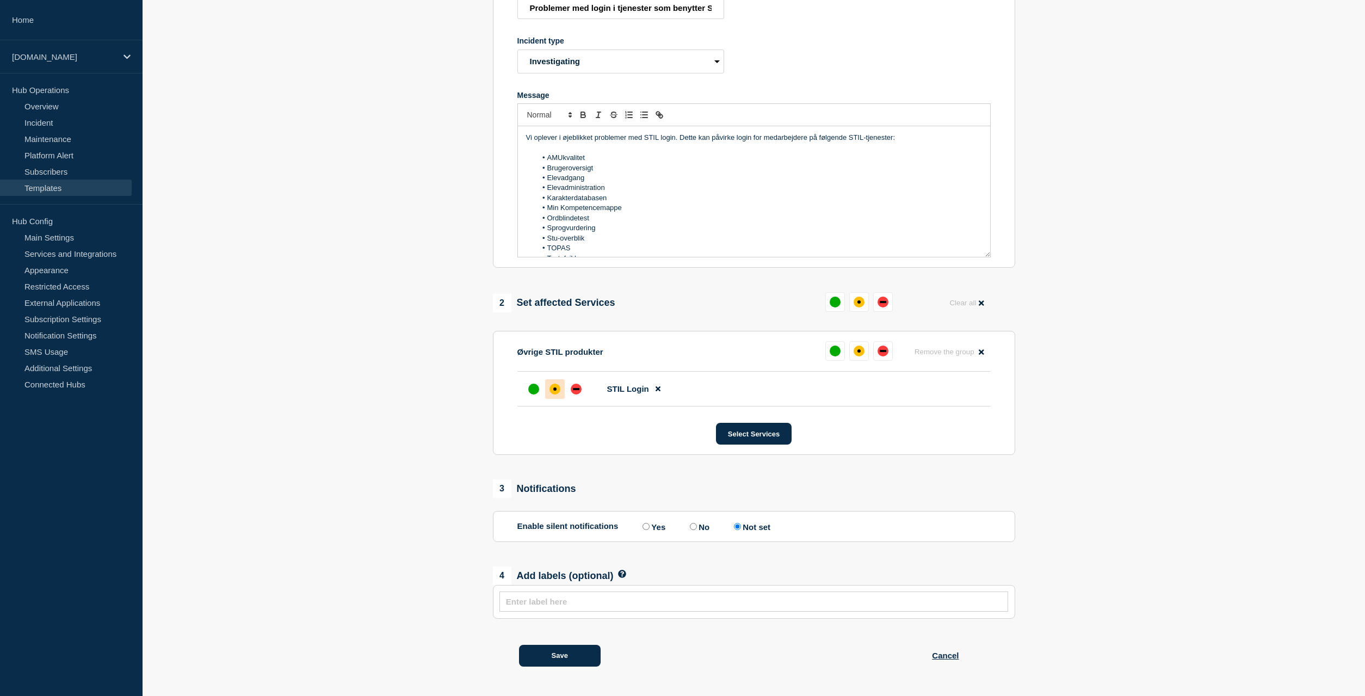
click at [552, 387] on div "affected" at bounding box center [554, 388] width 11 height 11
click at [696, 526] on input "No" at bounding box center [693, 526] width 7 height 7
radio input "true"
click at [741, 525] on input "Not set" at bounding box center [737, 526] width 7 height 7
radio input "true"
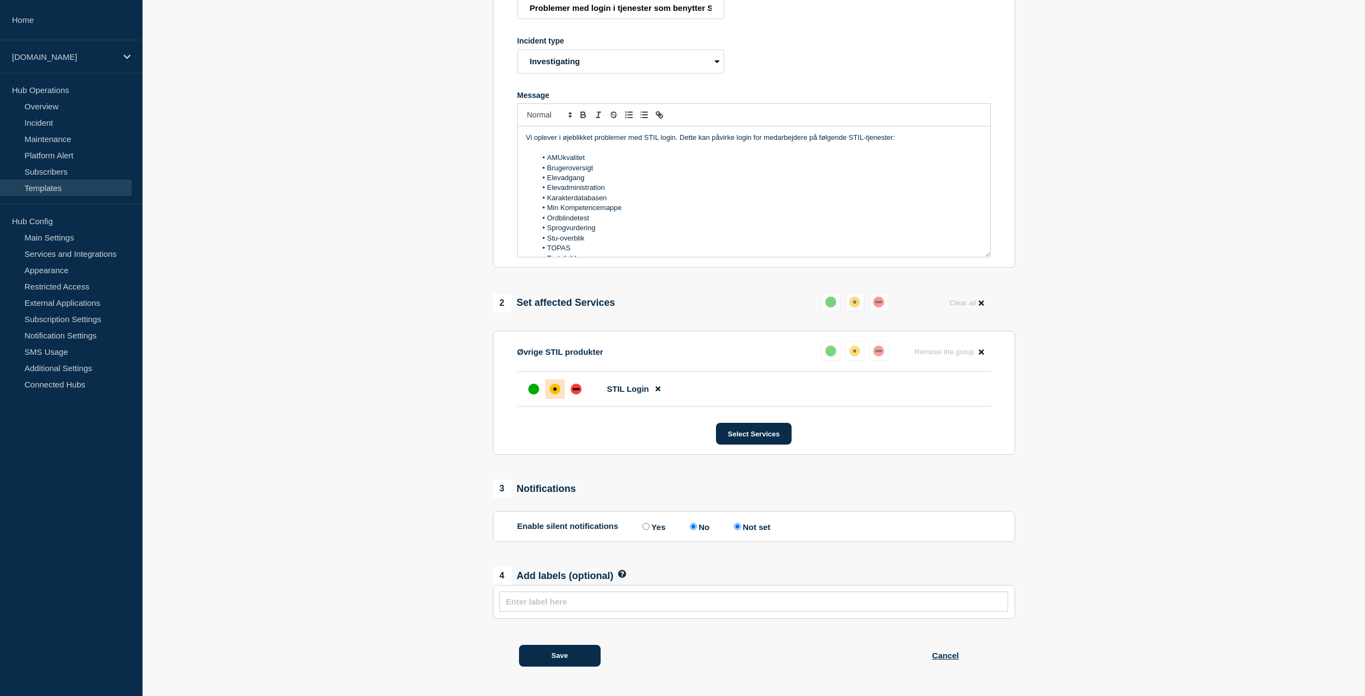
radio input "false"
radio input "true"
click at [699, 595] on ul at bounding box center [754, 601] width 504 height 15
click at [701, 602] on input "text" at bounding box center [754, 601] width 496 height 9
type input "stil login"
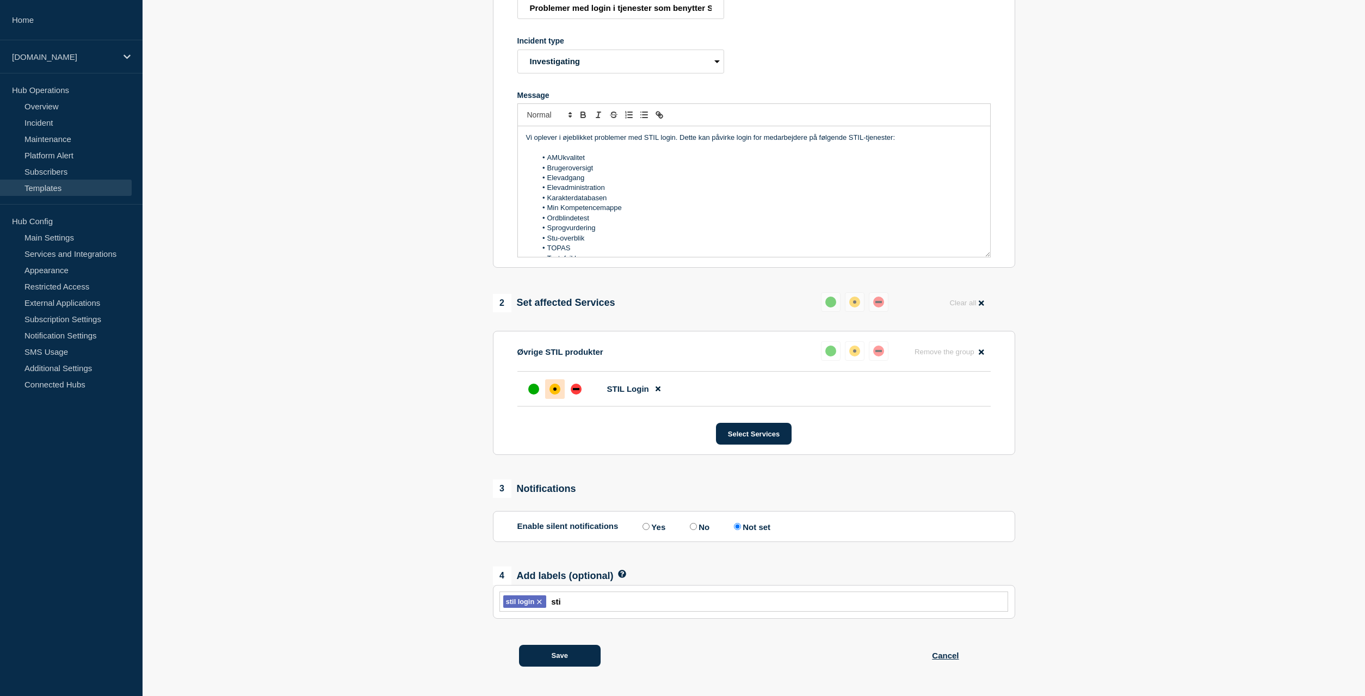
type input "stil"
type input "login"
click at [551, 659] on button "Save" at bounding box center [560, 656] width 82 height 22
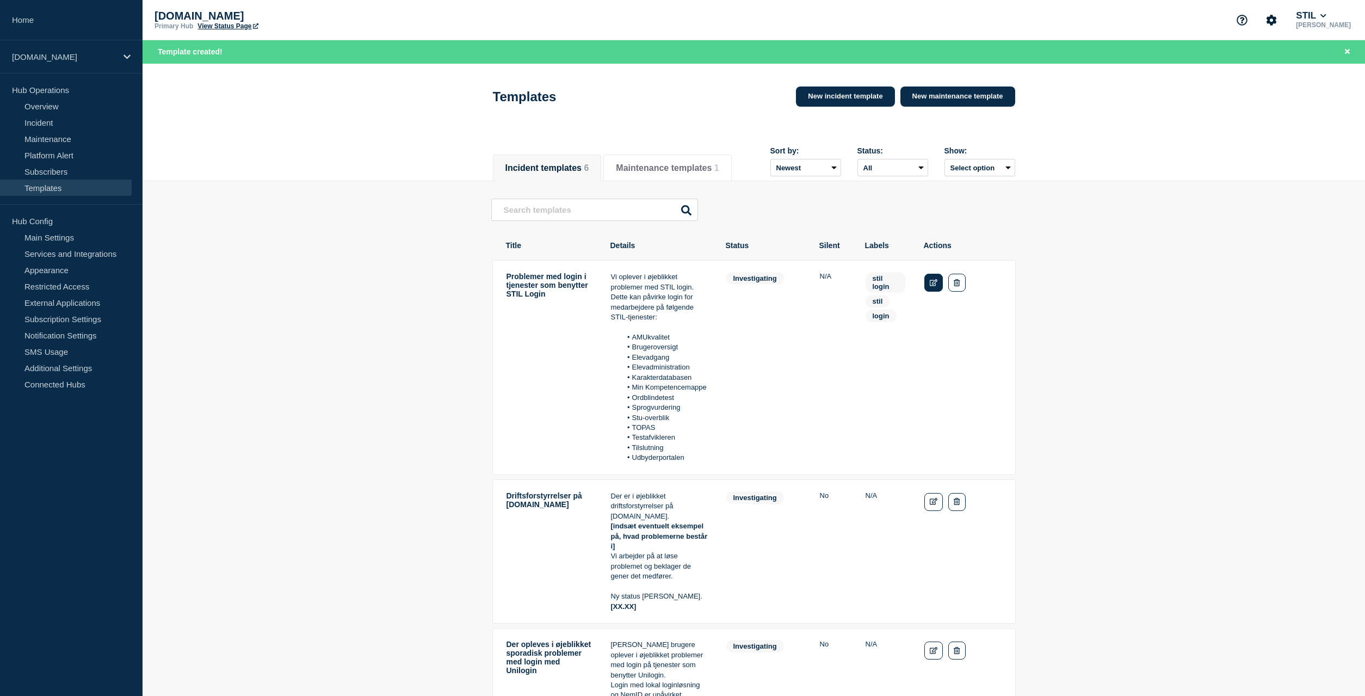
click at [932, 286] on icon "Edit" at bounding box center [934, 282] width 8 height 7
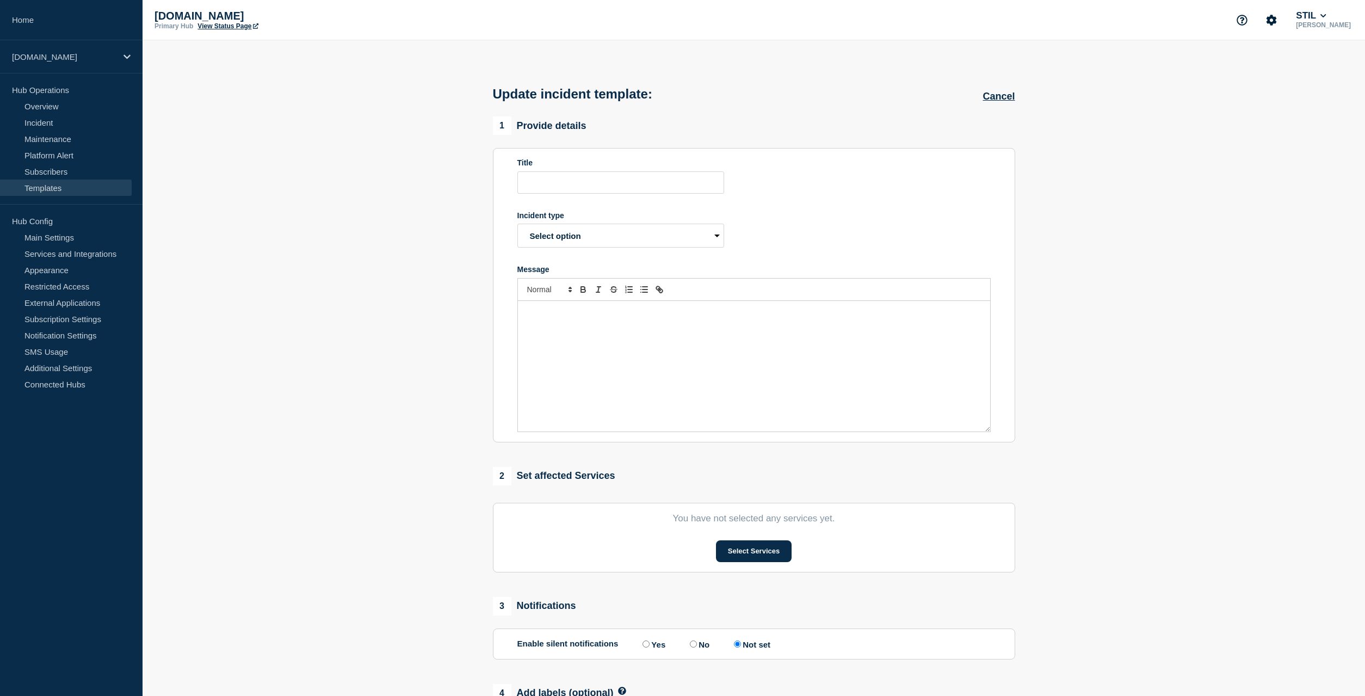
type input "Problemer med login i tjenester som benytter STIL Login"
select select "investigating"
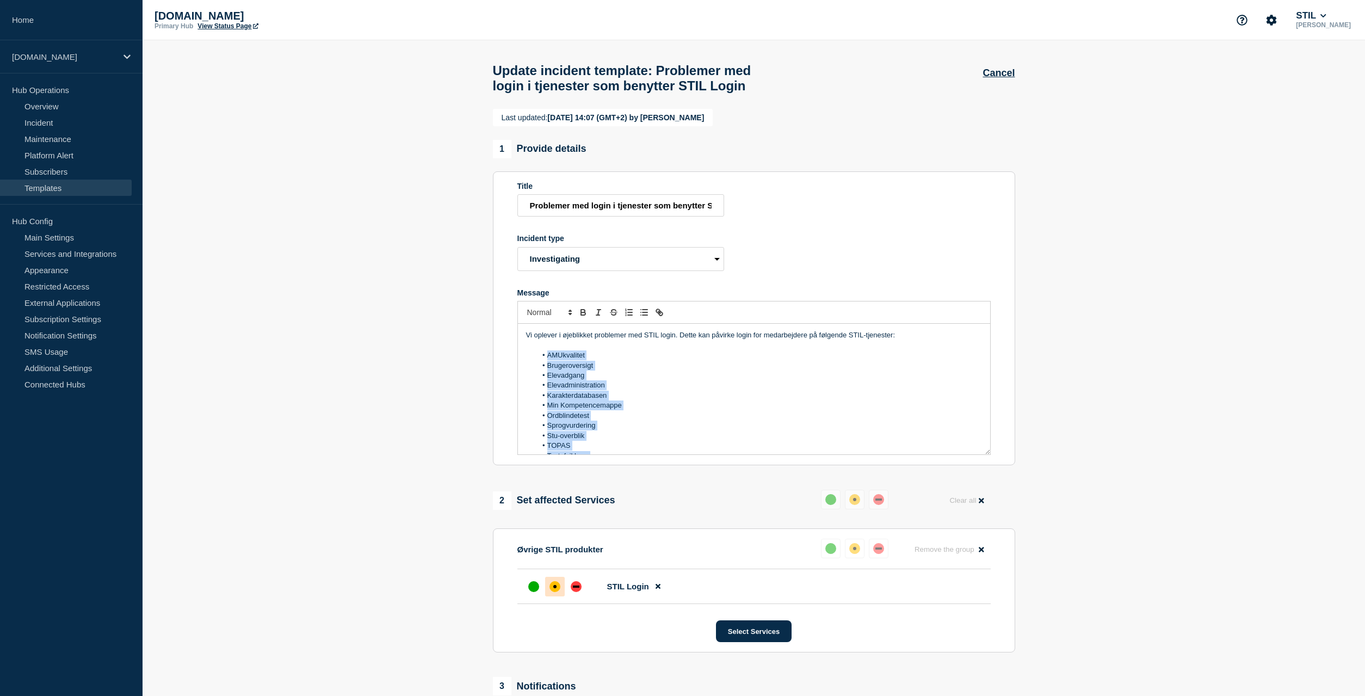
scroll to position [33, 0]
drag, startPoint x: 549, startPoint y: 381, endPoint x: 620, endPoint y: 554, distance: 187.6
click at [620, 454] on div "Vi oplever i øjeblikket problemer med STIL login. Dette kan påvirke login for m…" at bounding box center [754, 389] width 472 height 131
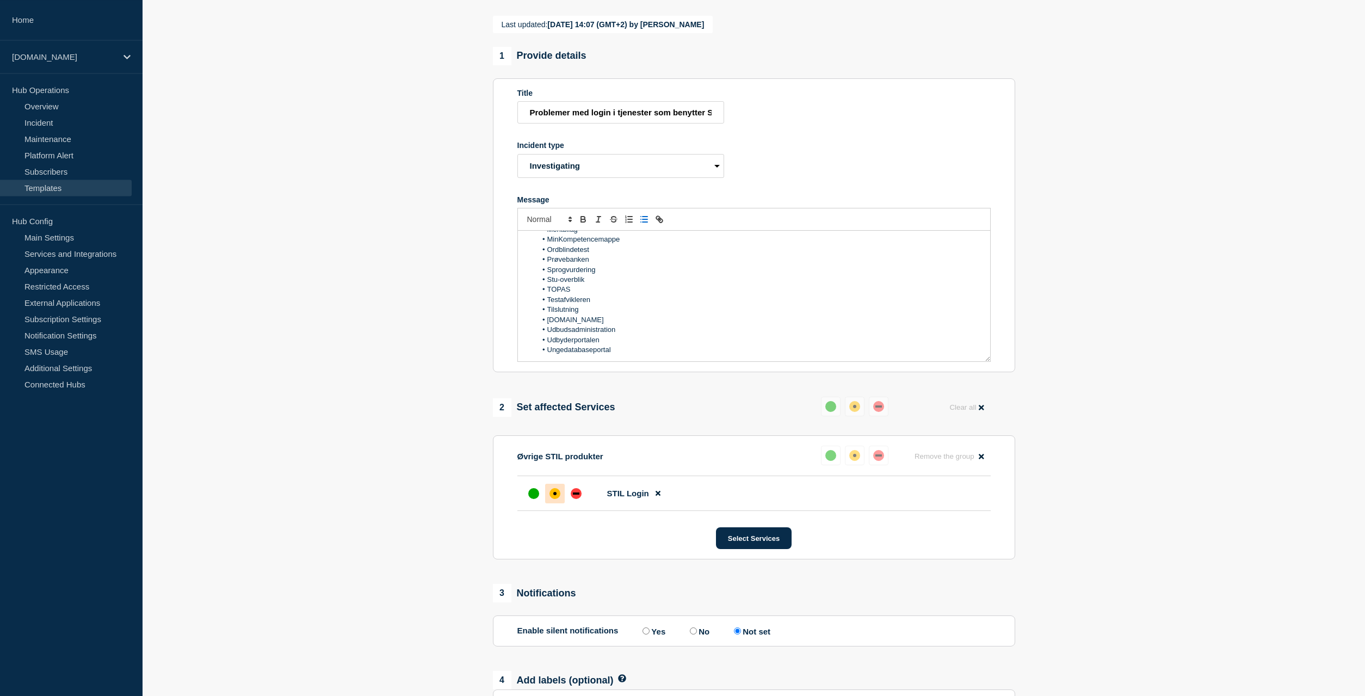
scroll to position [111, 0]
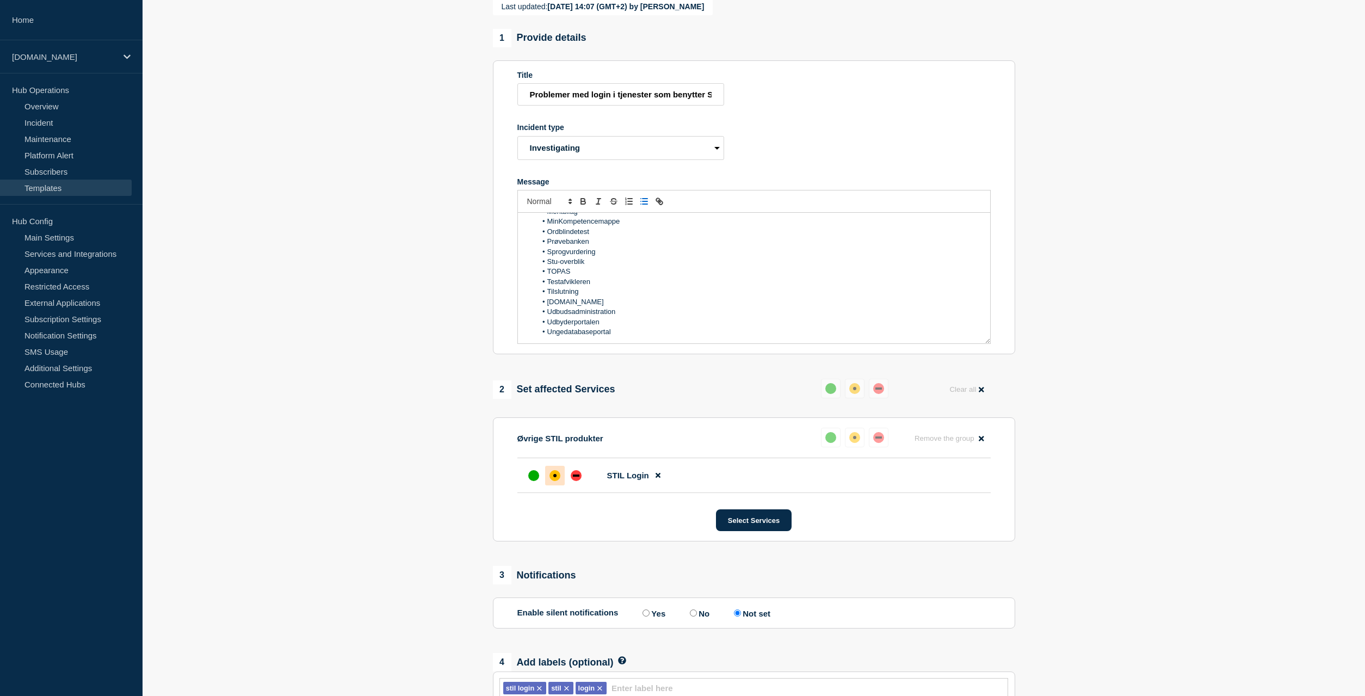
click at [628, 343] on div "Vi oplever i øjeblikket problemer med STIL login. Dette kan påvirke login for m…" at bounding box center [754, 278] width 472 height 131
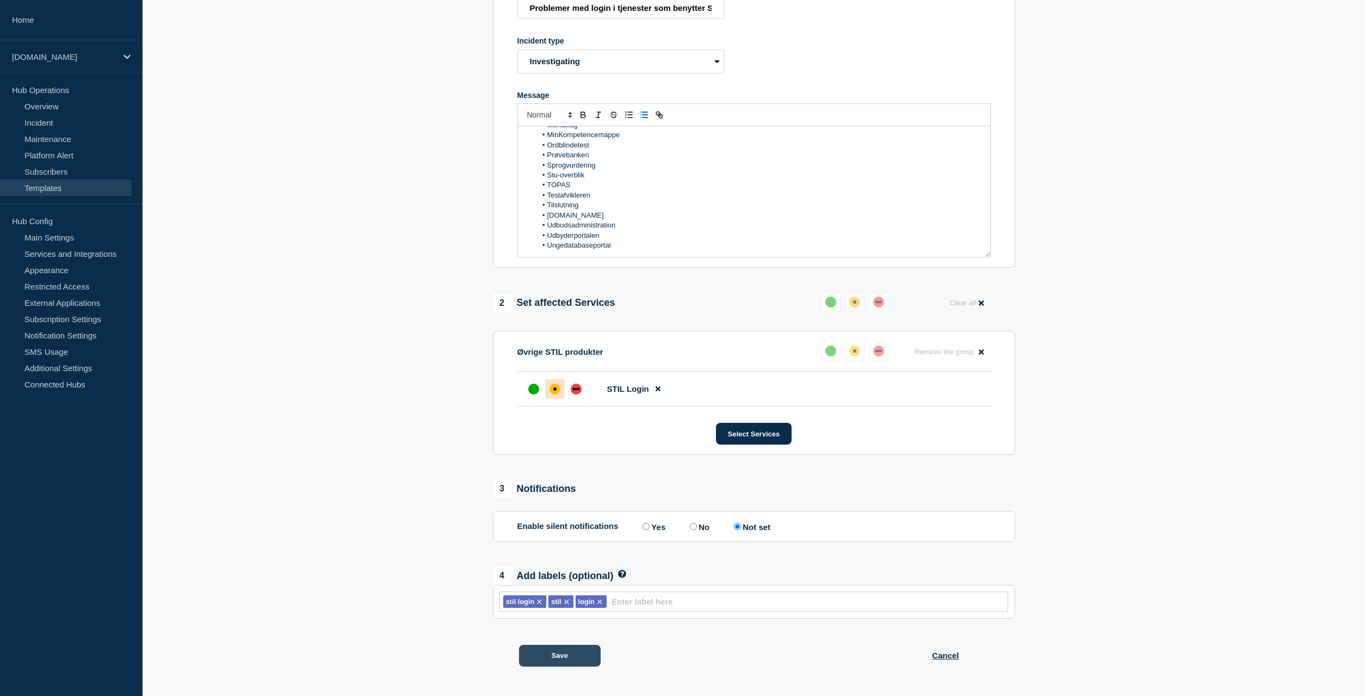
click at [573, 655] on button "Save" at bounding box center [560, 656] width 82 height 22
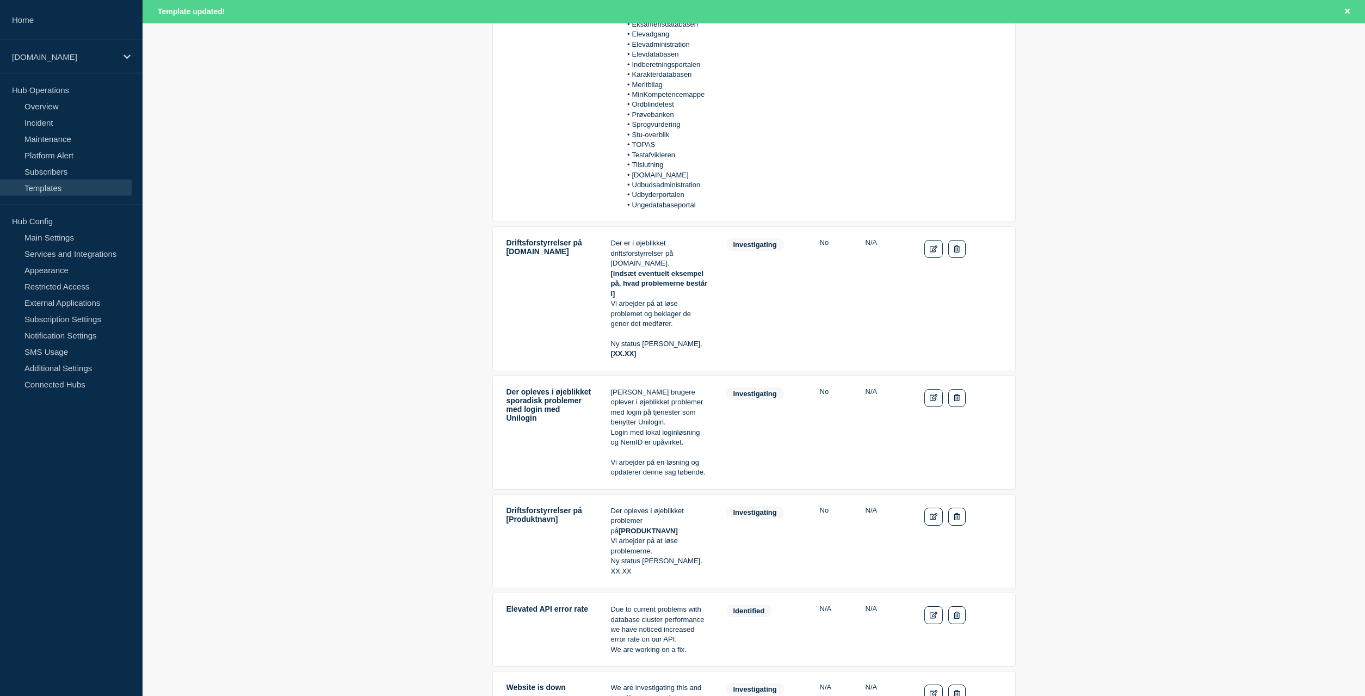
scroll to position [527, 0]
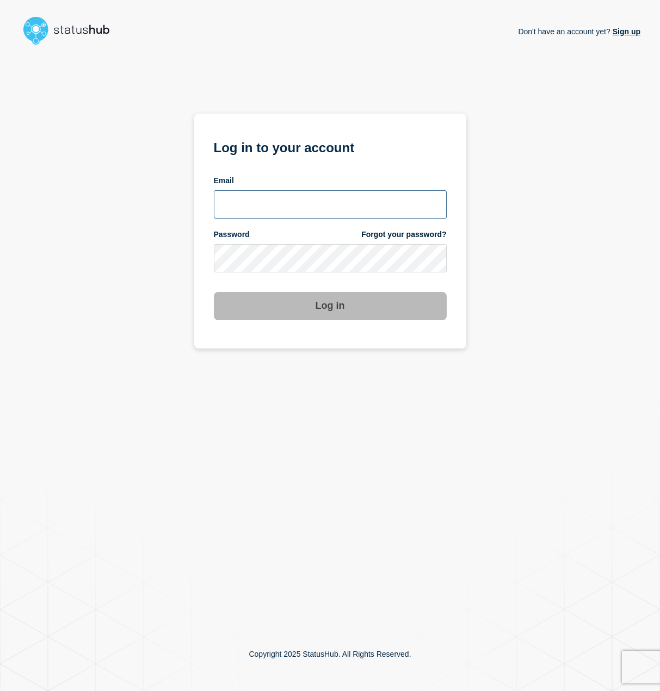
click at [319, 193] on input "email input" at bounding box center [330, 204] width 233 height 28
type input "soren.resbo@stil.dk"
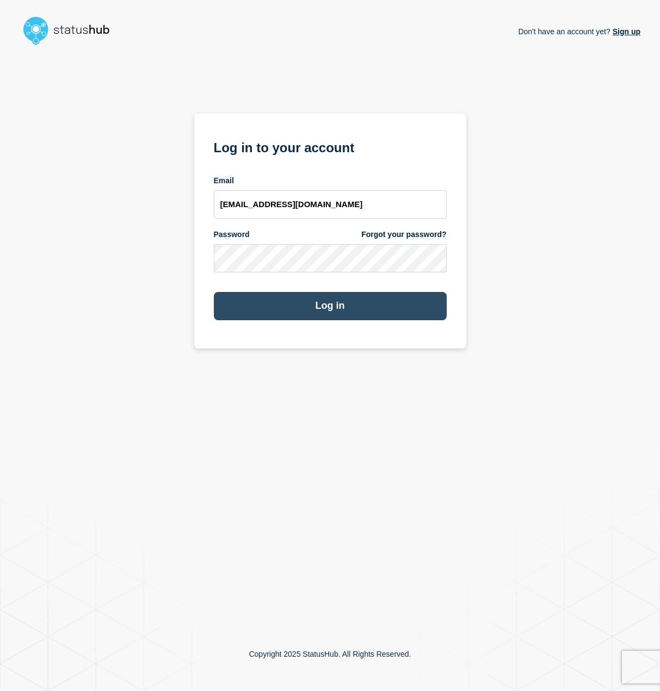
click at [324, 308] on button "Log in" at bounding box center [330, 306] width 233 height 28
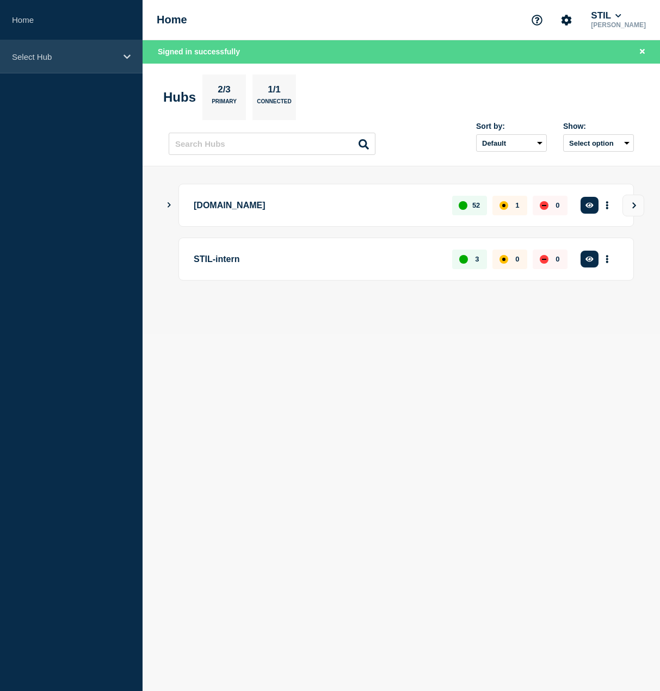
click at [34, 52] on p "Select Hub" at bounding box center [64, 56] width 104 height 9
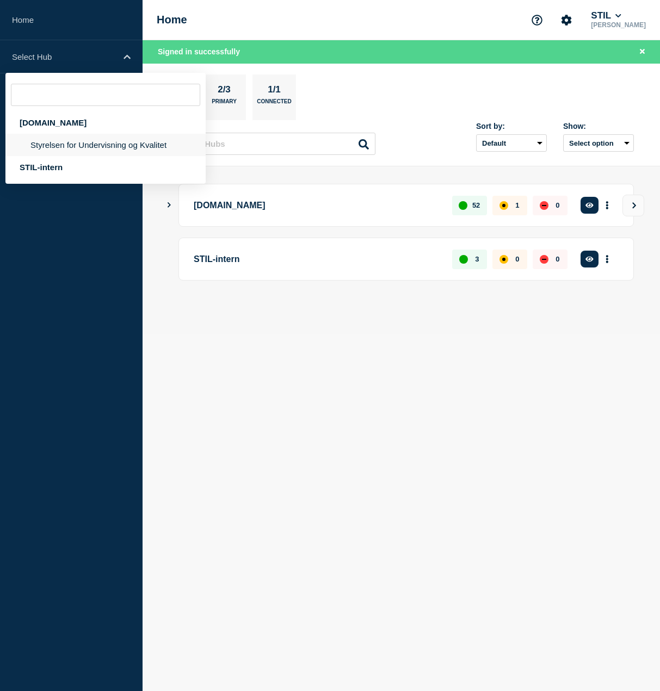
click at [55, 139] on li "Styrelsen for Undervisning og Kvalitet" at bounding box center [105, 145] width 200 height 22
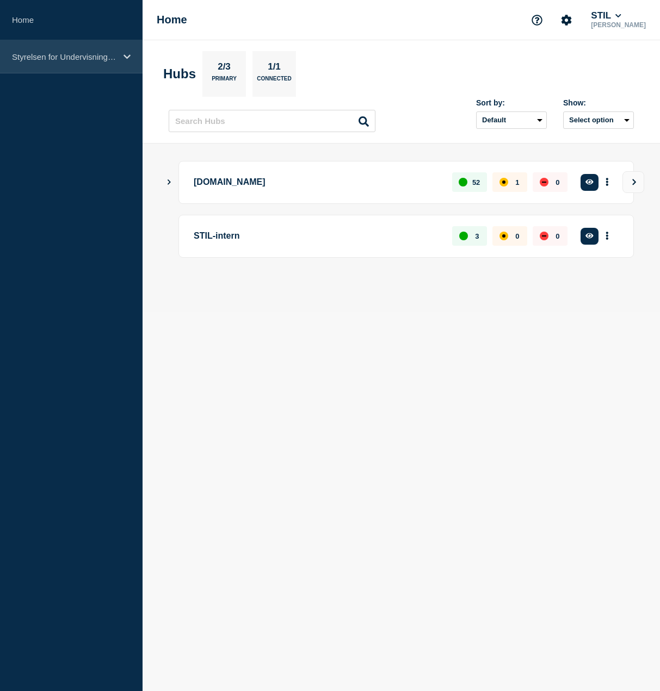
click at [61, 62] on div "Styrelsen for Undervisning og Kvalitet" at bounding box center [71, 56] width 143 height 33
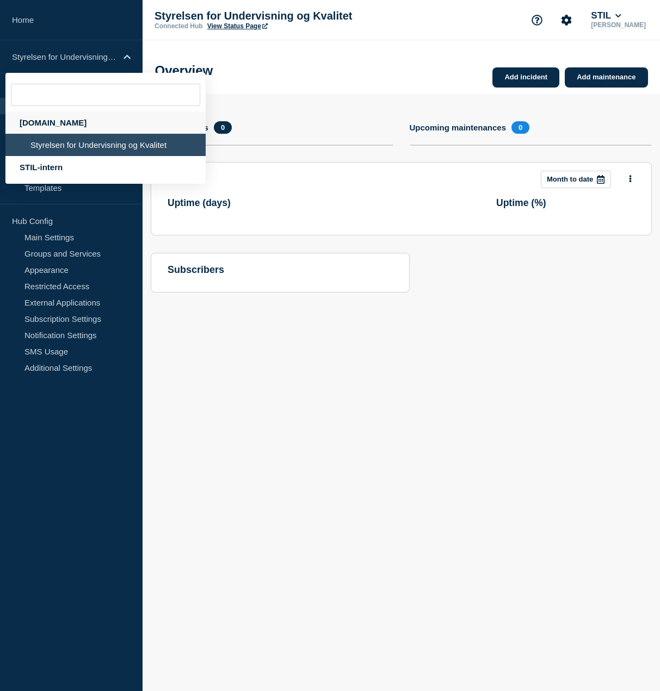
click at [50, 125] on div "[DOMAIN_NAME]" at bounding box center [105, 123] width 200 height 22
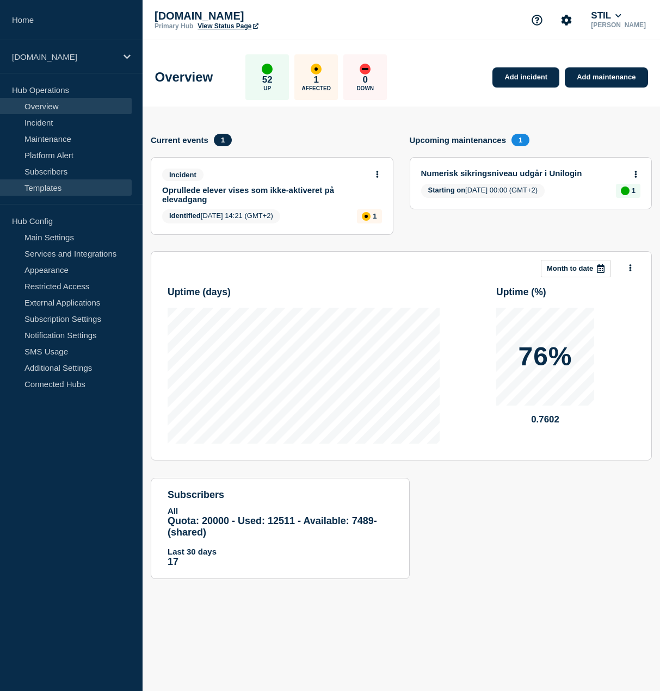
click at [42, 186] on link "Templates" at bounding box center [66, 187] width 132 height 16
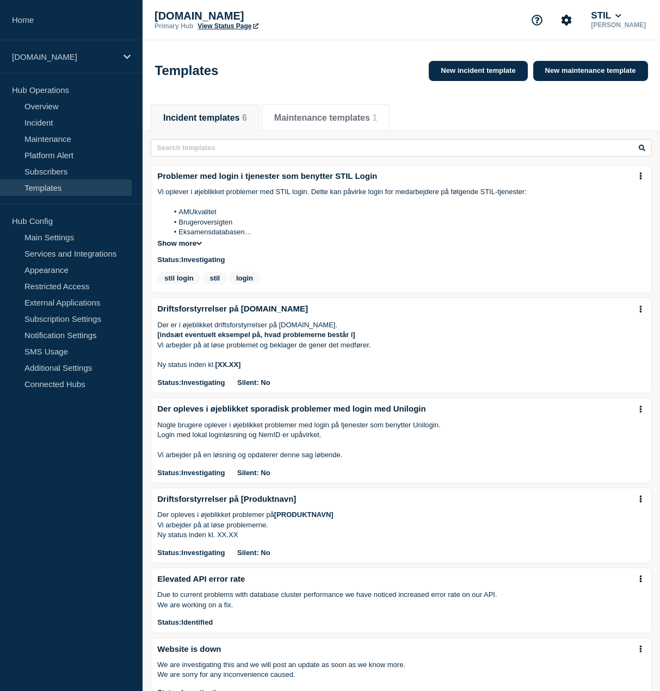
click at [643, 181] on button at bounding box center [640, 176] width 9 height 9
click at [637, 212] on link "Edit" at bounding box center [637, 209] width 13 height 9
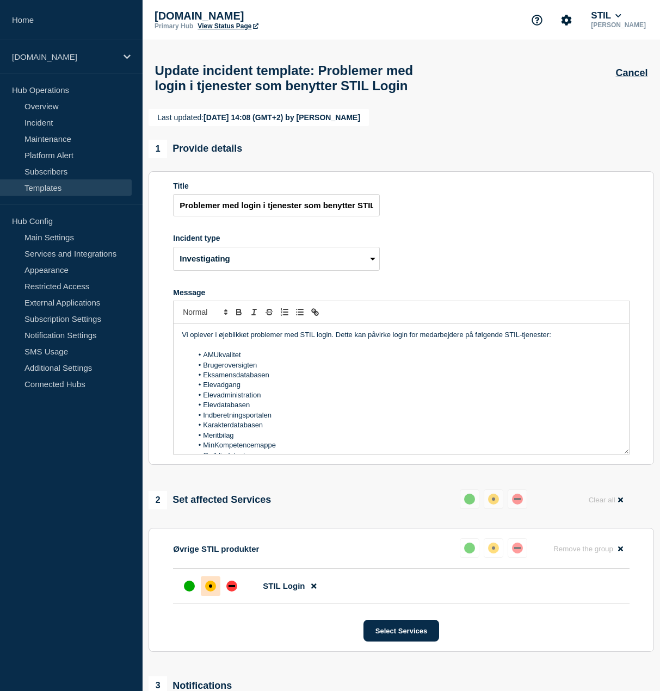
drag, startPoint x: 336, startPoint y: 361, endPoint x: 568, endPoint y: 362, distance: 232.8
click at [568, 340] on p "Vi oplever i øjeblikket problemer med STIL login. Dette kan påvirke login for m…" at bounding box center [401, 335] width 439 height 10
click at [477, 340] on p "Vi oplever i øjeblikket problemer med STIL login. Dette kan påvirke login for m…" at bounding box center [401, 335] width 439 height 10
drag, startPoint x: 463, startPoint y: 362, endPoint x: 336, endPoint y: 360, distance: 127.3
click at [336, 340] on p "Vi oplever i øjeblikket problemer med STIL login. Dette kan påvirke login for m…" at bounding box center [401, 335] width 439 height 10
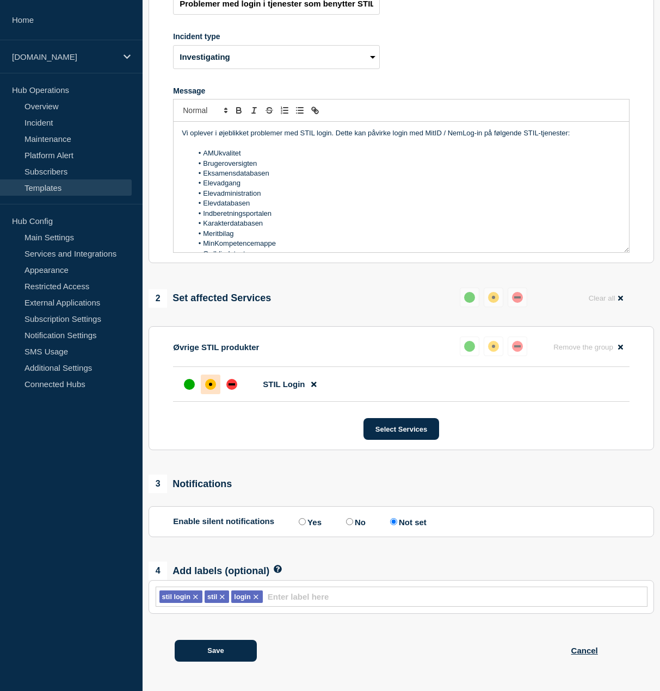
scroll to position [230, 0]
click at [231, 655] on button "Save" at bounding box center [216, 651] width 82 height 22
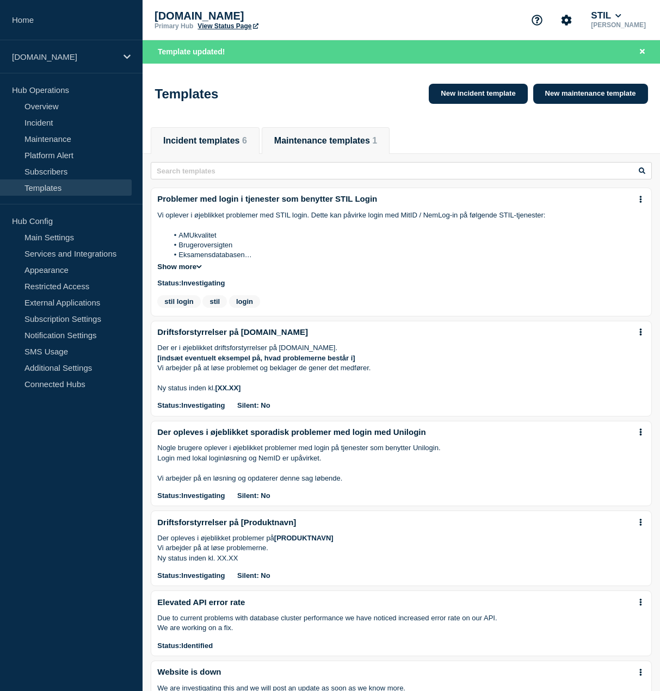
click at [358, 134] on li "Maintenance templates 1" at bounding box center [326, 140] width 128 height 27
